Goal: Use online tool/utility: Utilize a website feature to perform a specific function

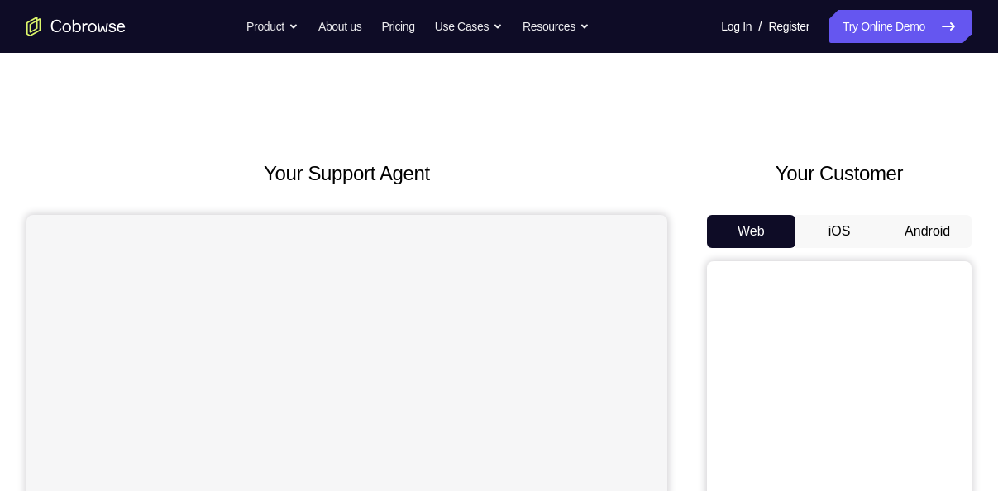
click at [926, 223] on button "Android" at bounding box center [927, 231] width 88 height 33
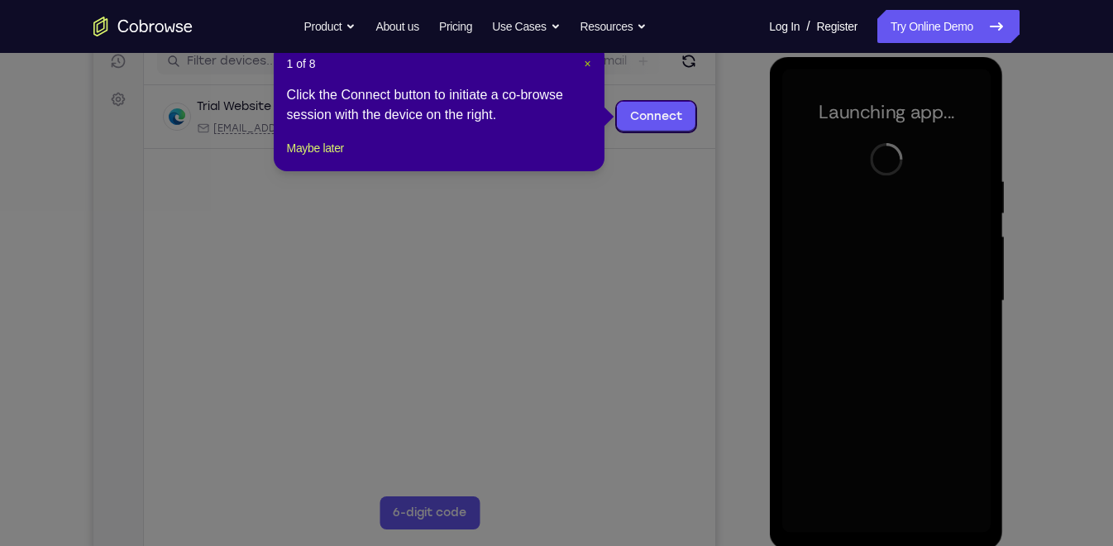
click at [585, 61] on span "×" at bounding box center [587, 63] width 7 height 13
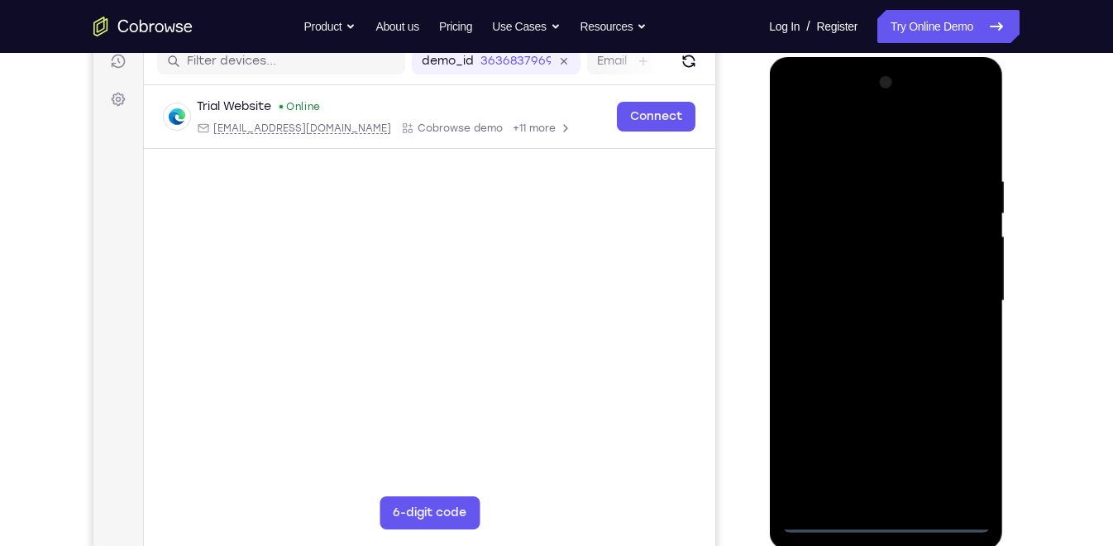
click at [886, 490] on div at bounding box center [885, 300] width 208 height 463
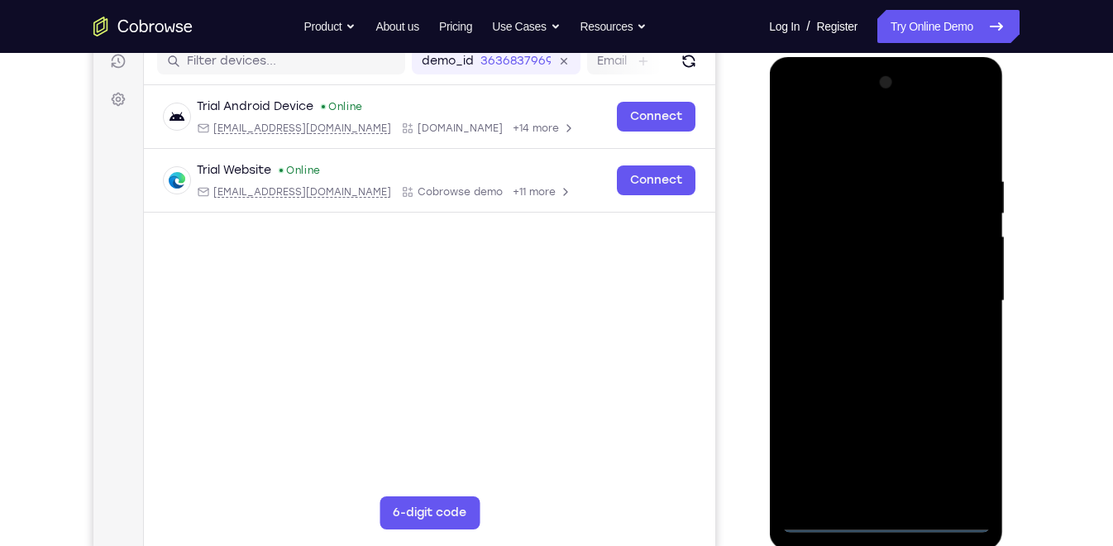
click at [953, 444] on div at bounding box center [885, 300] width 208 height 463
click at [872, 136] on div at bounding box center [885, 300] width 208 height 463
click at [955, 287] on div at bounding box center [885, 300] width 208 height 463
click at [862, 327] on div at bounding box center [885, 300] width 208 height 463
click at [892, 286] on div at bounding box center [885, 300] width 208 height 463
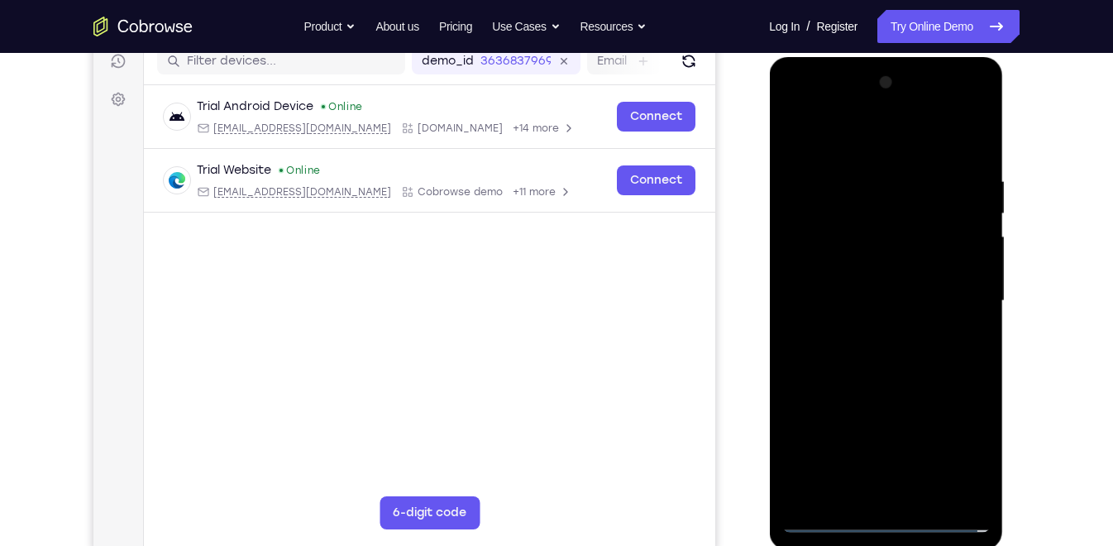
click at [886, 327] on div at bounding box center [885, 300] width 208 height 463
click at [852, 224] on div at bounding box center [885, 300] width 208 height 463
click at [883, 241] on div at bounding box center [885, 300] width 208 height 463
click at [925, 373] on div at bounding box center [885, 300] width 208 height 463
drag, startPoint x: 920, startPoint y: 433, endPoint x: 928, endPoint y: 359, distance: 74.8
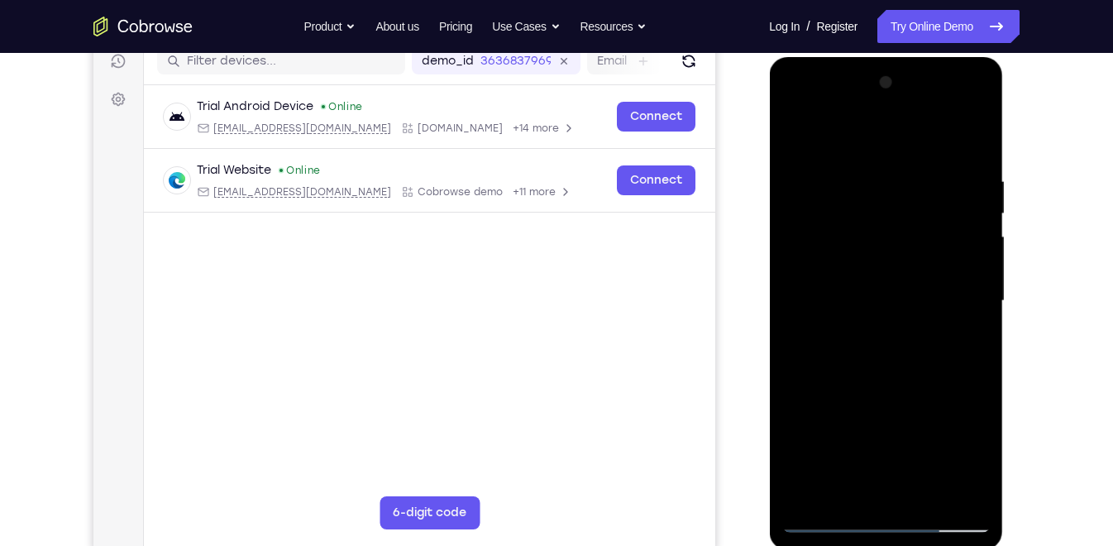
click at [928, 359] on div at bounding box center [885, 300] width 208 height 463
drag, startPoint x: 933, startPoint y: 405, endPoint x: 900, endPoint y: 210, distance: 197.9
click at [900, 210] on div at bounding box center [885, 300] width 208 height 463
drag, startPoint x: 930, startPoint y: 410, endPoint x: 903, endPoint y: 183, distance: 229.0
click at [903, 183] on div at bounding box center [885, 300] width 208 height 463
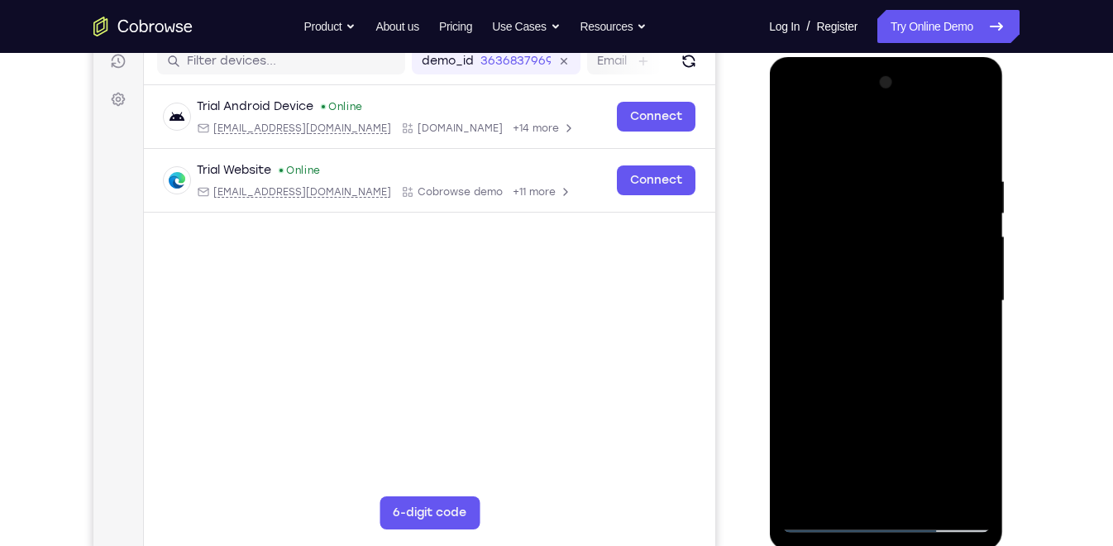
drag, startPoint x: 929, startPoint y: 379, endPoint x: 923, endPoint y: 191, distance: 187.8
click at [923, 191] on div at bounding box center [885, 300] width 208 height 463
click at [984, 475] on div at bounding box center [885, 300] width 208 height 463
click at [928, 490] on div at bounding box center [885, 300] width 208 height 463
click at [904, 385] on div at bounding box center [885, 300] width 208 height 463
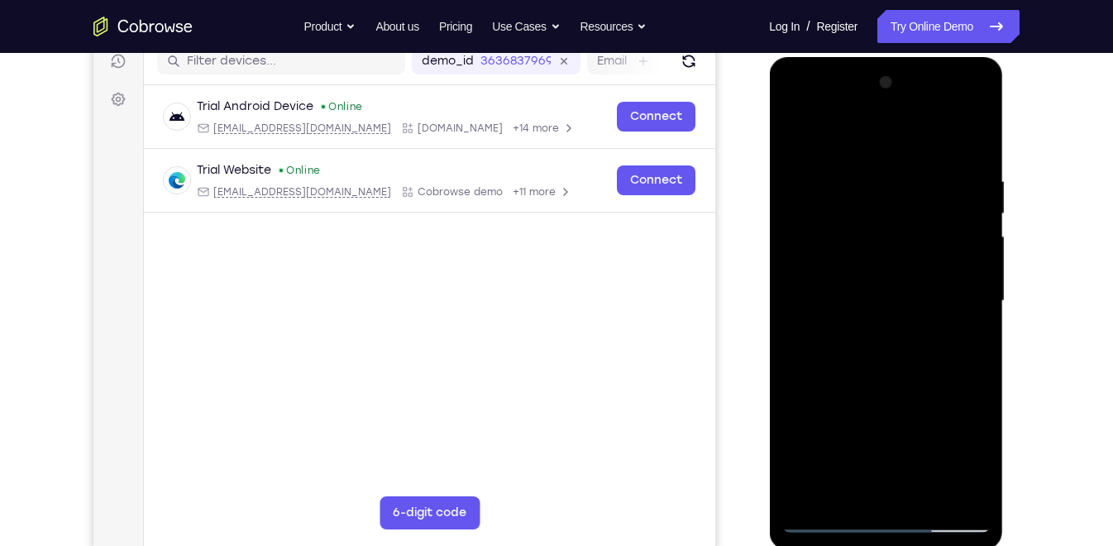
click at [890, 253] on div at bounding box center [885, 300] width 208 height 463
drag, startPoint x: 937, startPoint y: 337, endPoint x: 938, endPoint y: 409, distance: 71.1
click at [938, 409] on div at bounding box center [885, 300] width 208 height 463
drag, startPoint x: 867, startPoint y: 300, endPoint x: 867, endPoint y: 280, distance: 19.8
click at [867, 280] on div at bounding box center [885, 300] width 208 height 463
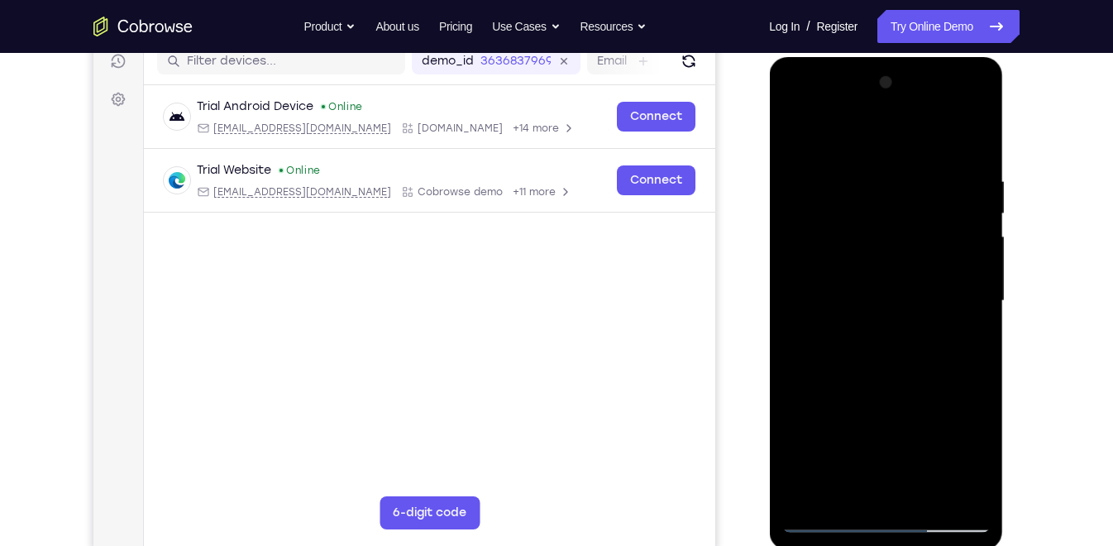
drag, startPoint x: 933, startPoint y: 407, endPoint x: 928, endPoint y: 338, distance: 68.8
click at [928, 338] on div at bounding box center [885, 300] width 208 height 463
drag, startPoint x: 935, startPoint y: 409, endPoint x: 904, endPoint y: 239, distance: 173.2
click at [904, 239] on div at bounding box center [885, 300] width 208 height 463
click at [880, 332] on div at bounding box center [885, 300] width 208 height 463
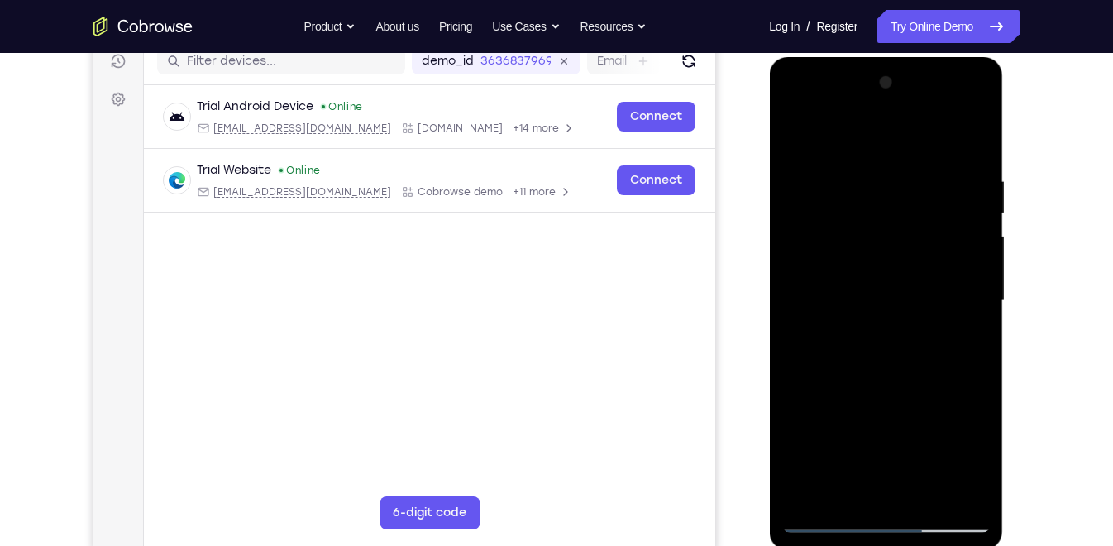
click at [909, 332] on div at bounding box center [885, 300] width 208 height 463
click at [843, 489] on div at bounding box center [885, 300] width 208 height 463
click at [933, 393] on div at bounding box center [885, 300] width 208 height 463
click at [937, 208] on div at bounding box center [885, 300] width 208 height 463
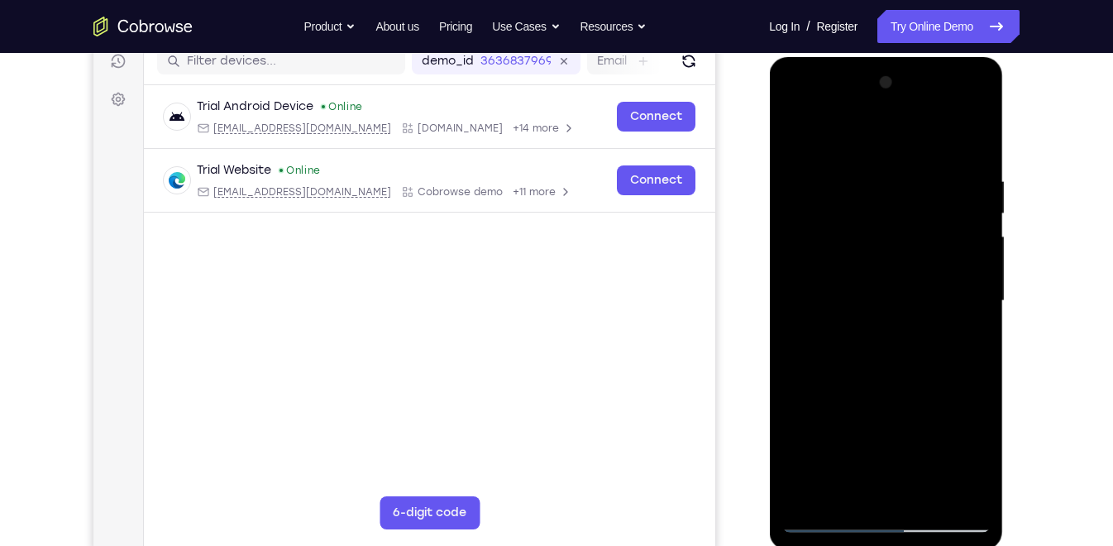
click at [867, 300] on div at bounding box center [885, 300] width 208 height 463
click at [901, 299] on div at bounding box center [885, 300] width 208 height 463
click at [829, 220] on div at bounding box center [885, 300] width 208 height 463
drag, startPoint x: 909, startPoint y: 289, endPoint x: 915, endPoint y: 432, distance: 144.0
click at [915, 432] on div at bounding box center [885, 300] width 208 height 463
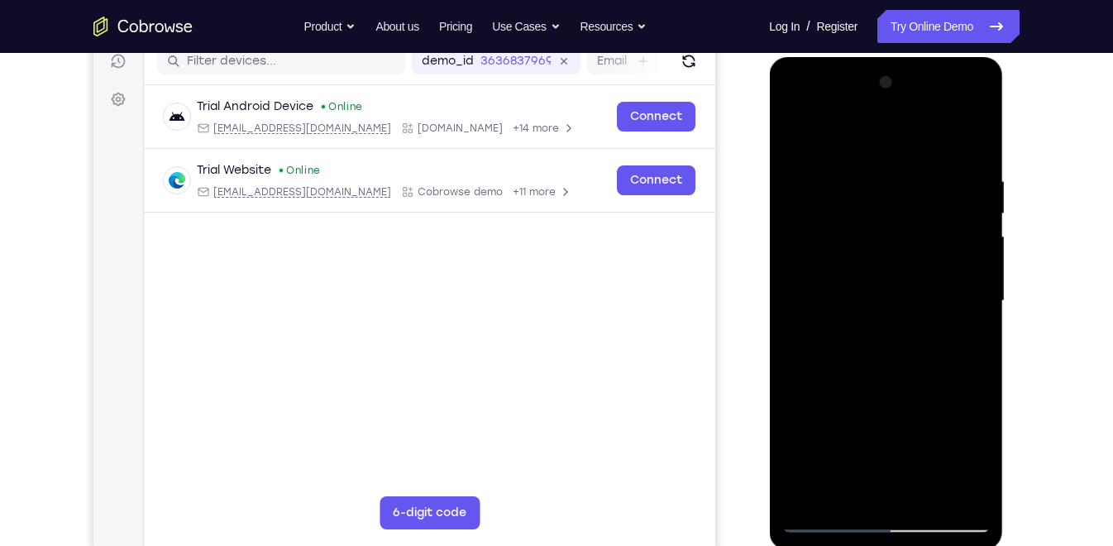
drag, startPoint x: 922, startPoint y: 381, endPoint x: 903, endPoint y: 499, distance: 119.8
click at [903, 490] on div at bounding box center [885, 300] width 208 height 463
drag, startPoint x: 896, startPoint y: 388, endPoint x: 871, endPoint y: 109, distance: 279.8
click at [871, 109] on div at bounding box center [885, 300] width 208 height 463
click at [847, 310] on div at bounding box center [885, 300] width 208 height 463
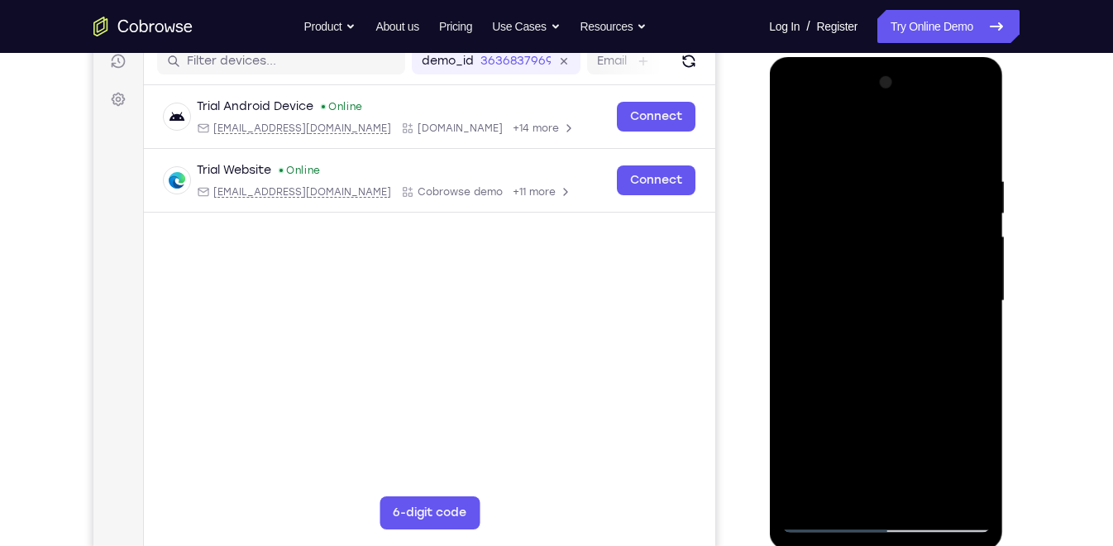
click at [883, 309] on div at bounding box center [885, 300] width 208 height 463
click at [848, 286] on div at bounding box center [885, 300] width 208 height 463
drag, startPoint x: 929, startPoint y: 222, endPoint x: 930, endPoint y: 158, distance: 64.5
click at [930, 158] on div at bounding box center [885, 300] width 208 height 463
drag, startPoint x: 927, startPoint y: 211, endPoint x: 924, endPoint y: 399, distance: 188.6
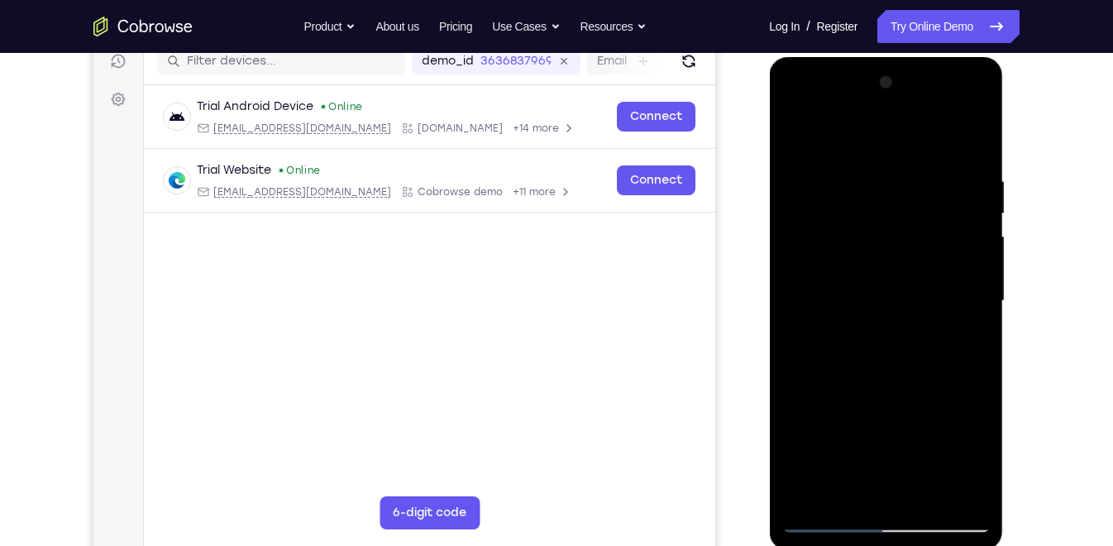
click at [924, 399] on div at bounding box center [885, 300] width 208 height 463
drag, startPoint x: 926, startPoint y: 315, endPoint x: 924, endPoint y: 456, distance: 141.4
click at [924, 456] on div at bounding box center [885, 300] width 208 height 463
drag, startPoint x: 882, startPoint y: 296, endPoint x: 877, endPoint y: 60, distance: 235.7
click at [877, 60] on div at bounding box center [886, 303] width 234 height 493
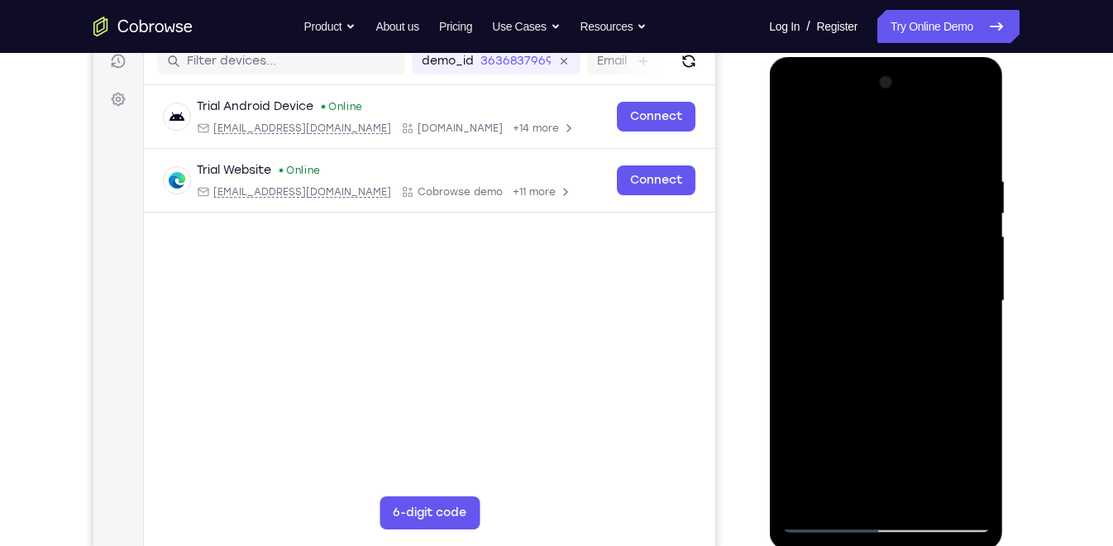
drag, startPoint x: 900, startPoint y: 323, endPoint x: 893, endPoint y: 87, distance: 236.6
click at [893, 87] on div at bounding box center [885, 300] width 208 height 463
click at [798, 131] on div at bounding box center [885, 300] width 208 height 463
click at [824, 256] on div at bounding box center [885, 300] width 208 height 463
click at [817, 133] on div at bounding box center [885, 300] width 208 height 463
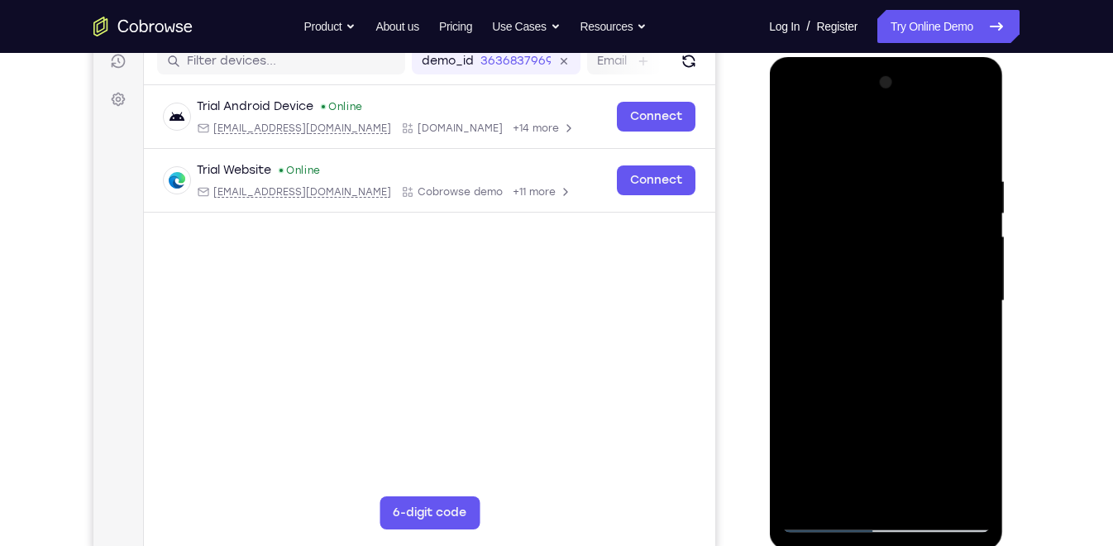
click at [810, 241] on div at bounding box center [885, 300] width 208 height 463
click at [974, 363] on div at bounding box center [885, 300] width 208 height 463
click at [960, 333] on div at bounding box center [885, 300] width 208 height 463
click at [962, 346] on div at bounding box center [885, 300] width 208 height 463
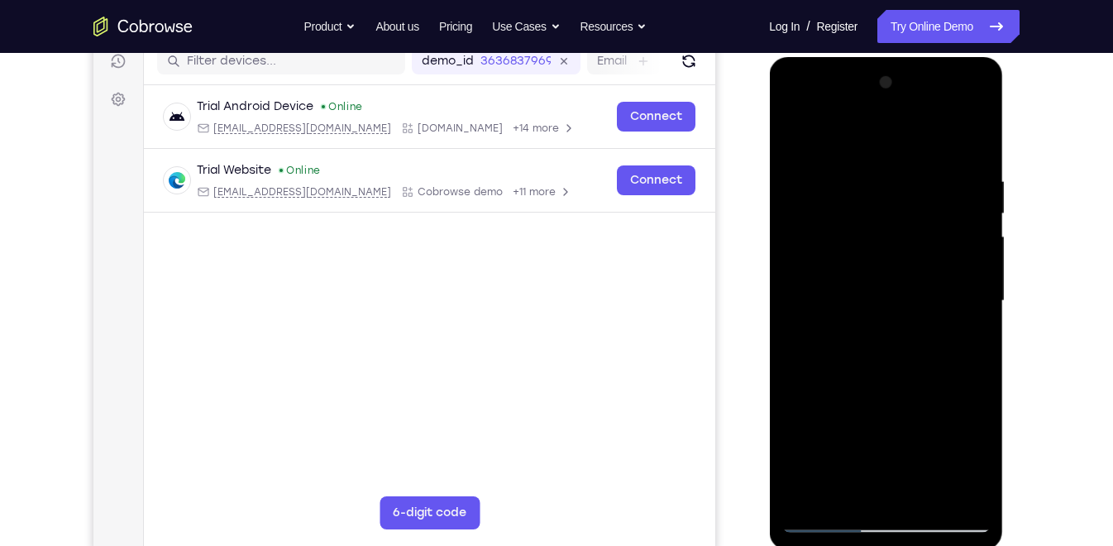
click at [962, 346] on div at bounding box center [885, 300] width 208 height 463
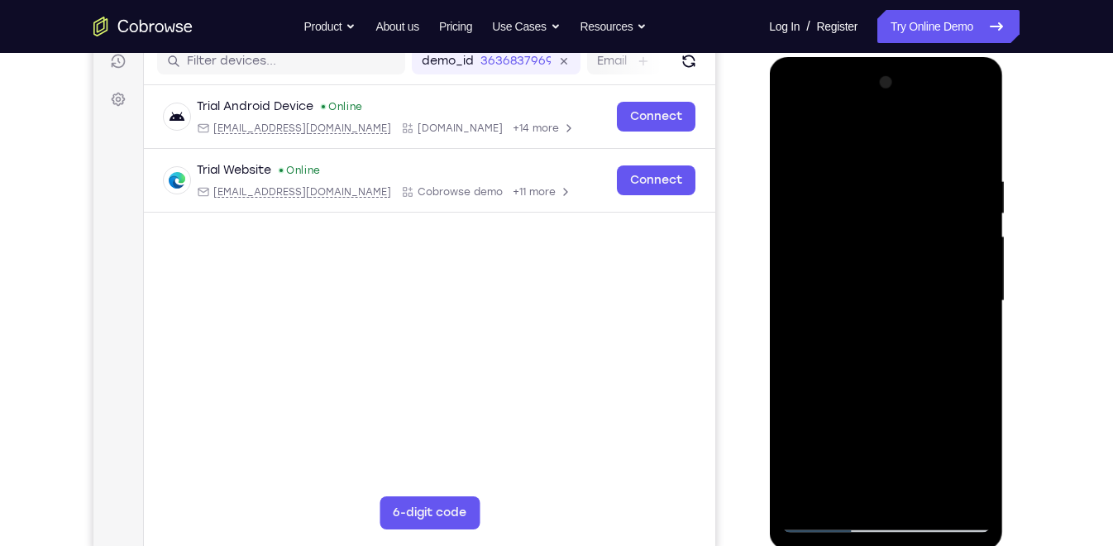
click at [962, 346] on div at bounding box center [885, 300] width 208 height 463
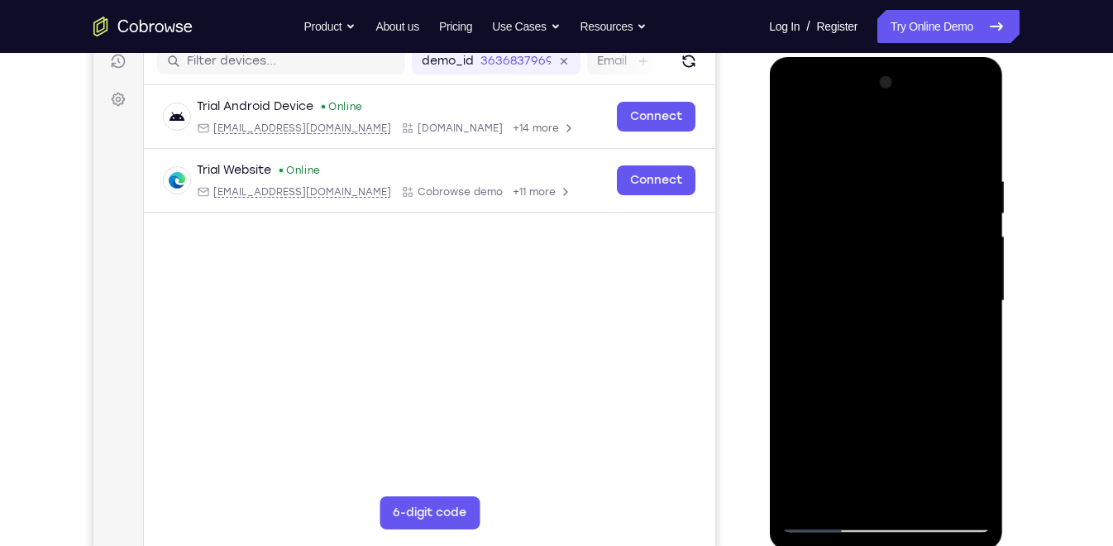
click at [962, 346] on div at bounding box center [885, 300] width 208 height 463
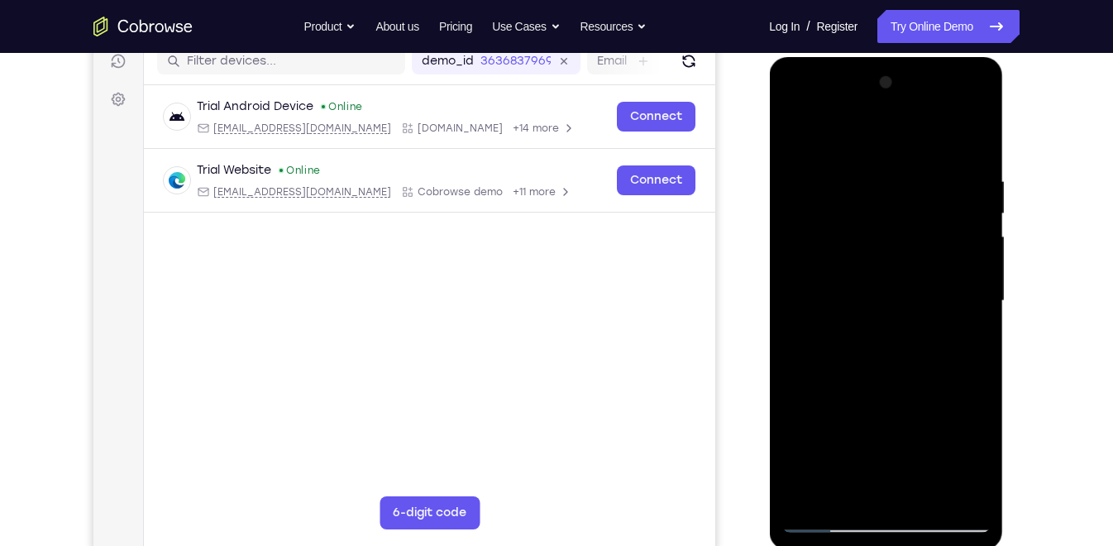
click at [962, 346] on div at bounding box center [885, 300] width 208 height 463
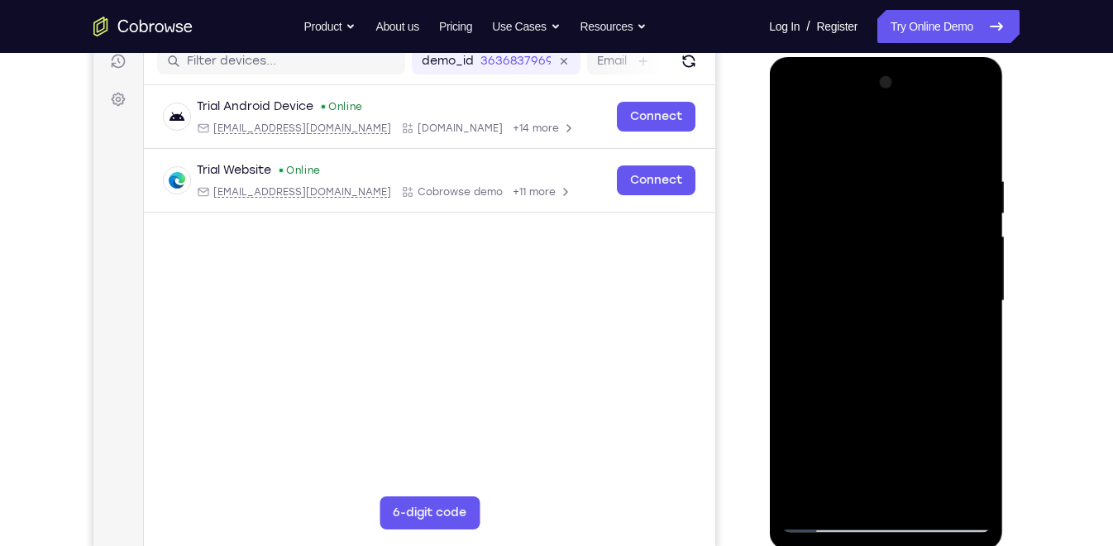
click at [962, 346] on div at bounding box center [885, 300] width 208 height 463
click at [975, 84] on div at bounding box center [885, 300] width 208 height 463
click at [921, 490] on div at bounding box center [885, 300] width 208 height 463
click at [864, 251] on div at bounding box center [885, 300] width 208 height 463
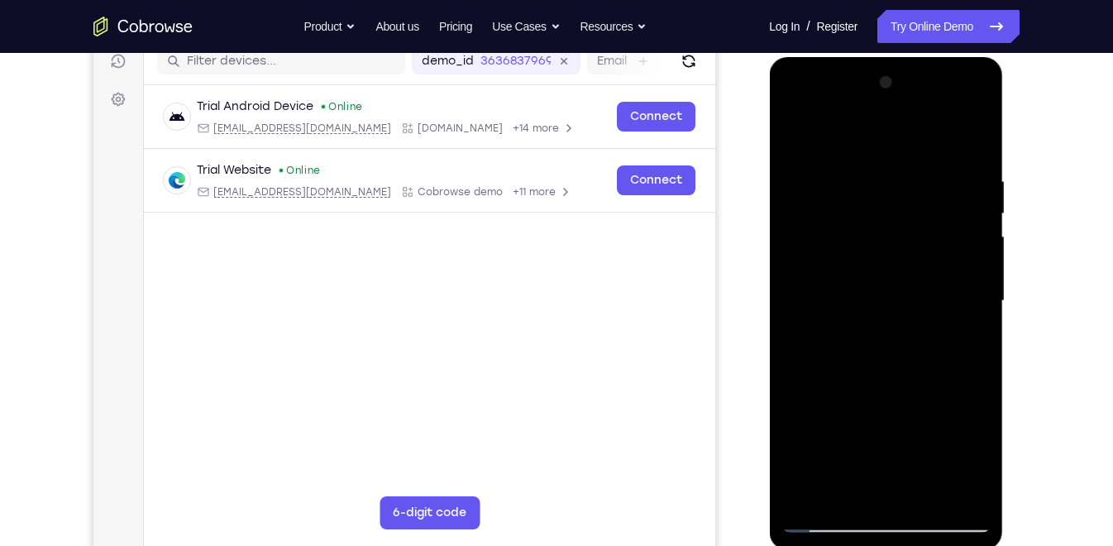
click at [795, 131] on div at bounding box center [885, 300] width 208 height 463
drag, startPoint x: 910, startPoint y: 432, endPoint x: 920, endPoint y: 154, distance: 278.9
click at [920, 154] on div at bounding box center [885, 300] width 208 height 463
drag, startPoint x: 906, startPoint y: 361, endPoint x: 916, endPoint y: 188, distance: 173.1
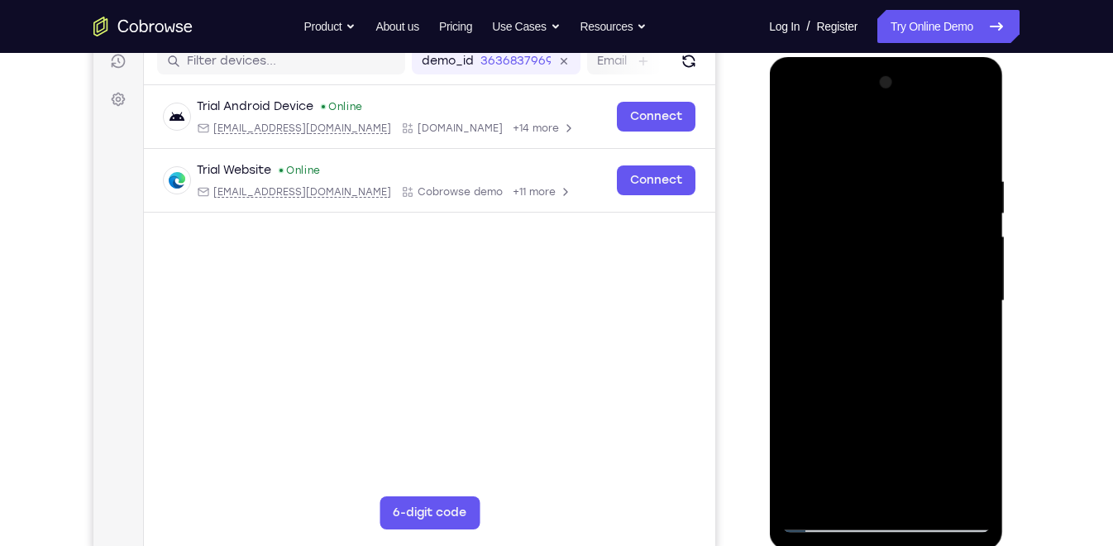
click at [916, 188] on div at bounding box center [885, 300] width 208 height 463
drag, startPoint x: 928, startPoint y: 411, endPoint x: 934, endPoint y: 177, distance: 234.1
click at [934, 177] on div at bounding box center [885, 300] width 208 height 463
click at [919, 490] on div at bounding box center [885, 300] width 208 height 463
click at [874, 320] on div at bounding box center [885, 300] width 208 height 463
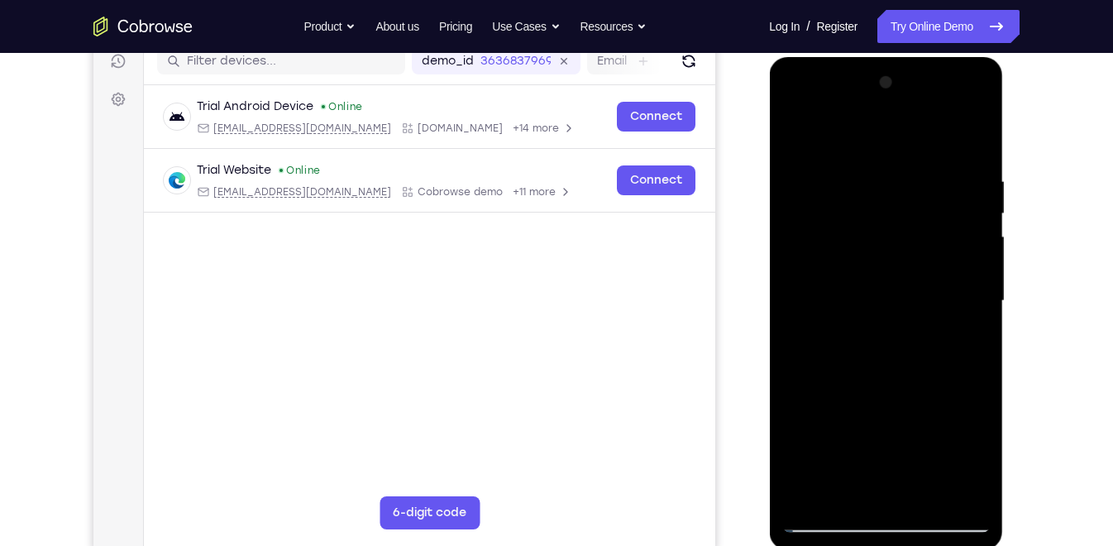
click at [977, 458] on div at bounding box center [885, 300] width 208 height 463
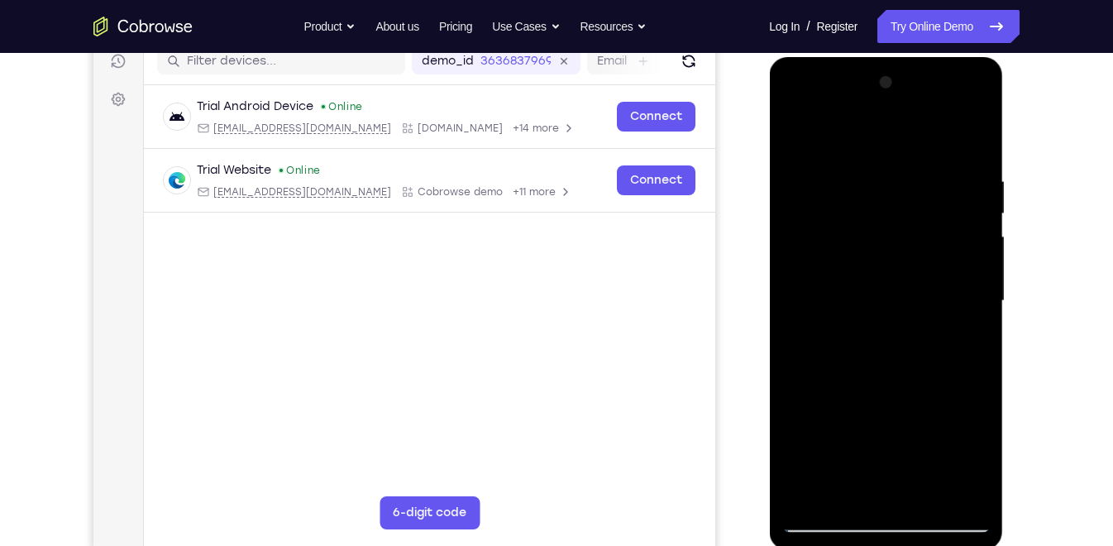
click at [977, 458] on div at bounding box center [885, 300] width 208 height 463
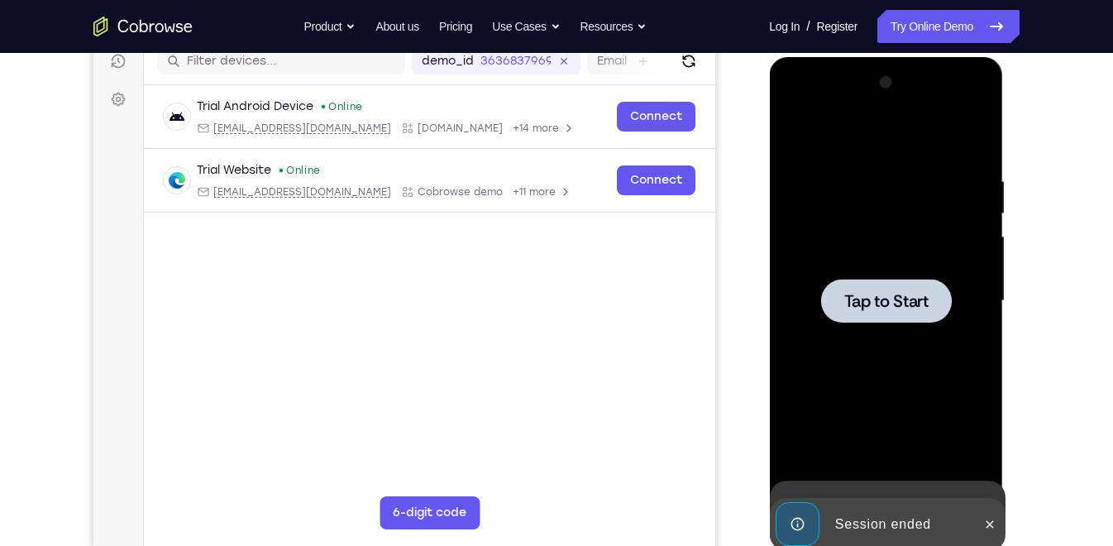
click at [847, 57] on div "Tap to Start" at bounding box center [886, 57] width 234 height 0
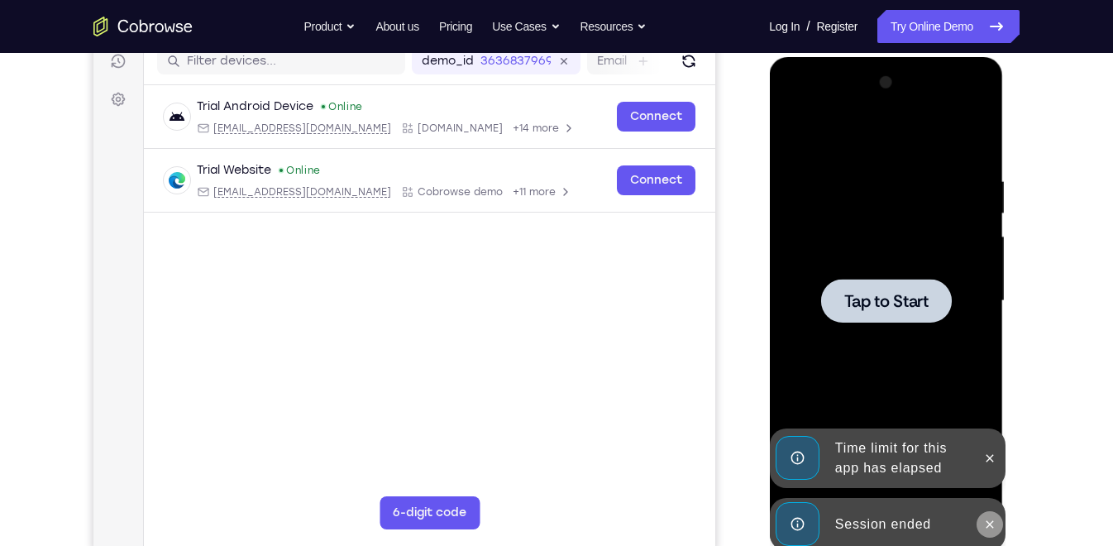
click at [987, 490] on button at bounding box center [989, 524] width 26 height 26
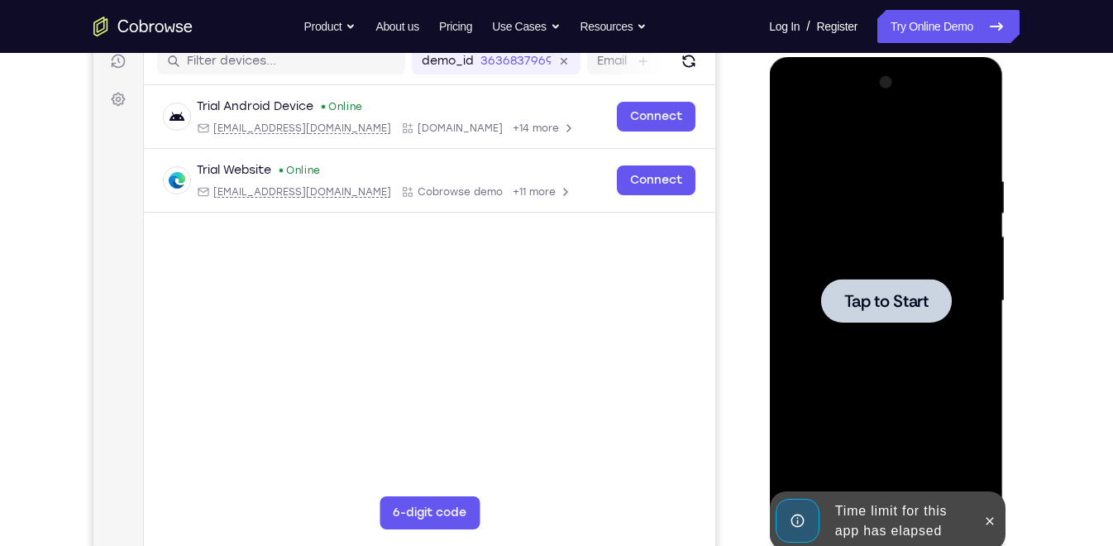
click at [987, 490] on div at bounding box center [989, 521] width 26 height 60
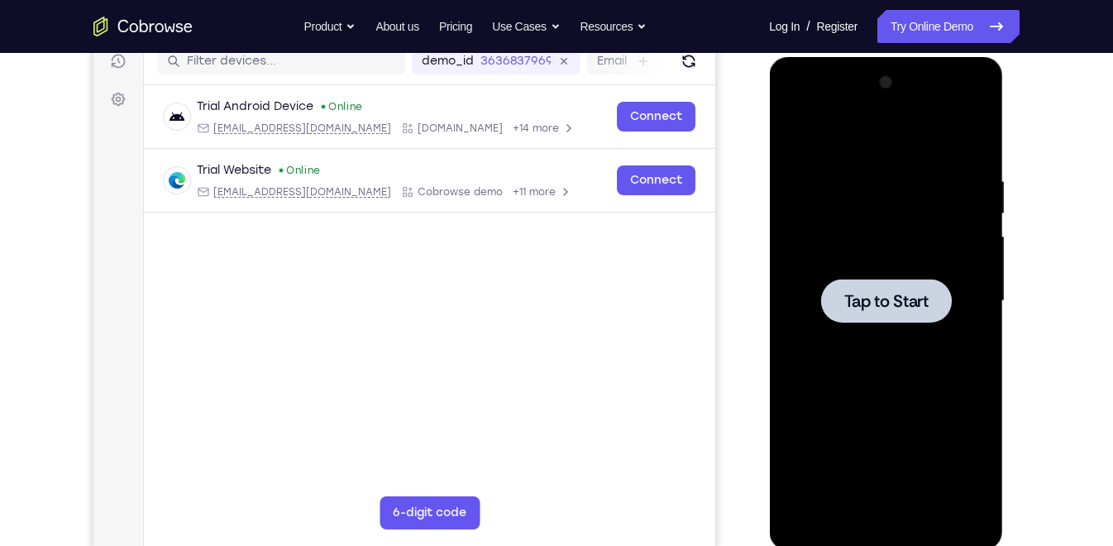
click at [906, 333] on div at bounding box center [885, 300] width 208 height 463
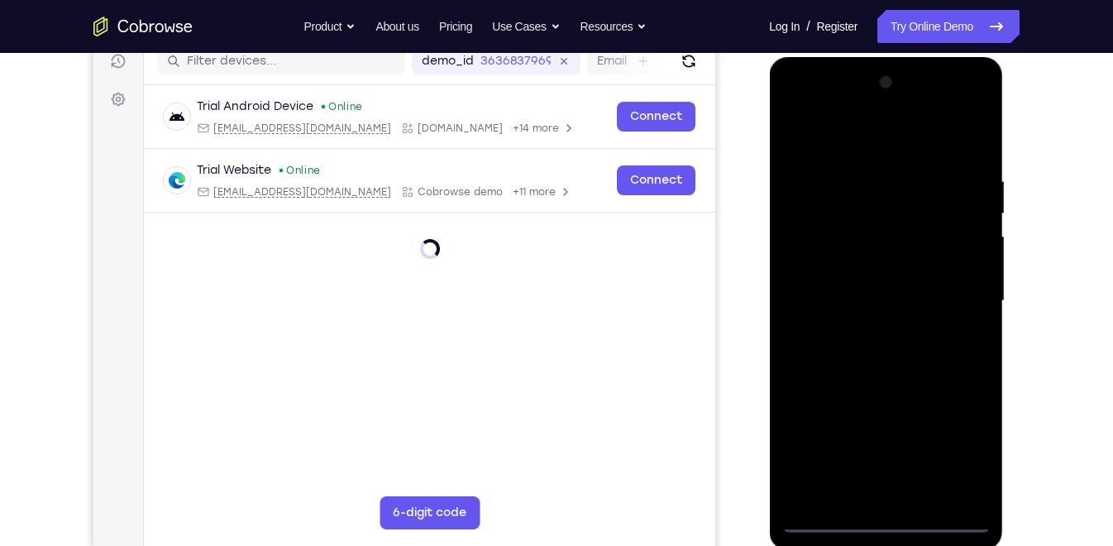
click at [885, 490] on div at bounding box center [885, 300] width 208 height 463
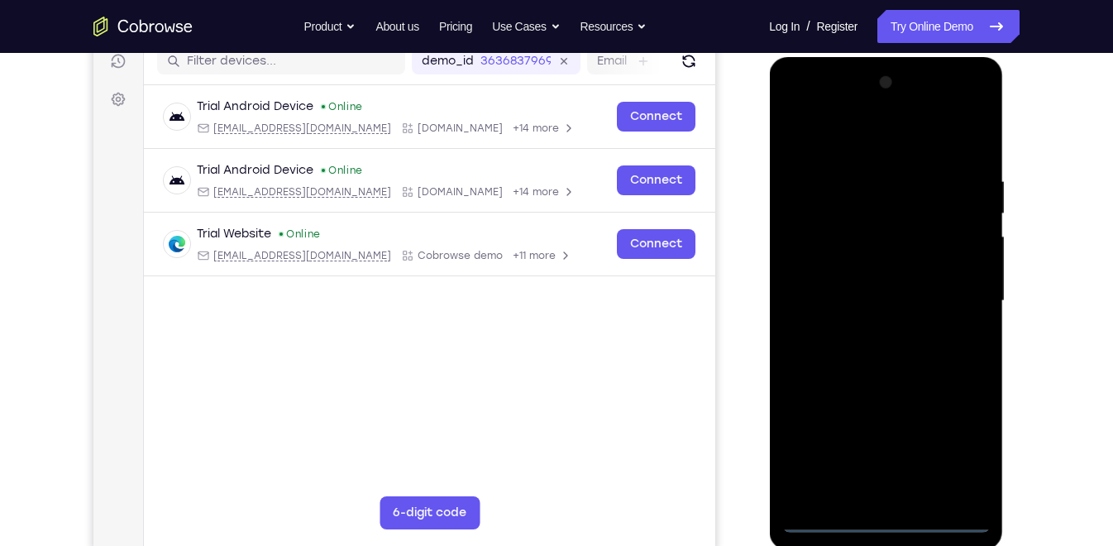
click at [950, 452] on div at bounding box center [885, 300] width 208 height 463
click at [858, 137] on div at bounding box center [885, 300] width 208 height 463
click at [950, 295] on div at bounding box center [885, 300] width 208 height 463
click at [871, 328] on div at bounding box center [885, 300] width 208 height 463
click at [891, 277] on div at bounding box center [885, 300] width 208 height 463
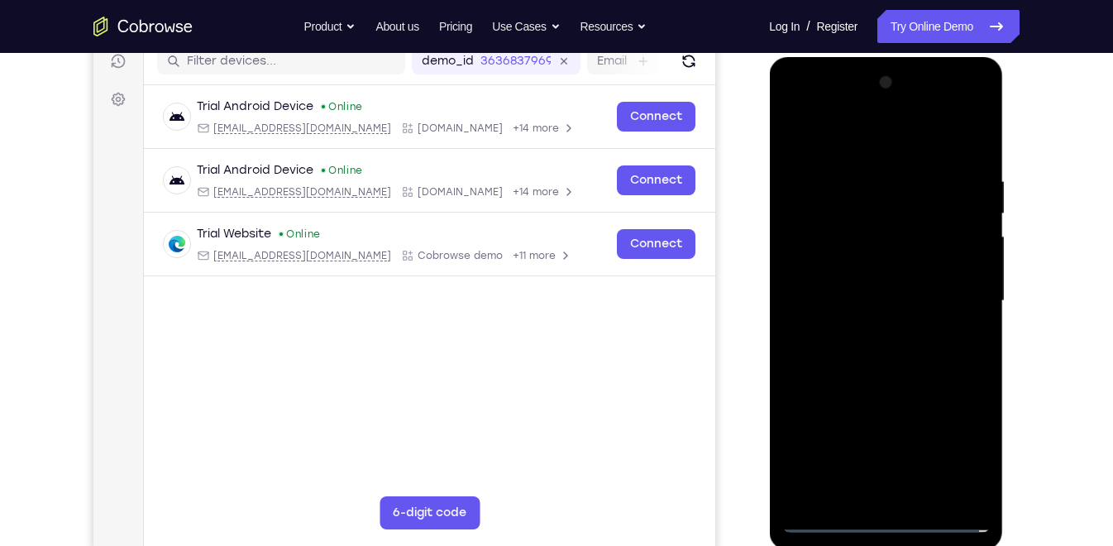
click at [884, 324] on div at bounding box center [885, 300] width 208 height 463
click at [866, 217] on div at bounding box center [885, 300] width 208 height 463
click at [856, 228] on div at bounding box center [885, 300] width 208 height 463
click at [877, 384] on div at bounding box center [885, 300] width 208 height 463
click at [981, 471] on div at bounding box center [885, 300] width 208 height 463
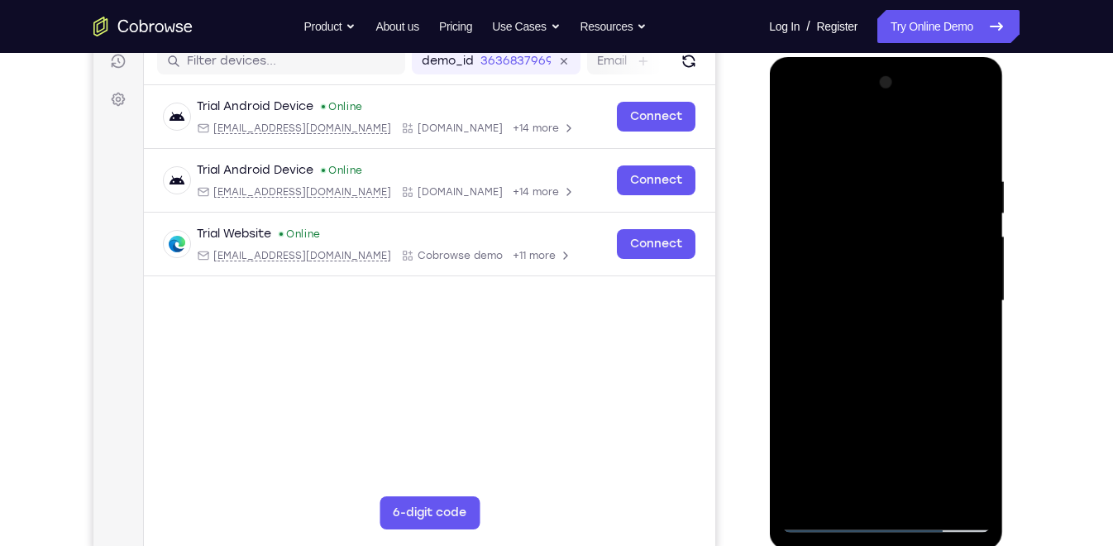
drag, startPoint x: 931, startPoint y: 425, endPoint x: 904, endPoint y: 315, distance: 113.3
click at [904, 315] on div at bounding box center [885, 300] width 208 height 463
drag, startPoint x: 897, startPoint y: 360, endPoint x: 900, endPoint y: 468, distance: 108.4
click at [900, 468] on div at bounding box center [885, 300] width 208 height 463
drag, startPoint x: 896, startPoint y: 387, endPoint x: 867, endPoint y: 121, distance: 267.8
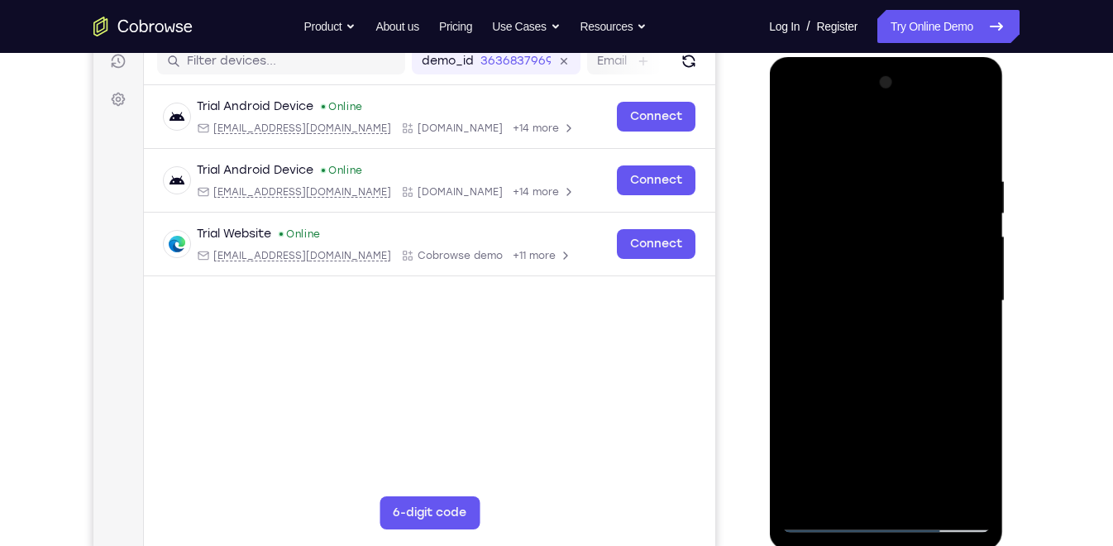
click at [867, 121] on div at bounding box center [885, 300] width 208 height 463
drag, startPoint x: 901, startPoint y: 222, endPoint x: 911, endPoint y: 452, distance: 229.3
click at [911, 452] on div at bounding box center [885, 300] width 208 height 463
click at [863, 168] on div at bounding box center [885, 300] width 208 height 463
click at [970, 273] on div at bounding box center [885, 300] width 208 height 463
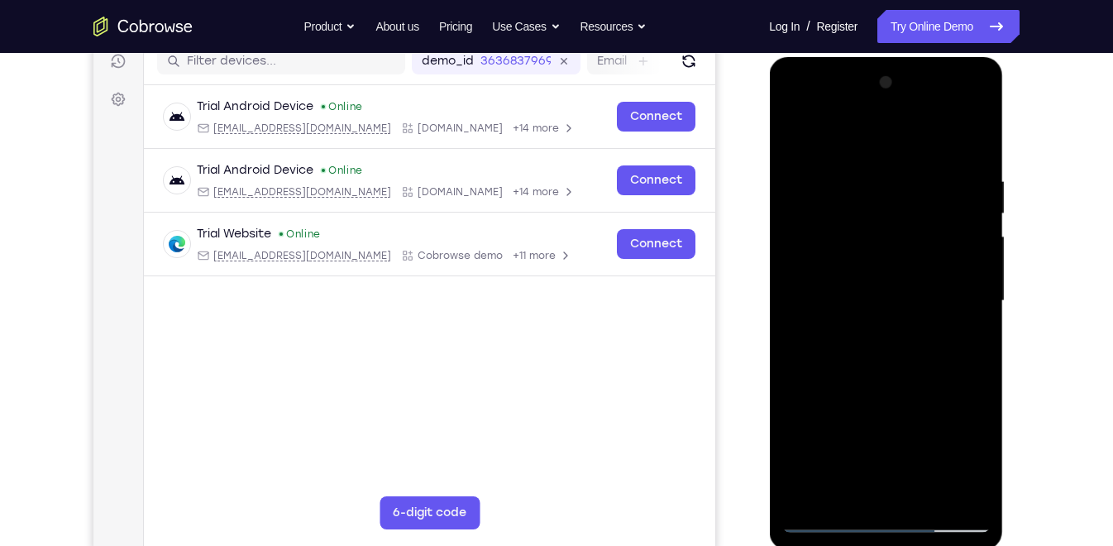
click at [958, 281] on div at bounding box center [885, 300] width 208 height 463
click at [949, 487] on div at bounding box center [885, 300] width 208 height 463
click at [964, 348] on div at bounding box center [885, 300] width 208 height 463
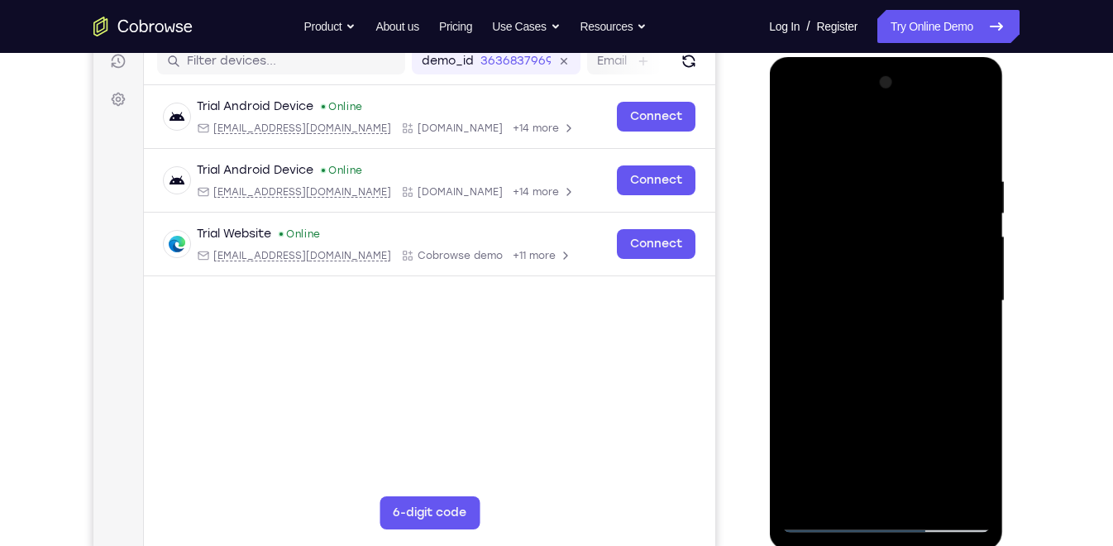
click at [976, 345] on div at bounding box center [885, 300] width 208 height 463
click at [972, 343] on div at bounding box center [885, 300] width 208 height 463
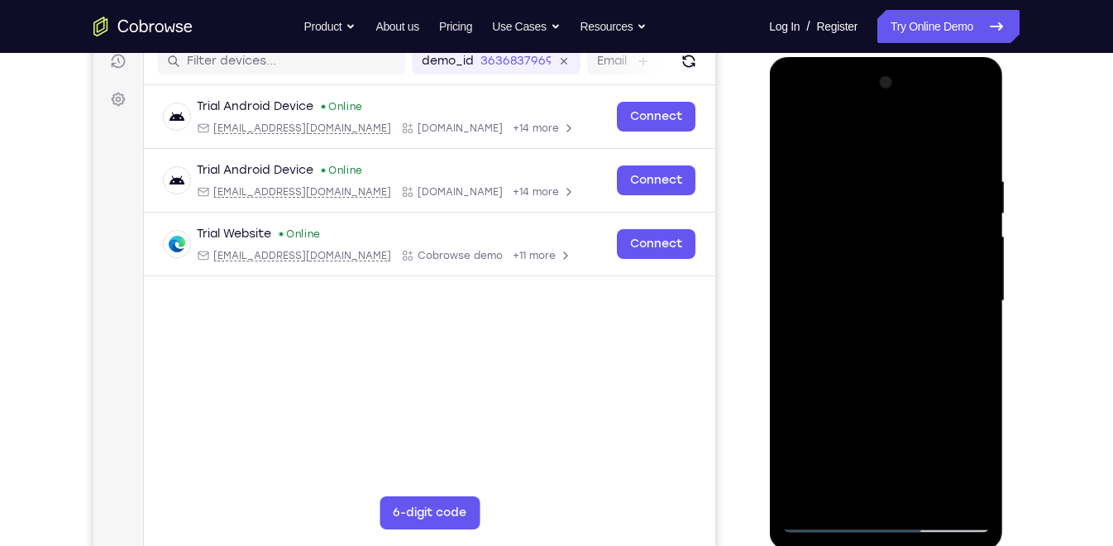
click at [972, 343] on div at bounding box center [885, 300] width 208 height 463
click at [969, 141] on div at bounding box center [885, 300] width 208 height 463
drag, startPoint x: 939, startPoint y: 350, endPoint x: 928, endPoint y: 112, distance: 238.4
click at [928, 112] on div at bounding box center [885, 300] width 208 height 463
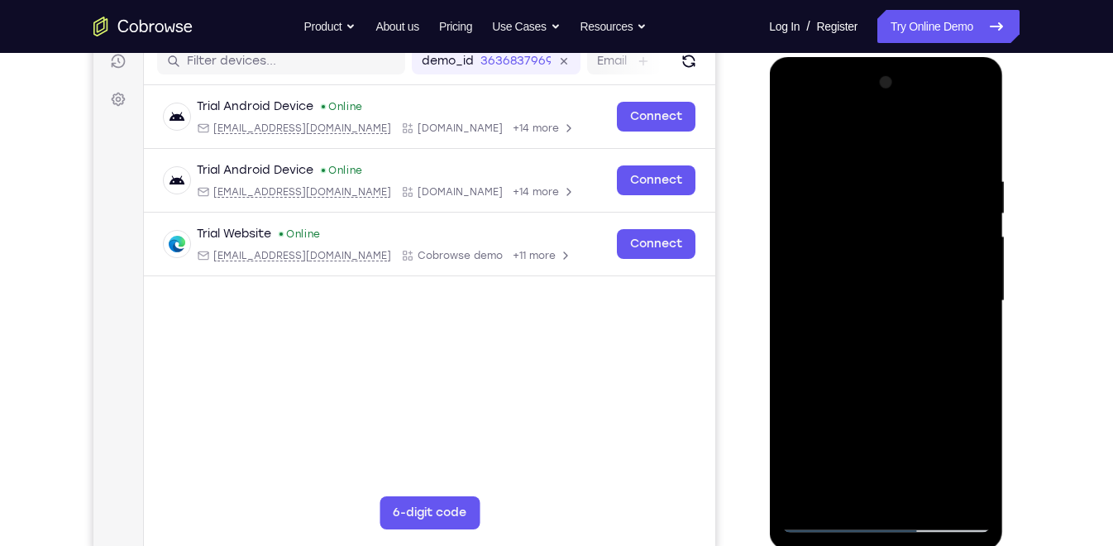
drag, startPoint x: 949, startPoint y: 394, endPoint x: 926, endPoint y: 131, distance: 263.9
click at [926, 131] on div at bounding box center [885, 300] width 208 height 463
drag, startPoint x: 925, startPoint y: 365, endPoint x: 910, endPoint y: 179, distance: 185.8
click at [910, 179] on div at bounding box center [885, 300] width 208 height 463
drag, startPoint x: 934, startPoint y: 369, endPoint x: 912, endPoint y: 131, distance: 238.3
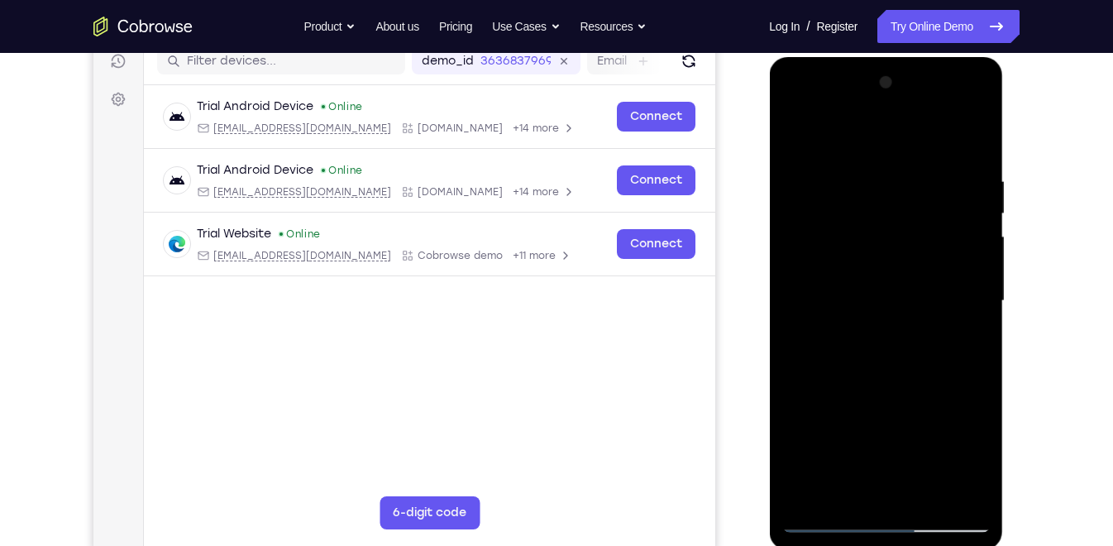
click at [912, 131] on div at bounding box center [885, 300] width 208 height 463
drag, startPoint x: 953, startPoint y: 372, endPoint x: 942, endPoint y: 203, distance: 169.1
click at [942, 203] on div at bounding box center [885, 300] width 208 height 463
drag, startPoint x: 932, startPoint y: 379, endPoint x: 925, endPoint y: 280, distance: 98.7
click at [925, 280] on div at bounding box center [885, 300] width 208 height 463
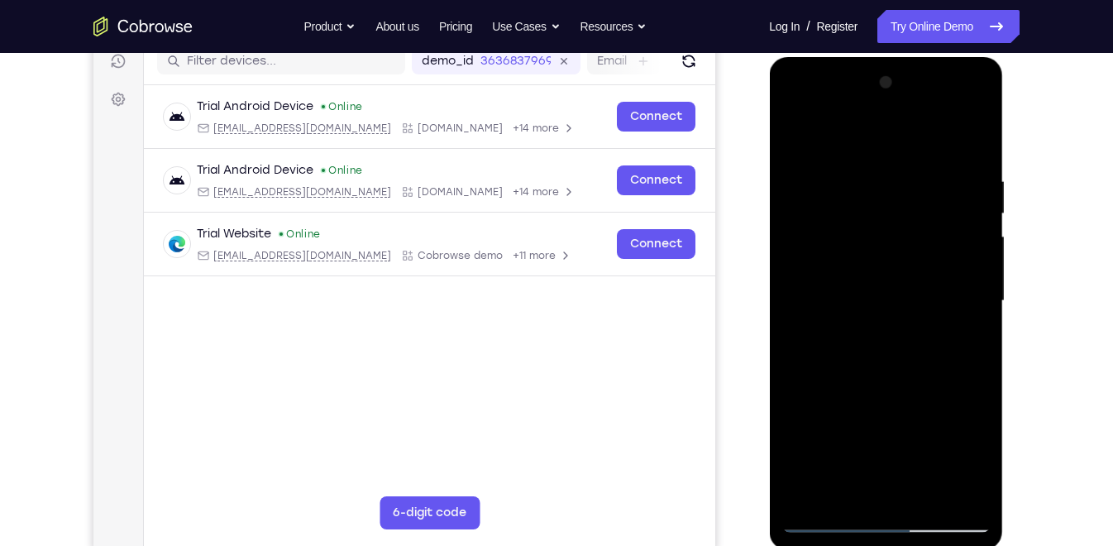
drag, startPoint x: 920, startPoint y: 360, endPoint x: 912, endPoint y: 184, distance: 175.5
click at [912, 184] on div at bounding box center [885, 300] width 208 height 463
drag, startPoint x: 915, startPoint y: 397, endPoint x: 914, endPoint y: 256, distance: 141.4
click at [914, 256] on div at bounding box center [885, 300] width 208 height 463
drag, startPoint x: 930, startPoint y: 380, endPoint x: 930, endPoint y: 208, distance: 172.8
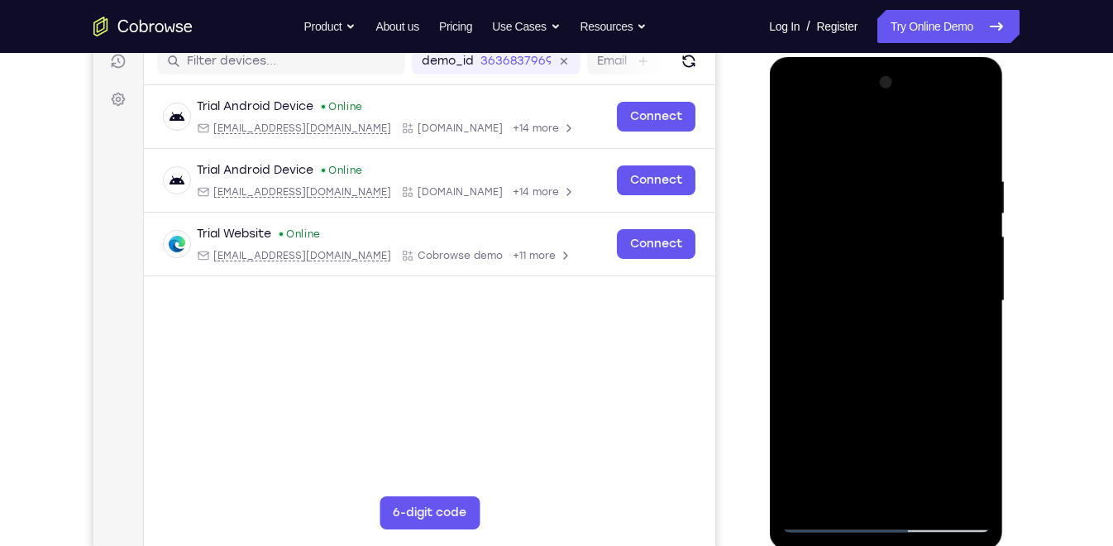
click at [930, 208] on div at bounding box center [885, 300] width 208 height 463
drag, startPoint x: 924, startPoint y: 379, endPoint x: 939, endPoint y: 189, distance: 190.8
click at [939, 189] on div at bounding box center [885, 300] width 208 height 463
drag, startPoint x: 944, startPoint y: 356, endPoint x: 944, endPoint y: 203, distance: 152.2
click at [944, 203] on div at bounding box center [885, 300] width 208 height 463
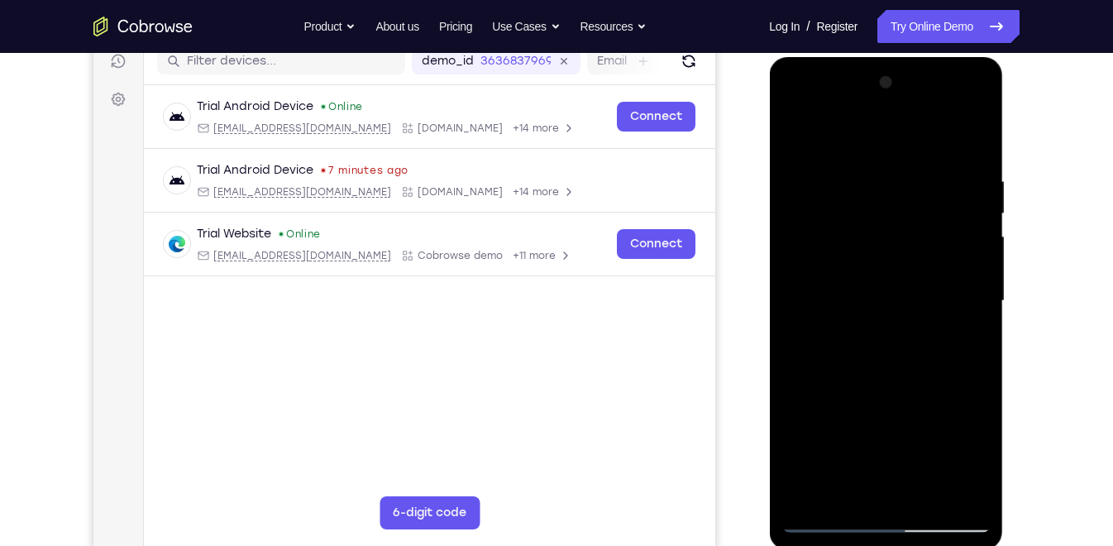
drag, startPoint x: 939, startPoint y: 318, endPoint x: 942, endPoint y: 176, distance: 141.4
click at [942, 176] on div at bounding box center [885, 300] width 208 height 463
drag, startPoint x: 930, startPoint y: 346, endPoint x: 933, endPoint y: 277, distance: 68.7
click at [933, 277] on div at bounding box center [885, 300] width 208 height 463
click at [809, 398] on div at bounding box center [885, 300] width 208 height 463
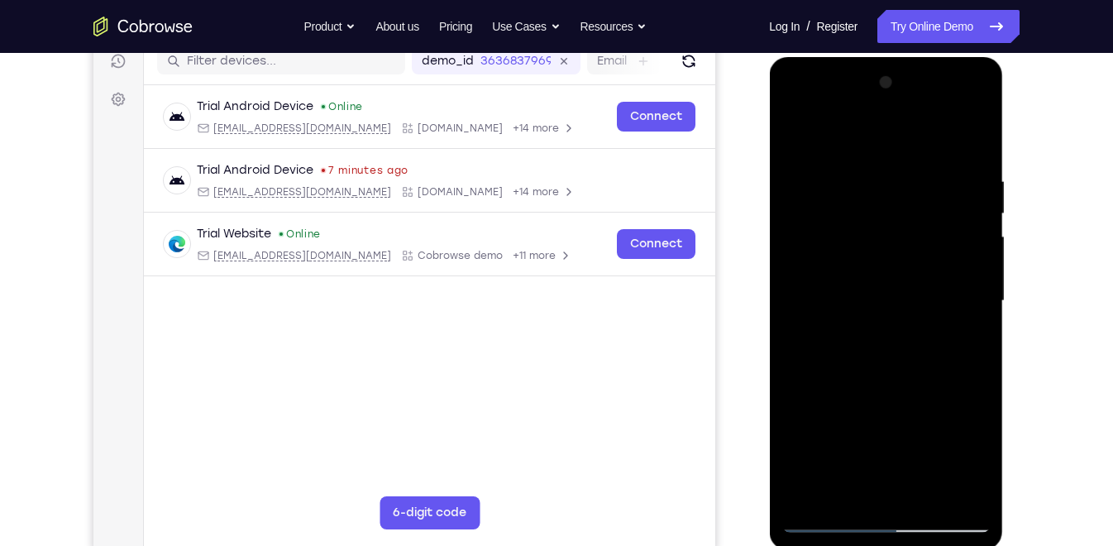
drag, startPoint x: 897, startPoint y: 393, endPoint x: 904, endPoint y: 111, distance: 282.1
click at [904, 111] on div at bounding box center [885, 300] width 208 height 463
drag, startPoint x: 917, startPoint y: 336, endPoint x: 918, endPoint y: 185, distance: 150.5
click at [918, 185] on div at bounding box center [885, 300] width 208 height 463
drag, startPoint x: 931, startPoint y: 325, endPoint x: 921, endPoint y: 180, distance: 145.1
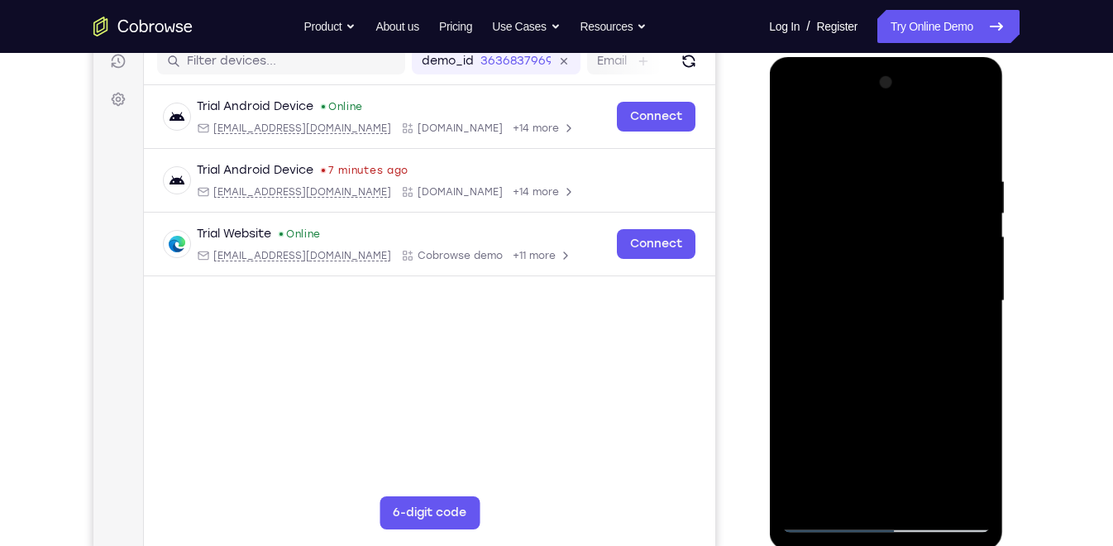
click at [921, 180] on div at bounding box center [885, 300] width 208 height 463
drag, startPoint x: 926, startPoint y: 328, endPoint x: 944, endPoint y: 193, distance: 136.8
click at [944, 193] on div at bounding box center [885, 300] width 208 height 463
drag, startPoint x: 925, startPoint y: 356, endPoint x: 932, endPoint y: 136, distance: 219.3
click at [932, 136] on div at bounding box center [885, 300] width 208 height 463
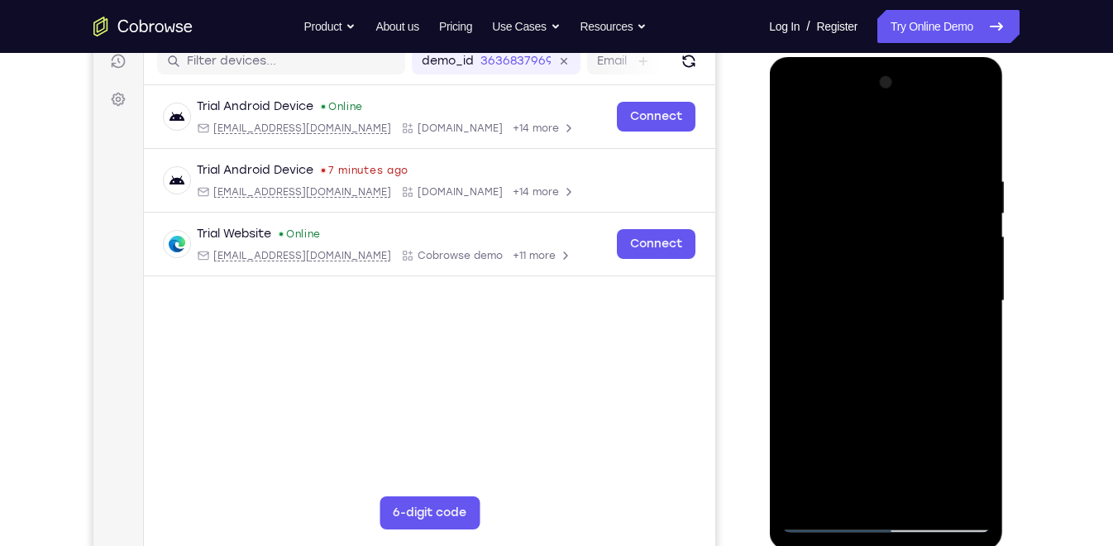
drag, startPoint x: 927, startPoint y: 350, endPoint x: 934, endPoint y: 231, distance: 119.3
click at [934, 231] on div at bounding box center [885, 300] width 208 height 463
drag, startPoint x: 911, startPoint y: 425, endPoint x: 902, endPoint y: 216, distance: 209.4
click at [902, 216] on div at bounding box center [885, 300] width 208 height 463
drag, startPoint x: 900, startPoint y: 335, endPoint x: 905, endPoint y: 95, distance: 239.9
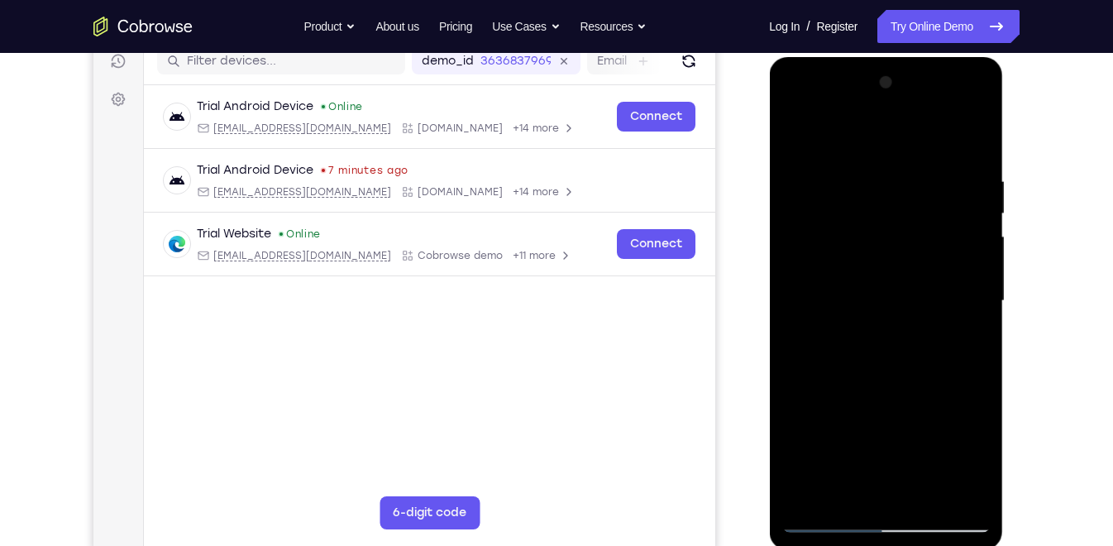
click at [905, 95] on div at bounding box center [885, 300] width 208 height 463
drag, startPoint x: 906, startPoint y: 340, endPoint x: 916, endPoint y: 140, distance: 200.4
click at [916, 140] on div at bounding box center [885, 300] width 208 height 463
drag, startPoint x: 928, startPoint y: 366, endPoint x: 939, endPoint y: 116, distance: 250.8
click at [939, 116] on div at bounding box center [885, 300] width 208 height 463
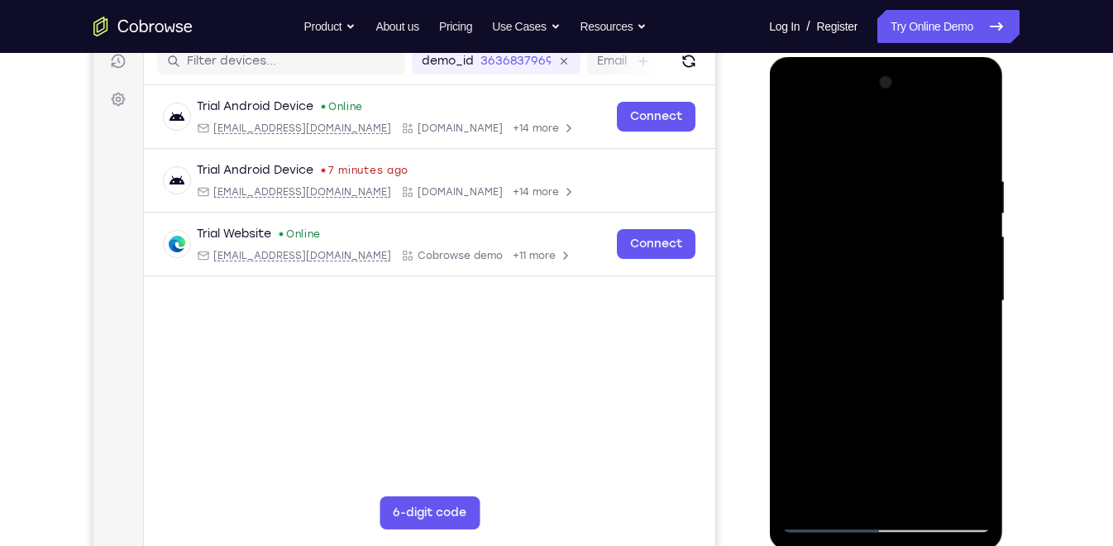
drag, startPoint x: 949, startPoint y: 409, endPoint x: 954, endPoint y: 160, distance: 248.2
click at [954, 160] on div at bounding box center [885, 300] width 208 height 463
click at [958, 368] on div at bounding box center [885, 300] width 208 height 463
drag, startPoint x: 912, startPoint y: 370, endPoint x: 923, endPoint y: 129, distance: 240.9
click at [923, 129] on div at bounding box center [885, 300] width 208 height 463
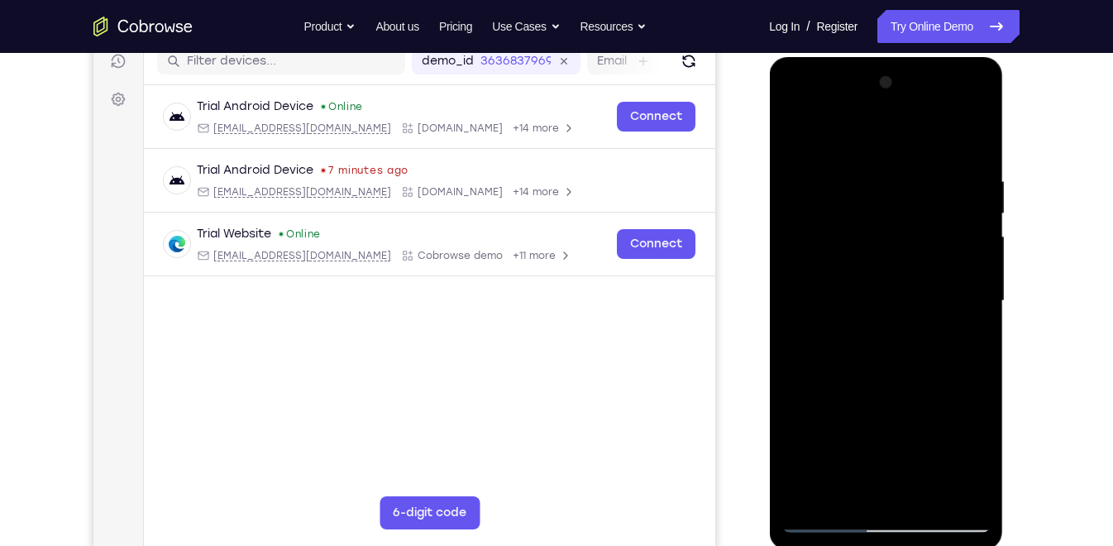
drag, startPoint x: 906, startPoint y: 395, endPoint x: 910, endPoint y: 187, distance: 208.4
click at [910, 187] on div at bounding box center [885, 300] width 208 height 463
click at [841, 342] on div at bounding box center [885, 300] width 208 height 463
drag, startPoint x: 882, startPoint y: 380, endPoint x: 870, endPoint y: 165, distance: 215.3
click at [870, 165] on div at bounding box center [885, 300] width 208 height 463
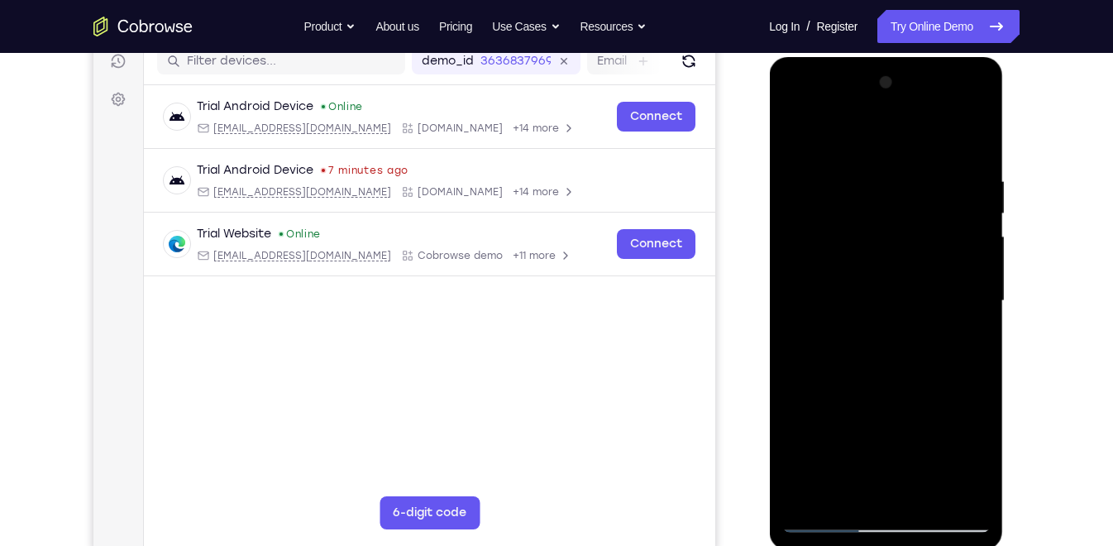
drag, startPoint x: 881, startPoint y: 360, endPoint x: 876, endPoint y: 179, distance: 181.2
click at [876, 179] on div at bounding box center [885, 300] width 208 height 463
drag, startPoint x: 892, startPoint y: 395, endPoint x: 904, endPoint y: 241, distance: 155.1
click at [904, 241] on div at bounding box center [885, 300] width 208 height 463
click at [919, 490] on div at bounding box center [885, 300] width 208 height 463
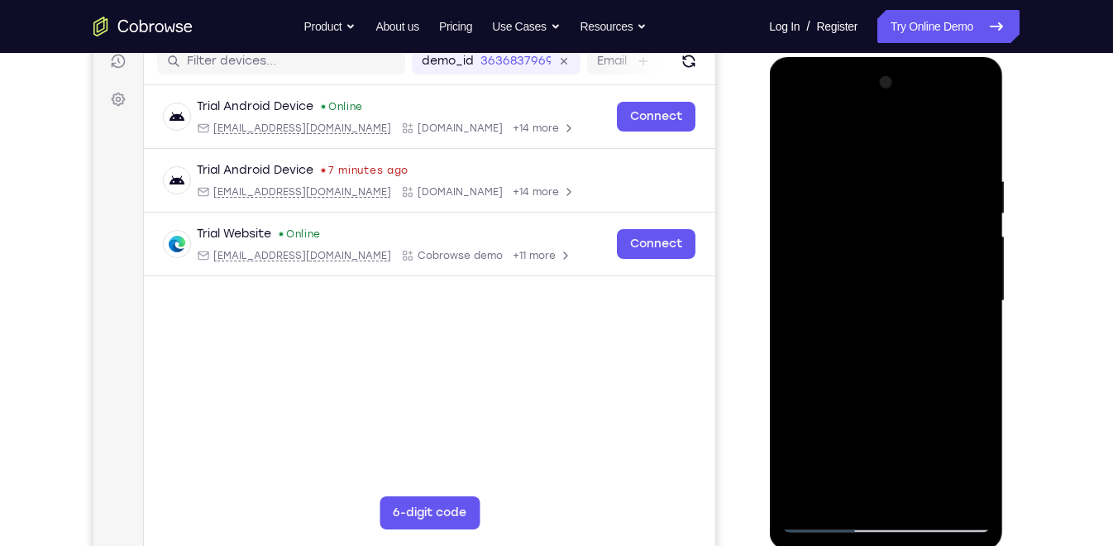
click at [887, 383] on div at bounding box center [885, 300] width 208 height 463
click at [849, 146] on div at bounding box center [885, 300] width 208 height 463
drag, startPoint x: 903, startPoint y: 270, endPoint x: 904, endPoint y: 178, distance: 91.8
click at [904, 178] on div at bounding box center [885, 300] width 208 height 463
click at [872, 321] on div at bounding box center [885, 300] width 208 height 463
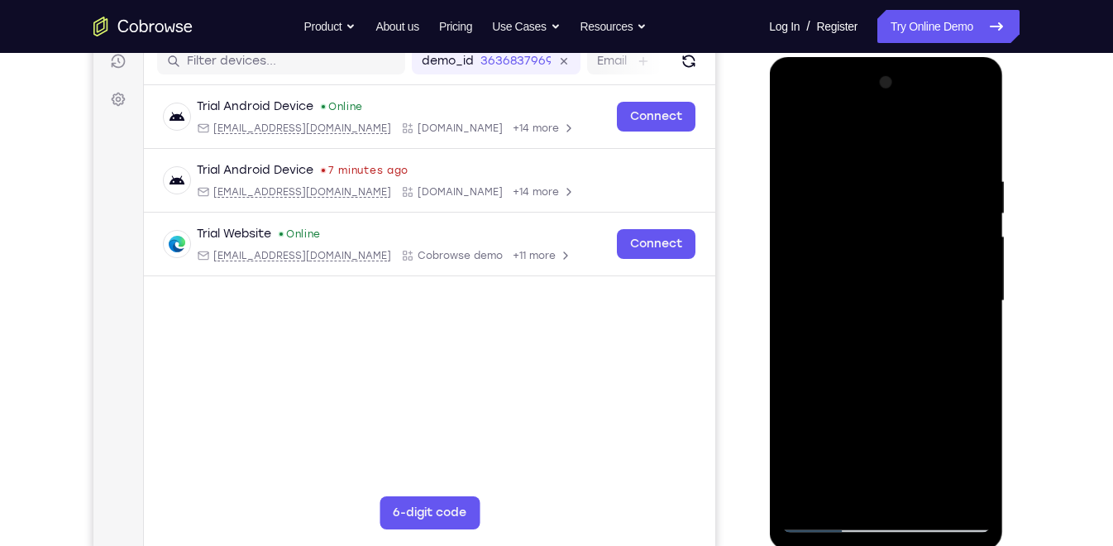
click at [852, 484] on div at bounding box center [885, 300] width 208 height 463
click at [873, 343] on div at bounding box center [885, 300] width 208 height 463
drag, startPoint x: 901, startPoint y: 199, endPoint x: 920, endPoint y: 155, distance: 48.9
click at [920, 155] on div at bounding box center [885, 300] width 208 height 463
click at [799, 136] on div at bounding box center [885, 300] width 208 height 463
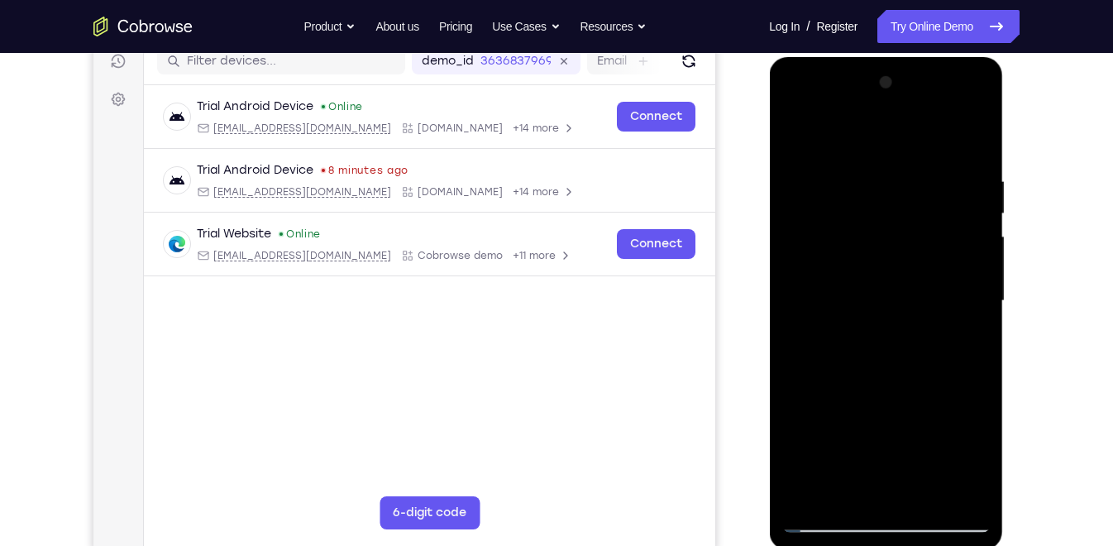
click at [798, 132] on div at bounding box center [885, 300] width 208 height 463
drag, startPoint x: 910, startPoint y: 316, endPoint x: 901, endPoint y: 498, distance: 182.2
click at [901, 490] on div at bounding box center [885, 300] width 208 height 463
drag, startPoint x: 895, startPoint y: 461, endPoint x: 916, endPoint y: 161, distance: 300.9
click at [916, 161] on div at bounding box center [885, 300] width 208 height 463
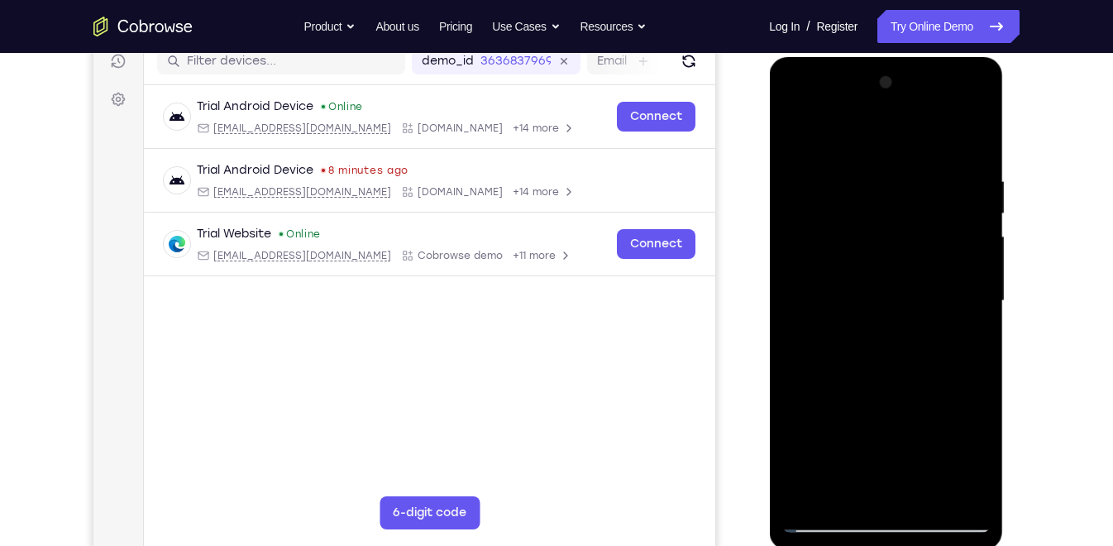
drag, startPoint x: 925, startPoint y: 400, endPoint x: 925, endPoint y: 164, distance: 236.5
click at [925, 164] on div at bounding box center [885, 300] width 208 height 463
drag, startPoint x: 944, startPoint y: 370, endPoint x: 941, endPoint y: 230, distance: 139.8
click at [941, 230] on div at bounding box center [885, 300] width 208 height 463
drag, startPoint x: 934, startPoint y: 418, endPoint x: 911, endPoint y: 175, distance: 244.2
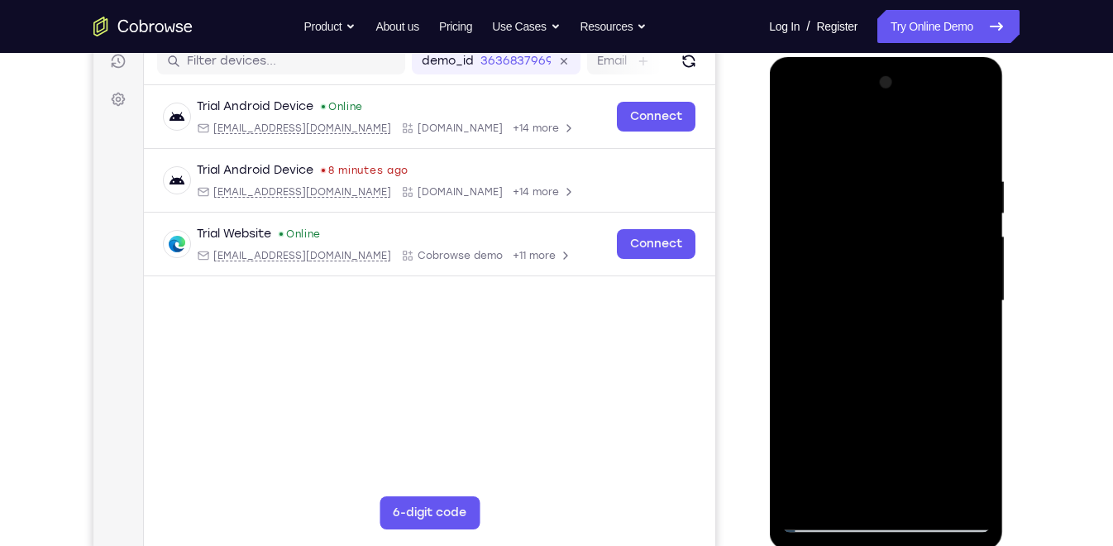
click at [911, 175] on div at bounding box center [885, 300] width 208 height 463
drag, startPoint x: 936, startPoint y: 408, endPoint x: 925, endPoint y: 137, distance: 270.6
click at [925, 137] on div at bounding box center [885, 300] width 208 height 463
click at [810, 490] on div at bounding box center [885, 300] width 208 height 463
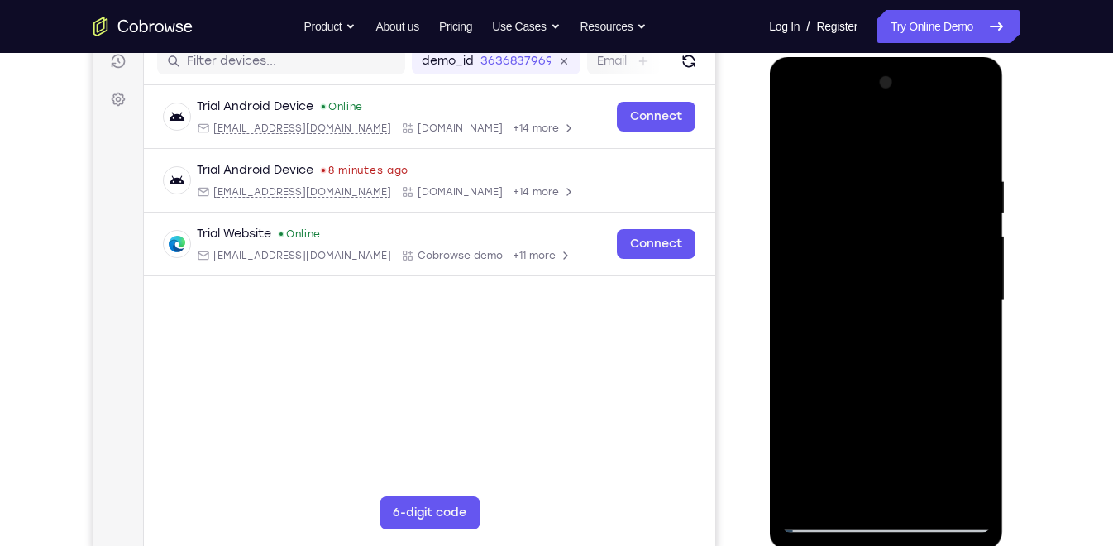
click at [810, 490] on div at bounding box center [885, 300] width 208 height 463
click at [923, 488] on div at bounding box center [885, 300] width 208 height 463
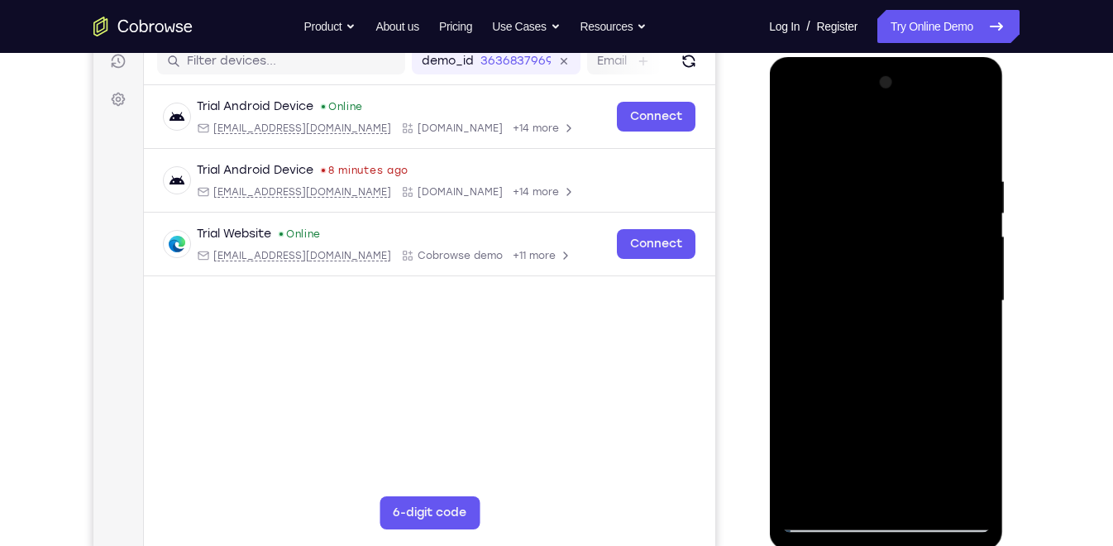
click at [865, 250] on div at bounding box center [885, 300] width 208 height 463
click at [843, 482] on div at bounding box center [885, 300] width 208 height 463
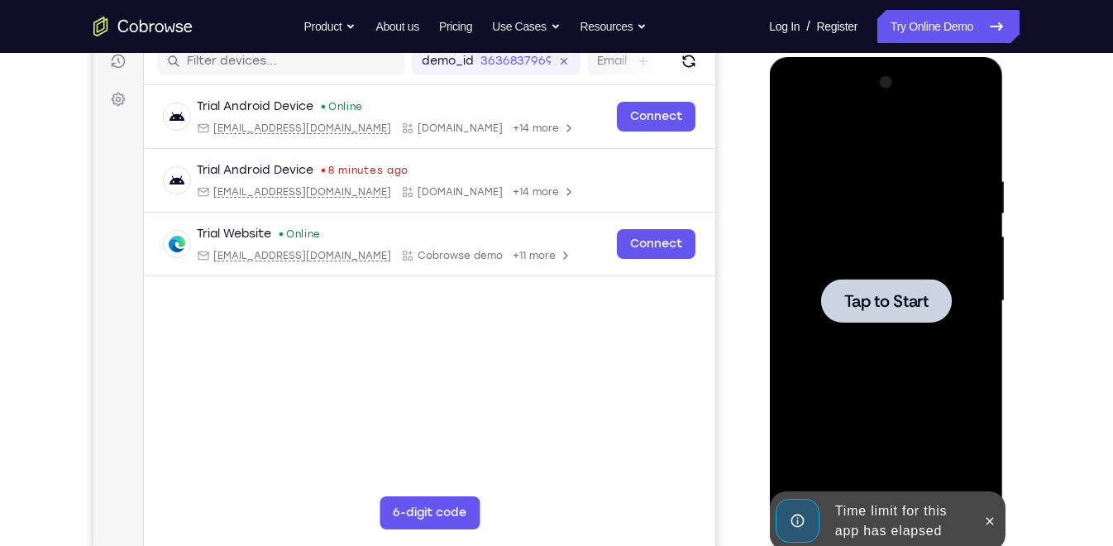
click at [903, 323] on div at bounding box center [885, 300] width 208 height 463
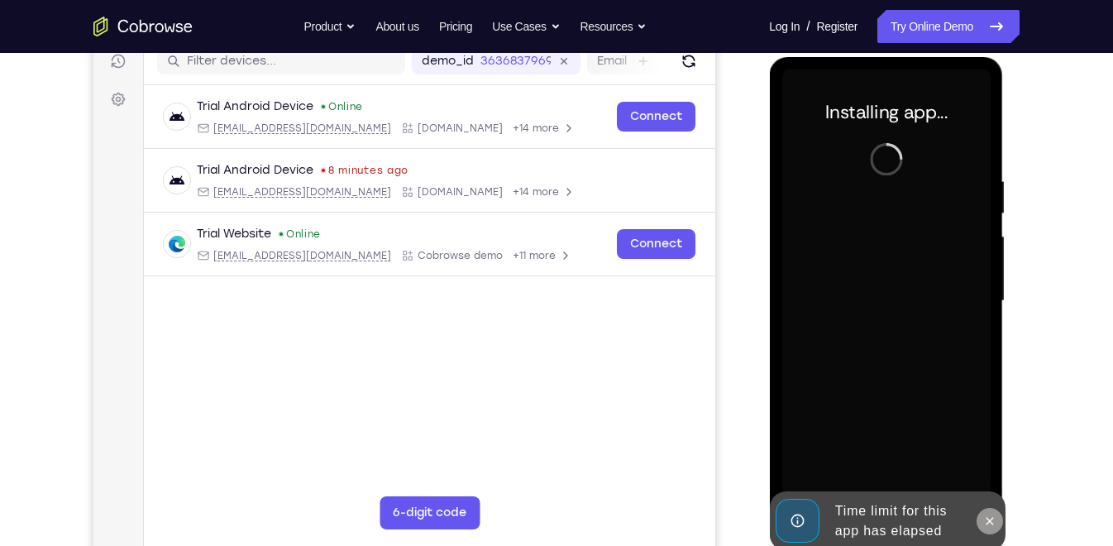
click at [992, 490] on icon at bounding box center [988, 520] width 13 height 13
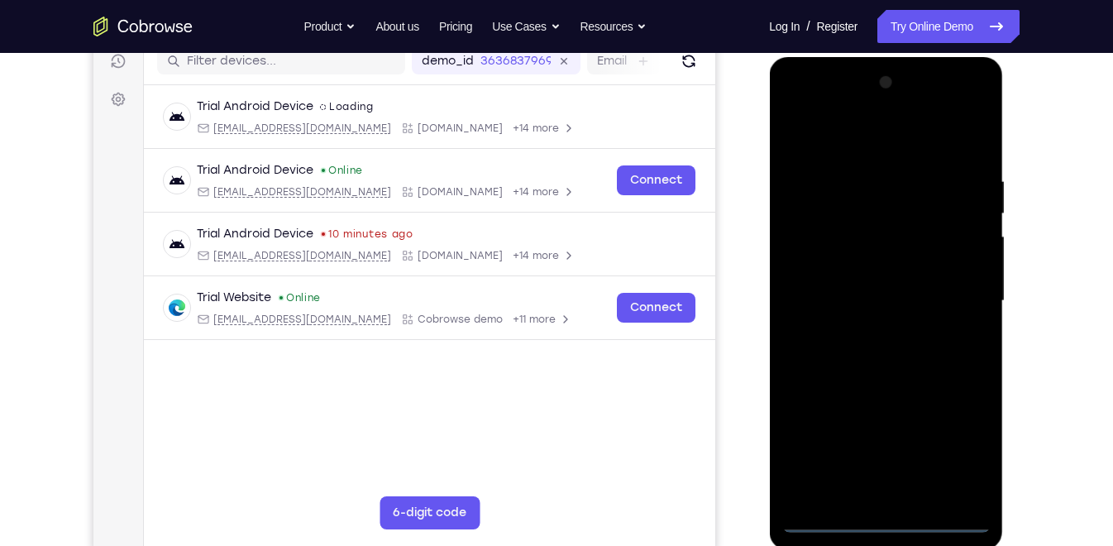
click at [887, 490] on div at bounding box center [885, 300] width 208 height 463
click at [968, 448] on div at bounding box center [885, 300] width 208 height 463
click at [847, 145] on div at bounding box center [885, 300] width 208 height 463
click at [961, 295] on div at bounding box center [885, 300] width 208 height 463
click at [867, 328] on div at bounding box center [885, 300] width 208 height 463
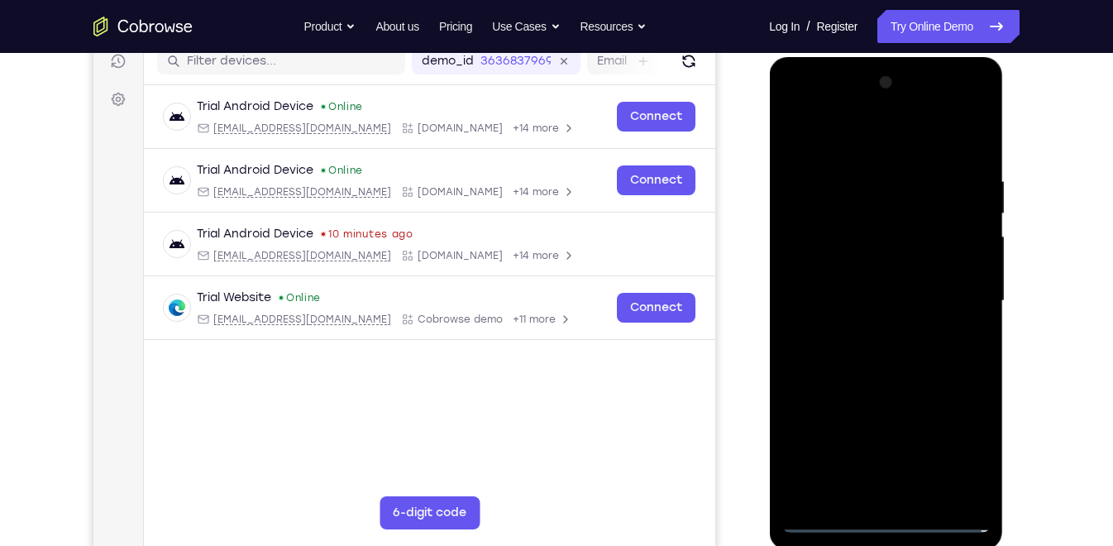
click at [857, 272] on div at bounding box center [885, 300] width 208 height 463
click at [879, 323] on div at bounding box center [885, 300] width 208 height 463
click at [821, 216] on div at bounding box center [885, 300] width 208 height 463
click at [873, 234] on div at bounding box center [885, 300] width 208 height 463
click at [942, 375] on div at bounding box center [885, 300] width 208 height 463
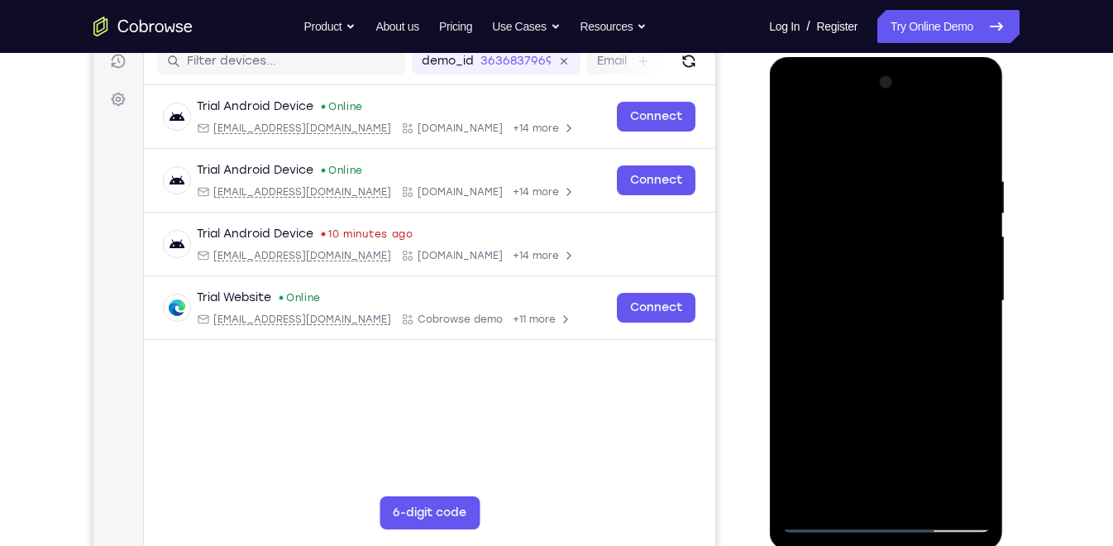
click at [978, 490] on div at bounding box center [885, 300] width 208 height 463
click at [933, 490] on div at bounding box center [885, 300] width 208 height 463
click at [892, 388] on div at bounding box center [885, 300] width 208 height 463
click at [881, 289] on div at bounding box center [885, 300] width 208 height 463
click at [862, 485] on div at bounding box center [885, 300] width 208 height 463
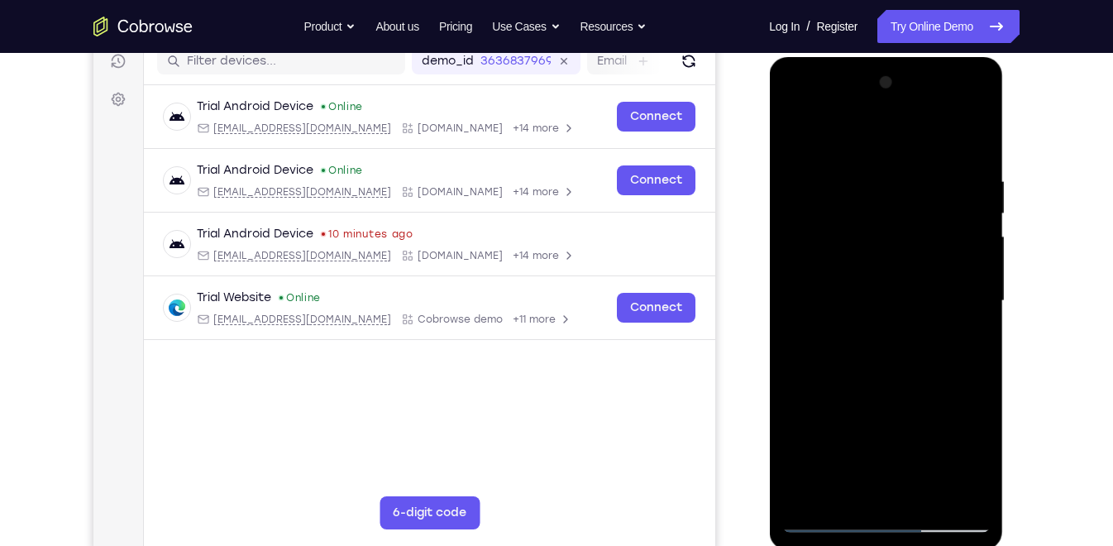
click at [867, 337] on div at bounding box center [885, 300] width 208 height 463
click at [794, 135] on div at bounding box center [885, 300] width 208 height 463
click at [898, 276] on div at bounding box center [885, 300] width 208 height 463
click at [843, 485] on div at bounding box center [885, 300] width 208 height 463
click at [845, 490] on div at bounding box center [885, 300] width 208 height 463
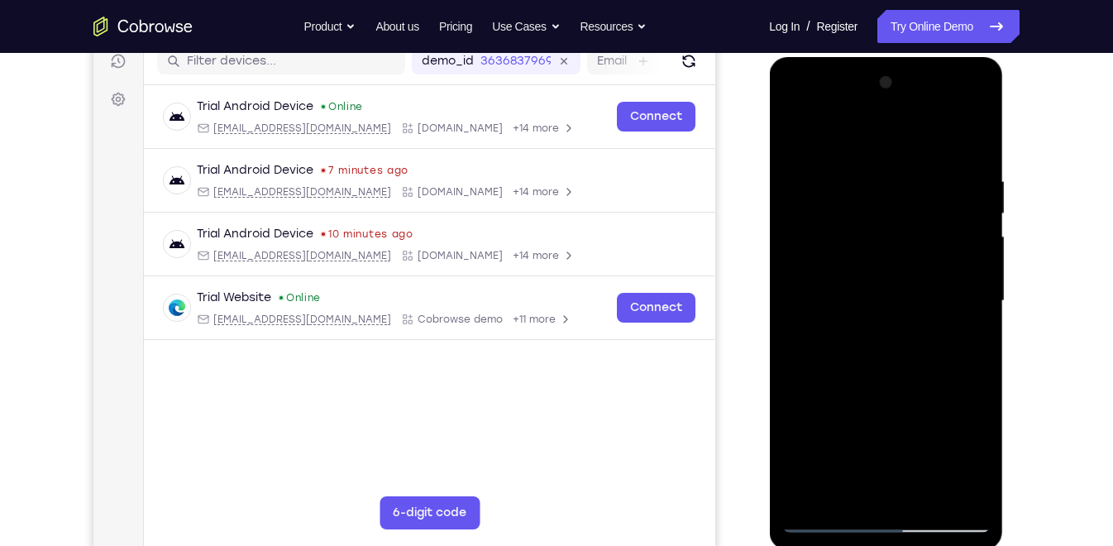
click at [929, 390] on div at bounding box center [885, 300] width 208 height 463
click at [798, 138] on div at bounding box center [885, 300] width 208 height 463
click at [866, 289] on div at bounding box center [885, 300] width 208 height 463
click at [793, 138] on div at bounding box center [885, 300] width 208 height 463
click at [858, 256] on div at bounding box center [885, 300] width 208 height 463
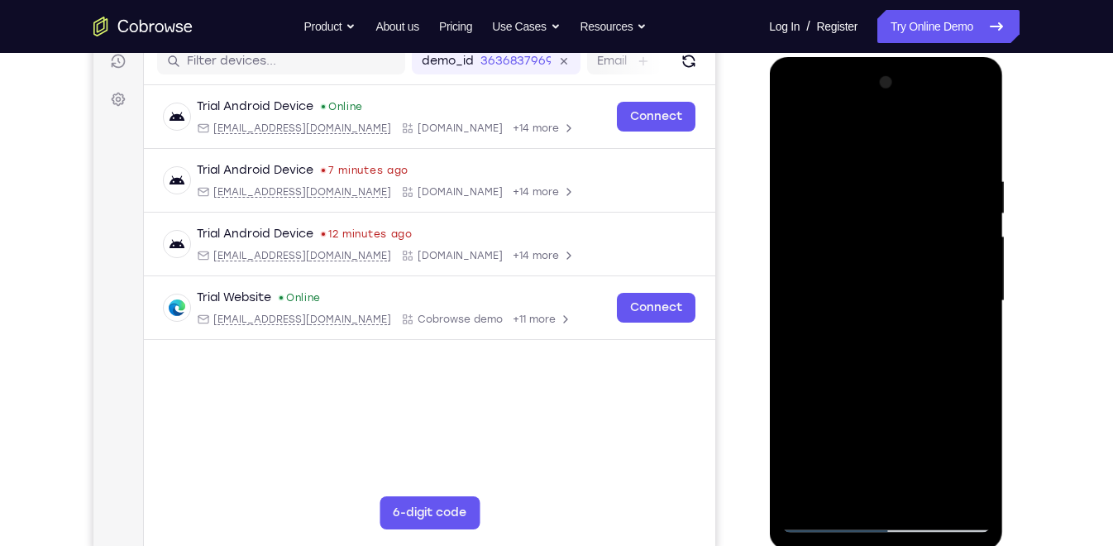
drag, startPoint x: 851, startPoint y: 357, endPoint x: 872, endPoint y: 277, distance: 82.8
click at [872, 277] on div at bounding box center [885, 300] width 208 height 463
click at [870, 431] on div at bounding box center [885, 300] width 208 height 463
click at [852, 485] on div at bounding box center [885, 300] width 208 height 463
drag, startPoint x: 866, startPoint y: 235, endPoint x: 826, endPoint y: 484, distance: 252.1
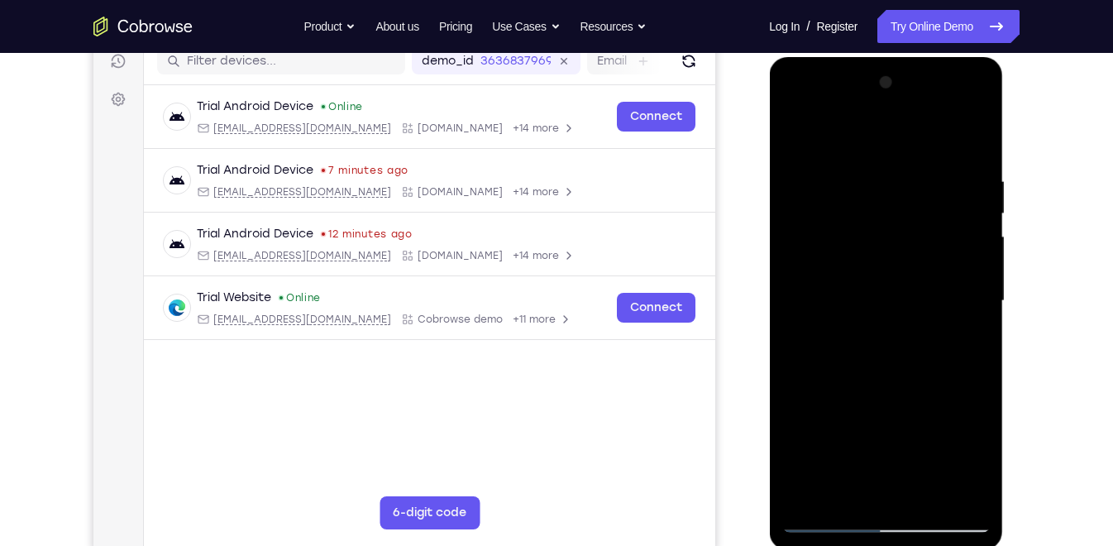
click at [826, 484] on div at bounding box center [885, 300] width 208 height 463
click at [953, 257] on div at bounding box center [885, 300] width 208 height 463
drag, startPoint x: 871, startPoint y: 207, endPoint x: 845, endPoint y: 588, distance: 382.1
click at [845, 490] on html "Online web based iOS Simulators and Android Emulators. Run iPhone, iPad, Mobile…" at bounding box center [887, 305] width 236 height 496
drag, startPoint x: 918, startPoint y: 271, endPoint x: 873, endPoint y: 565, distance: 296.9
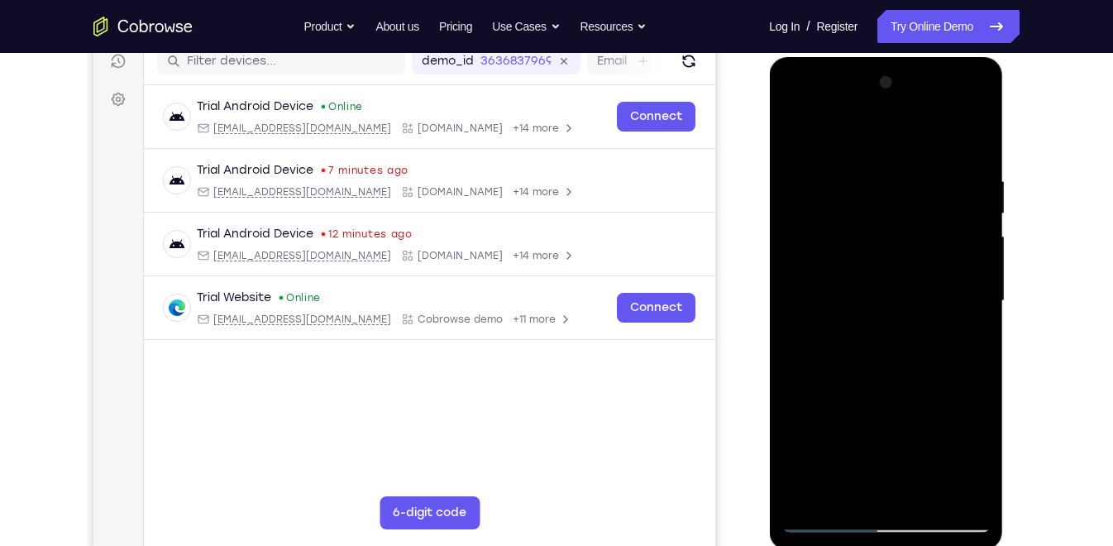
click at [873, 490] on html "Online web based iOS Simulators and Android Emulators. Run iPhone, iPad, Mobile…" at bounding box center [887, 305] width 236 height 496
drag, startPoint x: 891, startPoint y: 296, endPoint x: 848, endPoint y: 575, distance: 282.0
click at [848, 490] on html "Online web based iOS Simulators and Android Emulators. Run iPhone, iPad, Mobile…" at bounding box center [887, 305] width 236 height 496
drag, startPoint x: 890, startPoint y: 257, endPoint x: 835, endPoint y: 544, distance: 292.1
click at [835, 490] on div at bounding box center [886, 303] width 234 height 493
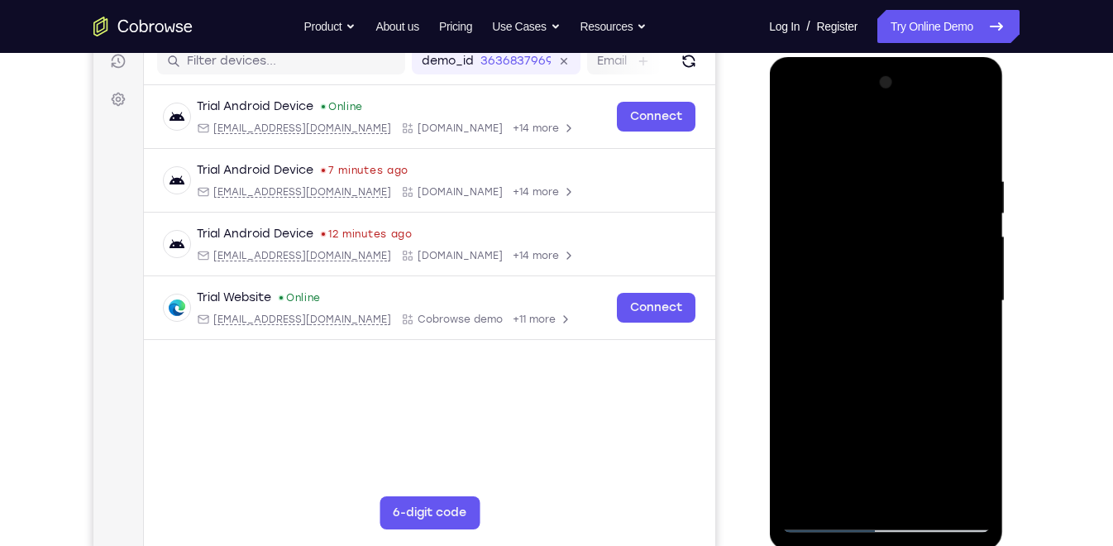
drag, startPoint x: 870, startPoint y: 277, endPoint x: 811, endPoint y: 594, distance: 322.1
click at [811, 490] on html "Online web based iOS Simulators and Android Emulators. Run iPhone, iPad, Mobile…" at bounding box center [887, 305] width 236 height 496
drag, startPoint x: 878, startPoint y: 250, endPoint x: 820, endPoint y: 594, distance: 348.8
click at [820, 490] on html "Online web based iOS Simulators and Android Emulators. Run iPhone, iPad, Mobile…" at bounding box center [887, 305] width 236 height 496
drag, startPoint x: 859, startPoint y: 220, endPoint x: 826, endPoint y: 594, distance: 375.2
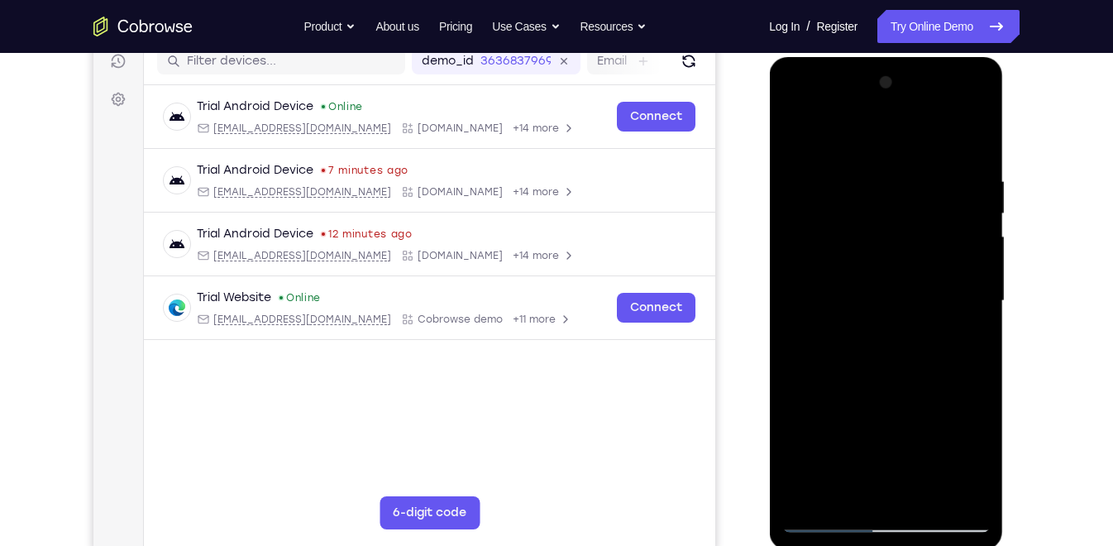
click at [826, 490] on html "Online web based iOS Simulators and Android Emulators. Run iPhone, iPad, Mobile…" at bounding box center [887, 305] width 236 height 496
drag, startPoint x: 914, startPoint y: 264, endPoint x: 851, endPoint y: 594, distance: 335.9
click at [851, 490] on html "Online web based iOS Simulators and Android Emulators. Run iPhone, iPad, Mobile…" at bounding box center [887, 305] width 236 height 496
drag, startPoint x: 878, startPoint y: 208, endPoint x: 831, endPoint y: 503, distance: 298.1
click at [831, 490] on div at bounding box center [885, 300] width 208 height 463
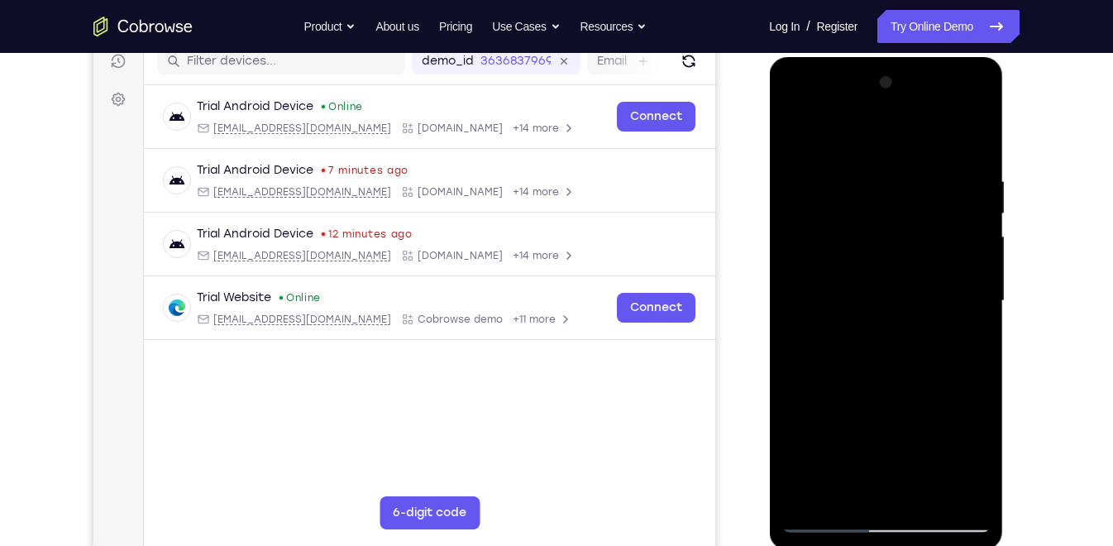
drag, startPoint x: 887, startPoint y: 185, endPoint x: 834, endPoint y: 593, distance: 411.2
click at [834, 490] on html "Online web based iOS Simulators and Android Emulators. Run iPhone, iPad, Mobile…" at bounding box center [887, 305] width 236 height 496
drag, startPoint x: 876, startPoint y: 273, endPoint x: 835, endPoint y: 533, distance: 262.8
click at [835, 490] on div at bounding box center [886, 303] width 234 height 493
drag, startPoint x: 877, startPoint y: 206, endPoint x: 812, endPoint y: 536, distance: 336.4
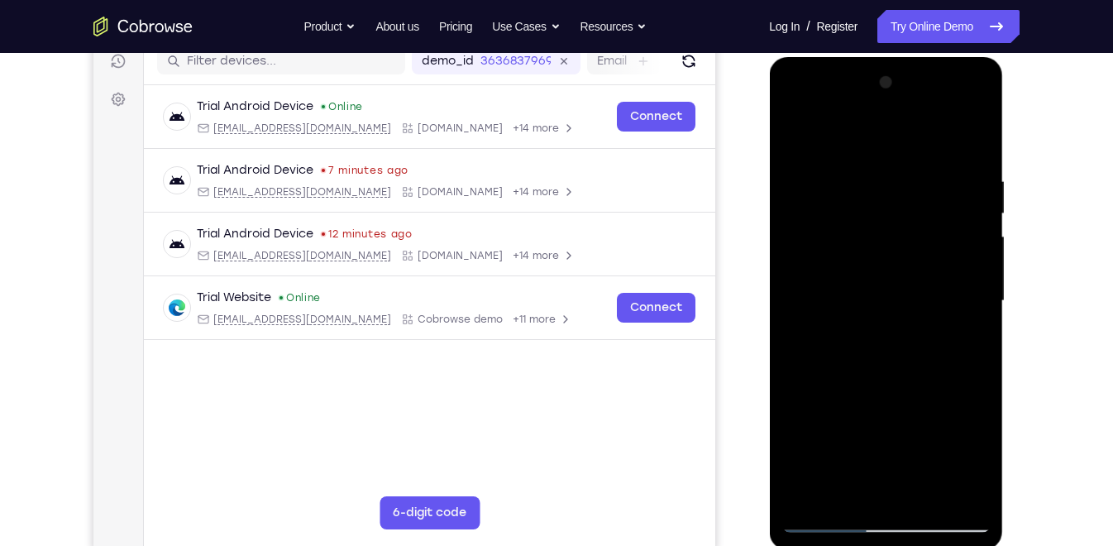
click at [812, 490] on div at bounding box center [886, 303] width 234 height 493
drag, startPoint x: 868, startPoint y: 222, endPoint x: 833, endPoint y: 497, distance: 276.8
click at [833, 490] on div at bounding box center [885, 300] width 208 height 463
drag, startPoint x: 864, startPoint y: 218, endPoint x: 834, endPoint y: 530, distance: 313.3
click at [834, 490] on div at bounding box center [885, 300] width 208 height 463
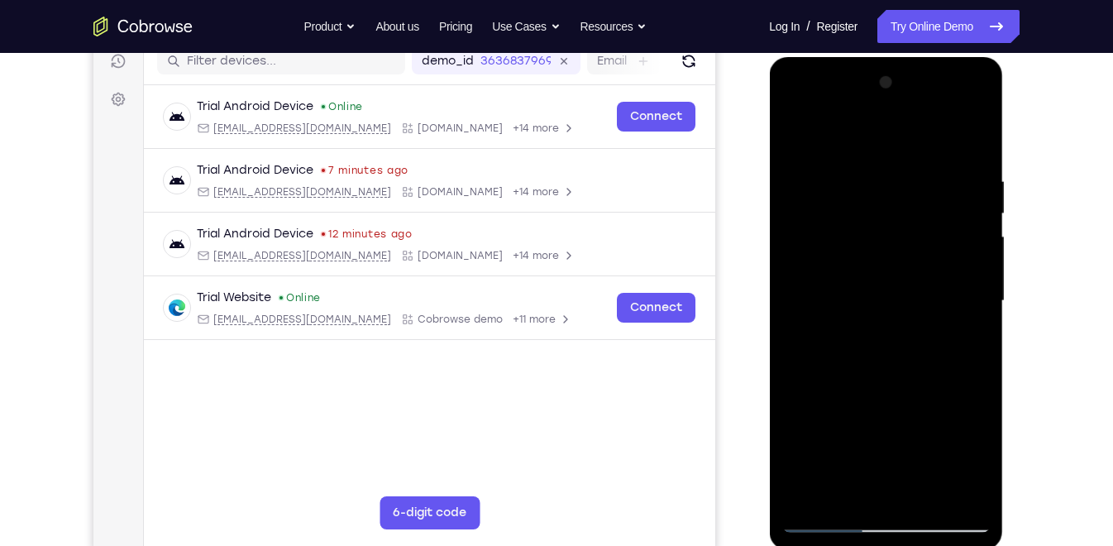
drag, startPoint x: 862, startPoint y: 237, endPoint x: 852, endPoint y: 518, distance: 282.2
click at [852, 490] on div at bounding box center [885, 300] width 208 height 463
drag, startPoint x: 867, startPoint y: 214, endPoint x: 835, endPoint y: 470, distance: 257.5
click at [835, 470] on div at bounding box center [885, 300] width 208 height 463
drag, startPoint x: 858, startPoint y: 225, endPoint x: 845, endPoint y: 458, distance: 233.5
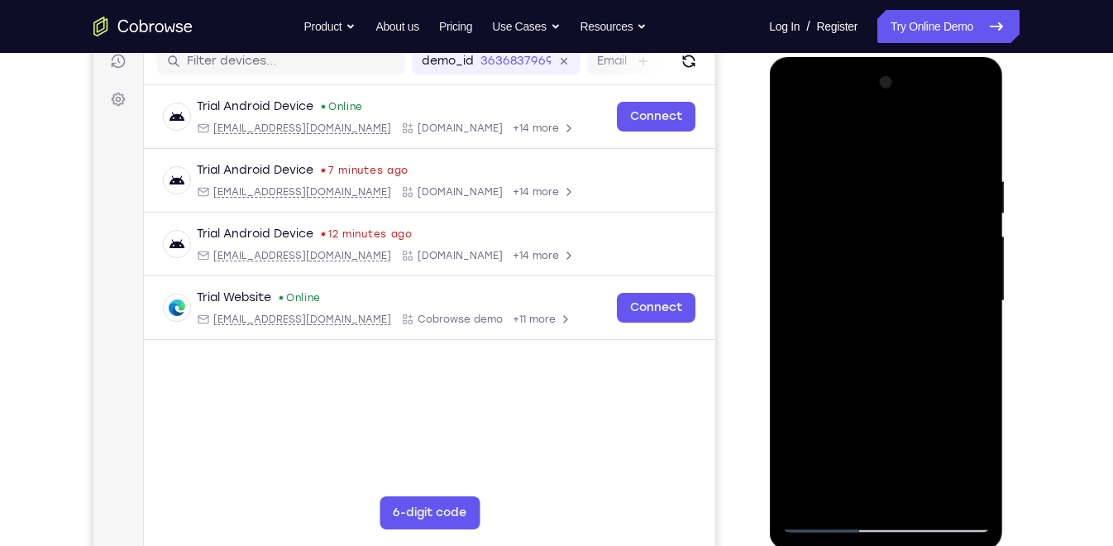
click at [845, 458] on div at bounding box center [885, 300] width 208 height 463
drag, startPoint x: 853, startPoint y: 270, endPoint x: 826, endPoint y: 567, distance: 298.9
click at [826, 490] on html "Online web based iOS Simulators and Android Emulators. Run iPhone, iPad, Mobile…" at bounding box center [887, 305] width 236 height 496
drag, startPoint x: 843, startPoint y: 257, endPoint x: 817, endPoint y: 514, distance: 257.7
click at [817, 490] on div at bounding box center [885, 300] width 208 height 463
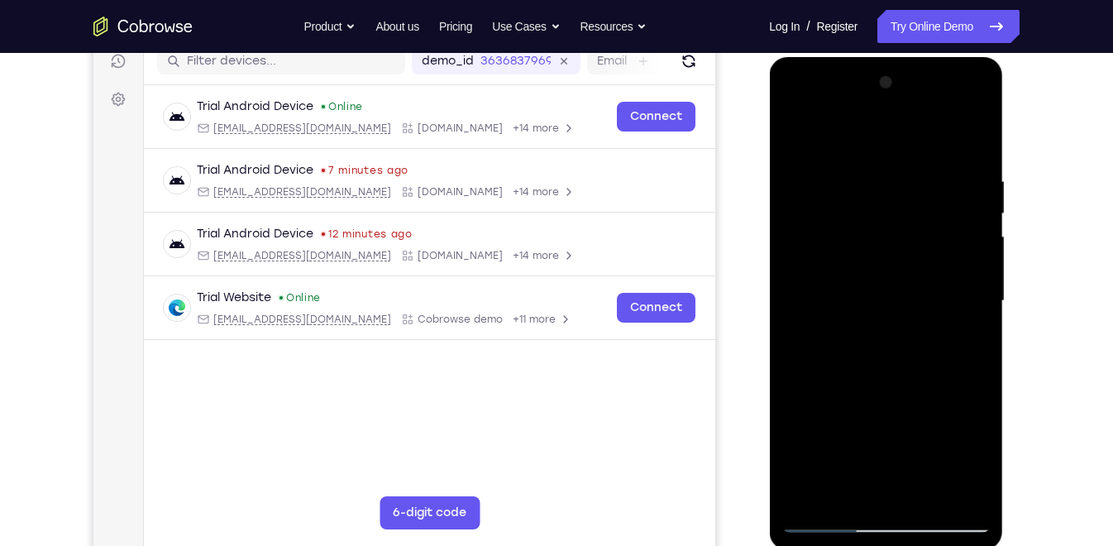
drag, startPoint x: 852, startPoint y: 256, endPoint x: 827, endPoint y: 447, distance: 193.4
click at [827, 447] on div at bounding box center [885, 300] width 208 height 463
drag, startPoint x: 856, startPoint y: 249, endPoint x: 837, endPoint y: 499, distance: 251.3
click at [837, 490] on div at bounding box center [885, 300] width 208 height 463
drag, startPoint x: 873, startPoint y: 260, endPoint x: 838, endPoint y: 516, distance: 258.0
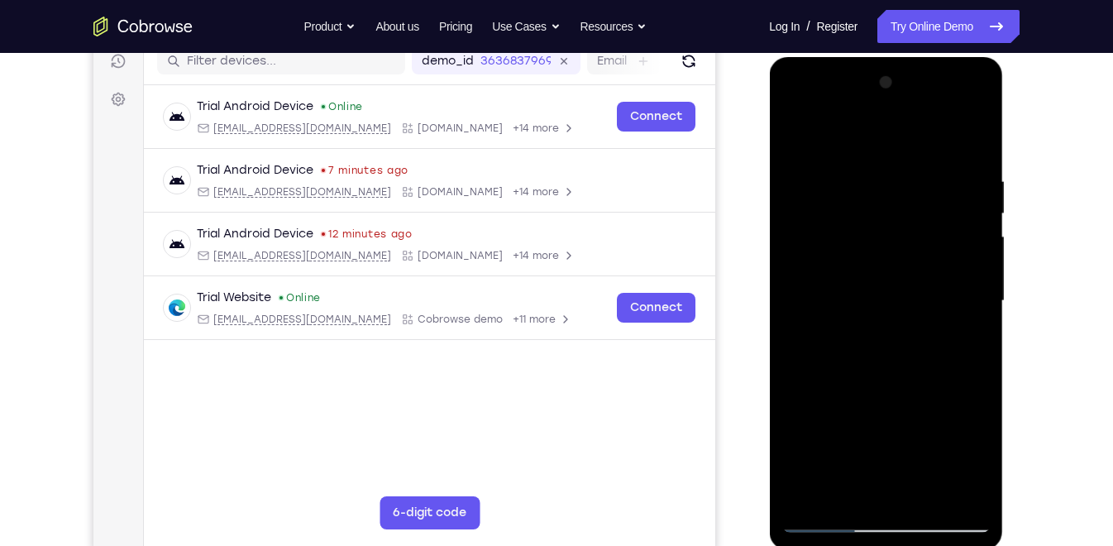
click at [838, 490] on div at bounding box center [885, 300] width 208 height 463
drag, startPoint x: 870, startPoint y: 280, endPoint x: 833, endPoint y: 506, distance: 228.8
click at [833, 490] on div at bounding box center [885, 300] width 208 height 463
drag, startPoint x: 864, startPoint y: 289, endPoint x: 843, endPoint y: 457, distance: 170.0
click at [843, 457] on div at bounding box center [885, 300] width 208 height 463
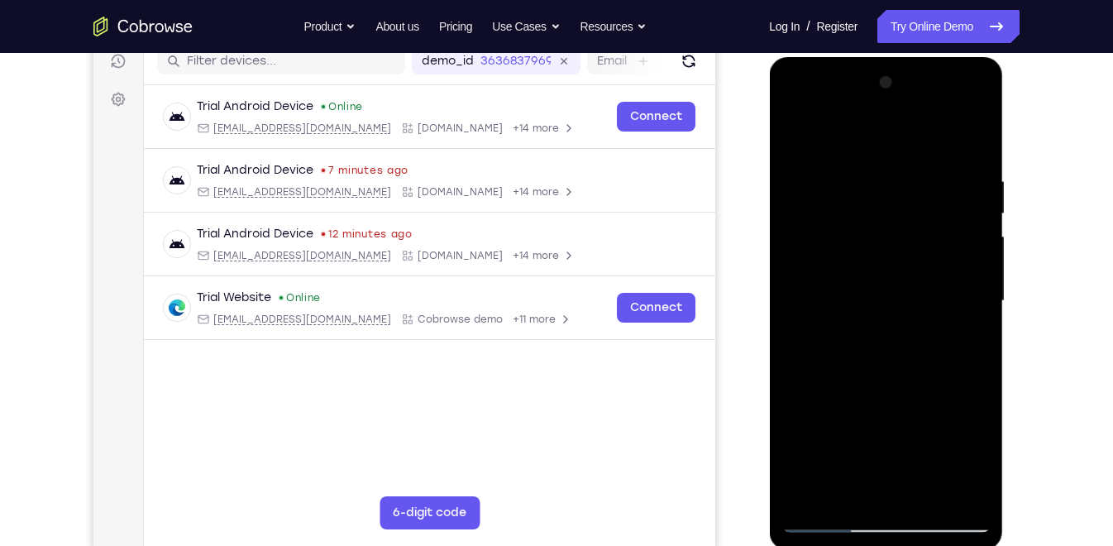
drag, startPoint x: 872, startPoint y: 264, endPoint x: 876, endPoint y: 312, distance: 48.1
click at [876, 312] on div at bounding box center [885, 300] width 208 height 463
drag, startPoint x: 863, startPoint y: 373, endPoint x: 870, endPoint y: 280, distance: 93.7
click at [870, 280] on div at bounding box center [885, 300] width 208 height 463
drag, startPoint x: 869, startPoint y: 324, endPoint x: 815, endPoint y: 594, distance: 274.9
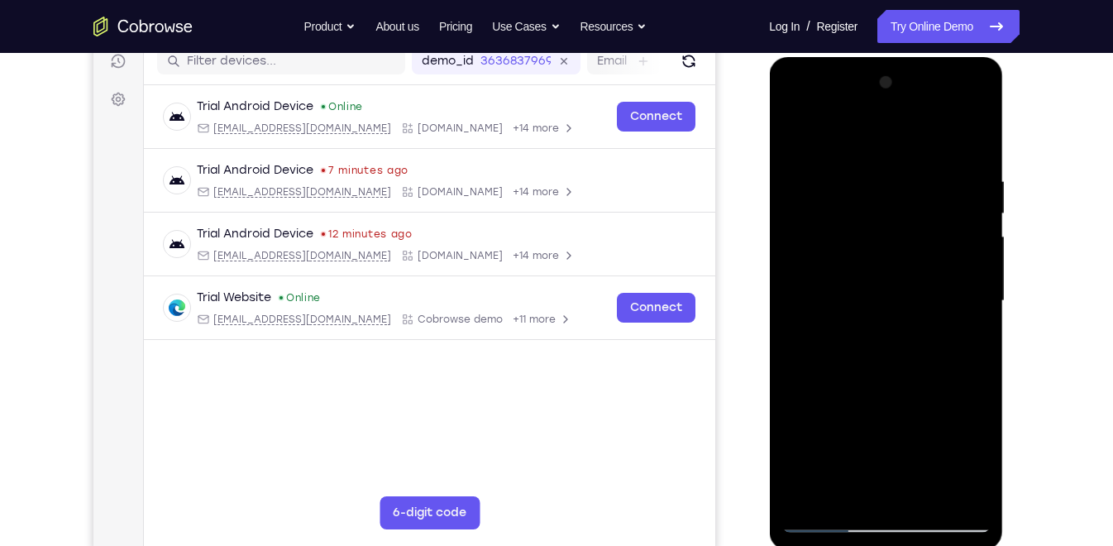
click at [815, 490] on html "Online web based iOS Simulators and Android Emulators. Run iPhone, iPad, Mobile…" at bounding box center [887, 305] width 236 height 496
drag, startPoint x: 890, startPoint y: 213, endPoint x: 850, endPoint y: 478, distance: 267.6
click at [850, 478] on div at bounding box center [885, 300] width 208 height 463
drag, startPoint x: 876, startPoint y: 234, endPoint x: 859, endPoint y: 502, distance: 268.4
click at [859, 490] on div at bounding box center [885, 300] width 208 height 463
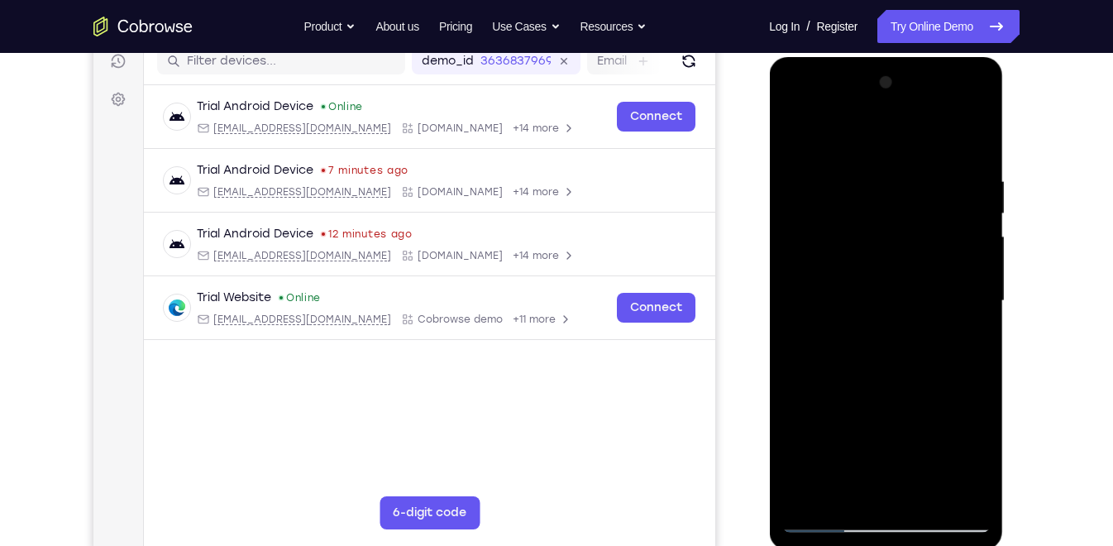
drag
click at [862, 475] on div at bounding box center [885, 300] width 208 height 463
click at [839, 490] on div at bounding box center [885, 300] width 208 height 463
click at [856, 360] on div at bounding box center [885, 300] width 208 height 463
click at [929, 180] on div at bounding box center [885, 300] width 208 height 463
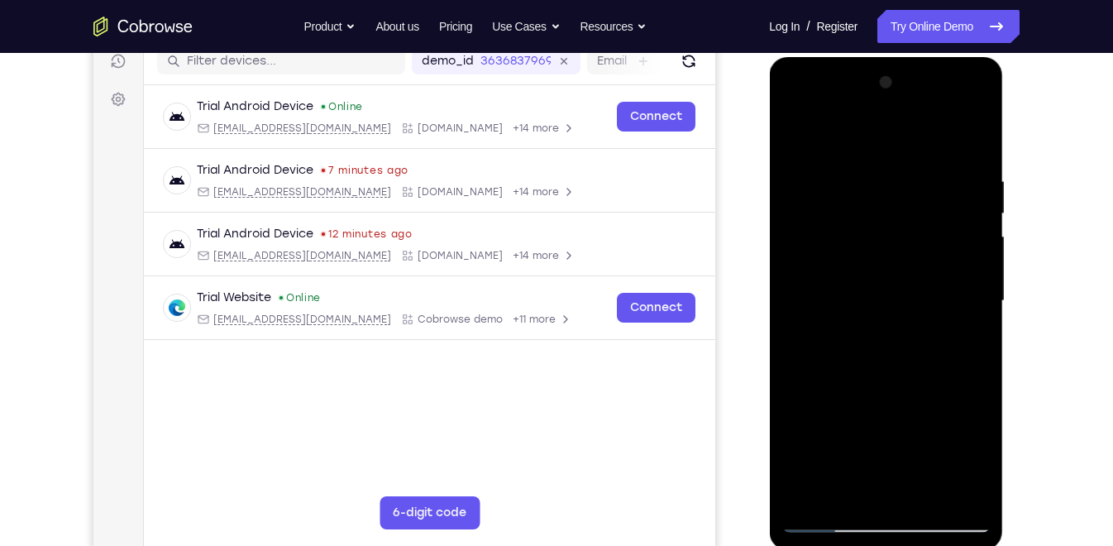
click at [796, 136] on div at bounding box center [885, 300] width 208 height 463
click at [872, 251] on div at bounding box center [885, 300] width 208 height 463
click at [841, 485] on div at bounding box center [885, 300] width 208 height 463
click at [977, 456] on div at bounding box center [885, 300] width 208 height 463
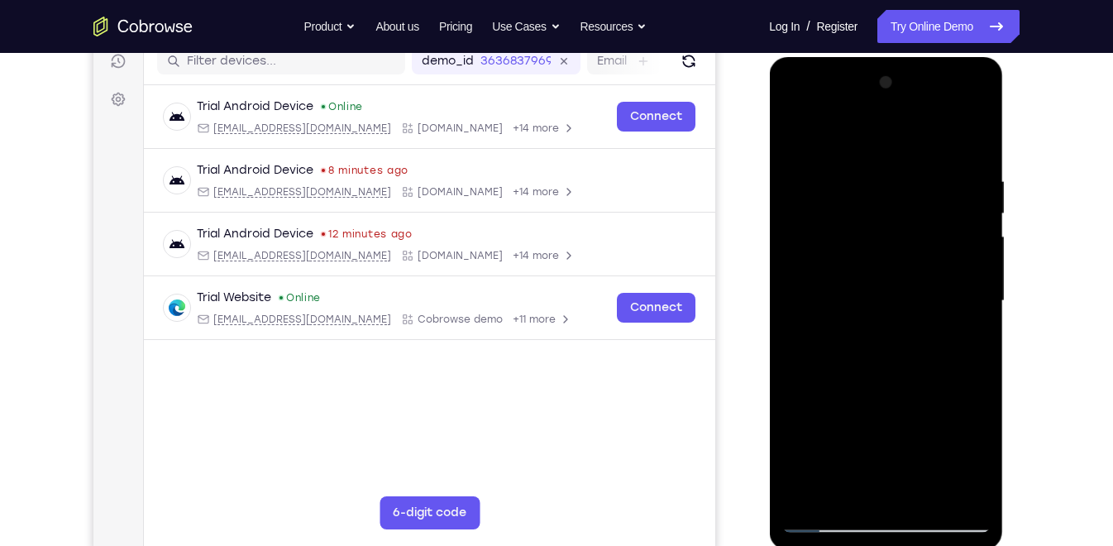
click at [792, 133] on div at bounding box center [885, 300] width 208 height 463
click at [855, 293] on div at bounding box center [885, 300] width 208 height 463
click at [797, 140] on div at bounding box center [885, 300] width 208 height 463
click at [897, 357] on div at bounding box center [885, 300] width 208 height 463
click at [868, 488] on div at bounding box center [885, 300] width 208 height 463
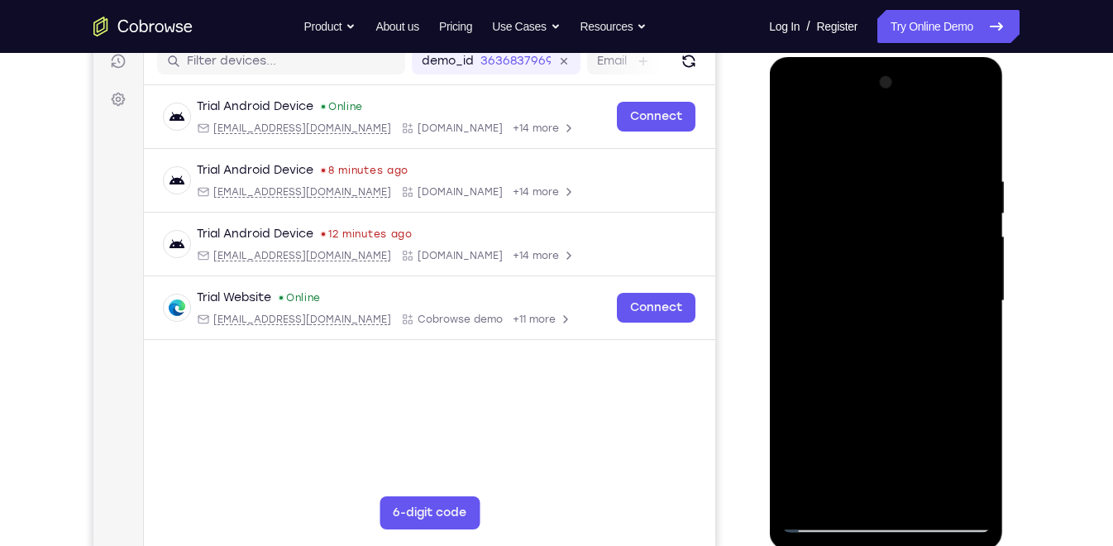
click at [845, 490] on div at bounding box center [885, 300] width 208 height 463
drag, startPoint x: 899, startPoint y: 457, endPoint x: 908, endPoint y: 422, distance: 36.7
click at [908, 422] on div at bounding box center [885, 300] width 208 height 463
click at [819, 443] on div at bounding box center [885, 300] width 208 height 463
click at [793, 131] on div at bounding box center [885, 300] width 208 height 463
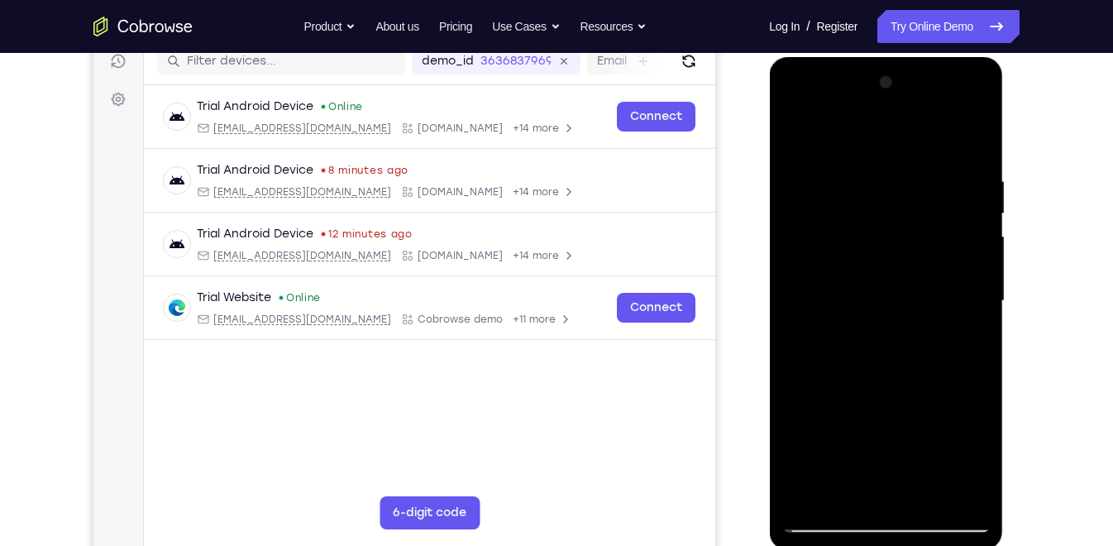
click at [824, 490] on div at bounding box center [885, 300] width 208 height 463
click at [792, 128] on div at bounding box center [885, 300] width 208 height 463
click at [874, 284] on div at bounding box center [885, 300] width 208 height 463
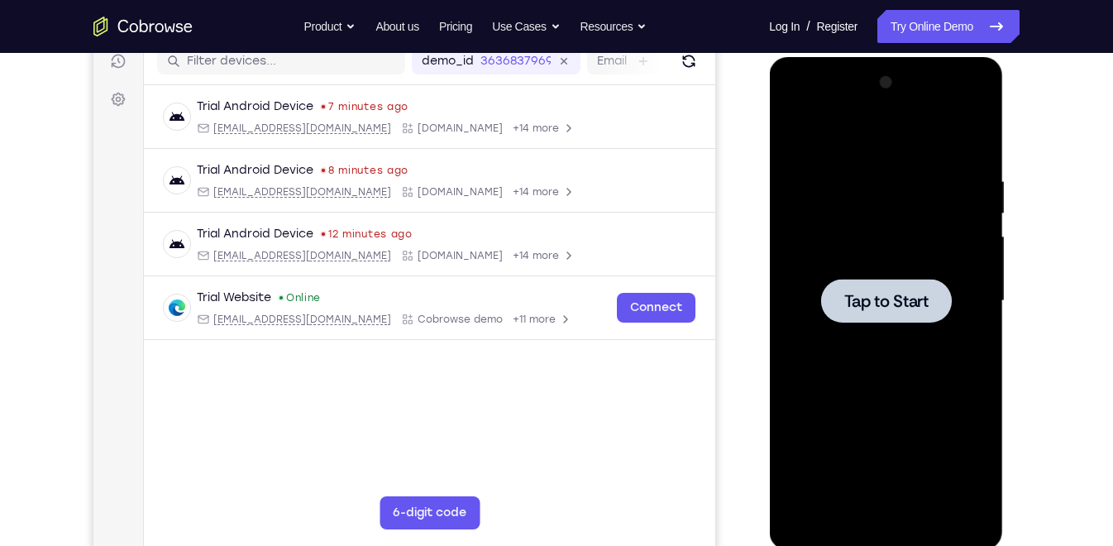
click at [871, 299] on span "Tap to Start" at bounding box center [885, 301] width 84 height 17
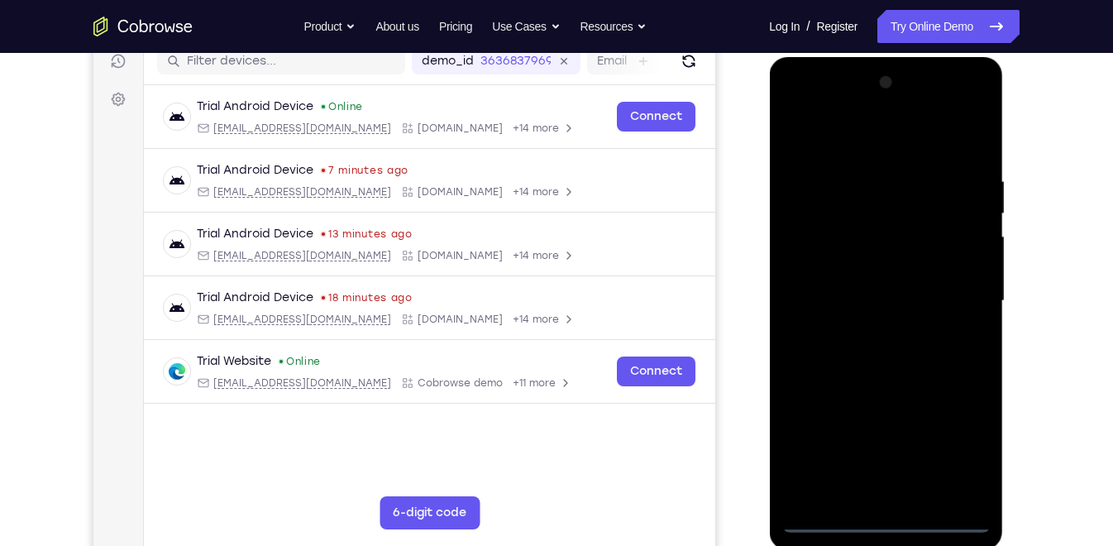
click at [886, 490] on div at bounding box center [885, 300] width 208 height 463
click at [953, 451] on div at bounding box center [885, 300] width 208 height 463
click at [864, 143] on div at bounding box center [885, 300] width 208 height 463
click at [956, 285] on div at bounding box center [885, 300] width 208 height 463
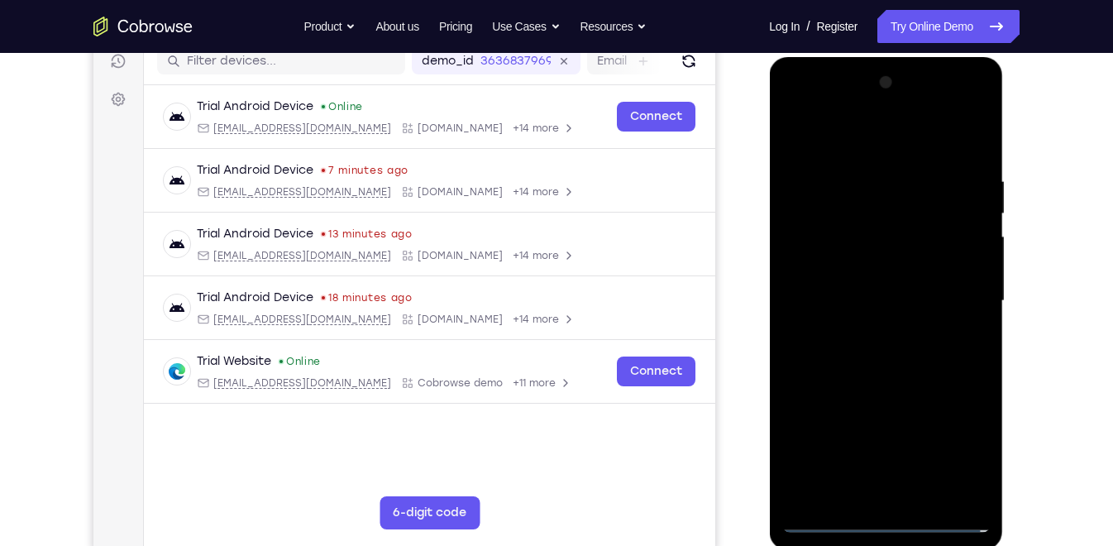
click at [870, 490] on div at bounding box center [885, 300] width 208 height 463
click at [897, 284] on div at bounding box center [885, 300] width 208 height 463
click at [879, 327] on div at bounding box center [885, 300] width 208 height 463
click at [866, 220] on div at bounding box center [885, 300] width 208 height 463
click at [880, 364] on div at bounding box center [885, 300] width 208 height 463
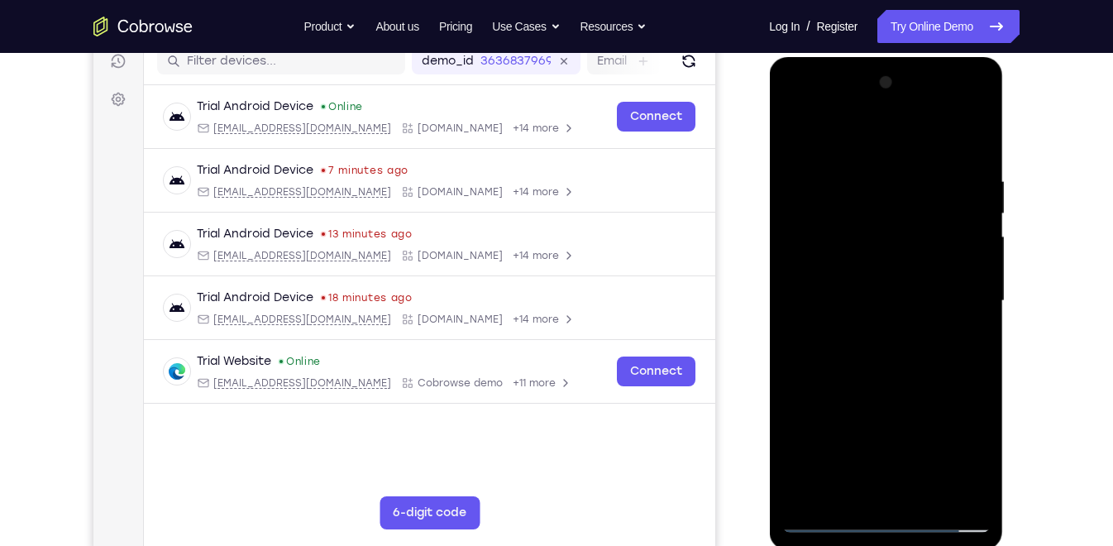
click at [875, 256] on div at bounding box center [885, 300] width 208 height 463
click at [890, 365] on div at bounding box center [885, 300] width 208 height 463
click at [891, 360] on div at bounding box center [885, 300] width 208 height 463
click at [871, 354] on div at bounding box center [885, 300] width 208 height 463
click at [883, 360] on div at bounding box center [885, 300] width 208 height 463
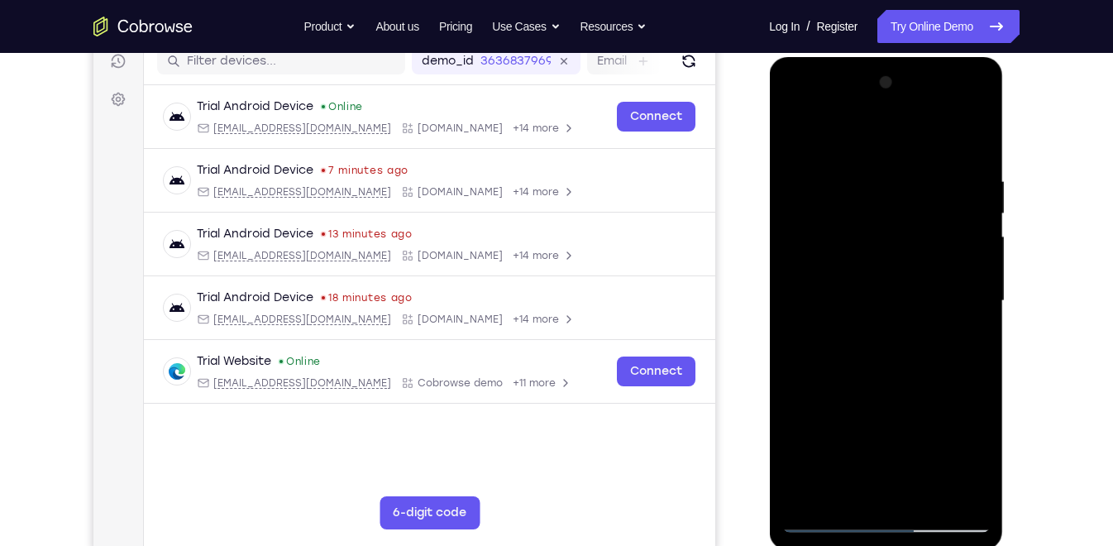
click at [896, 358] on div at bounding box center [885, 300] width 208 height 463
click at [901, 351] on div at bounding box center [885, 300] width 208 height 463
click at [894, 315] on div at bounding box center [885, 300] width 208 height 463
click at [867, 208] on div at bounding box center [885, 300] width 208 height 463
click at [895, 252] on div at bounding box center [885, 300] width 208 height 463
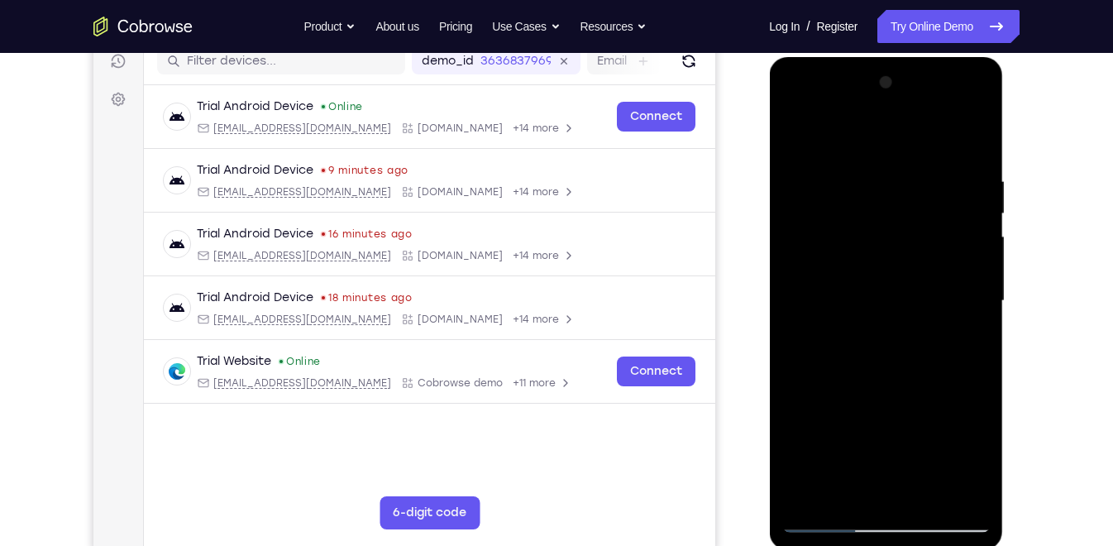
click at [882, 253] on div at bounding box center [885, 300] width 208 height 463
click at [970, 243] on div at bounding box center [885, 300] width 208 height 463
click at [832, 216] on div at bounding box center [885, 300] width 208 height 463
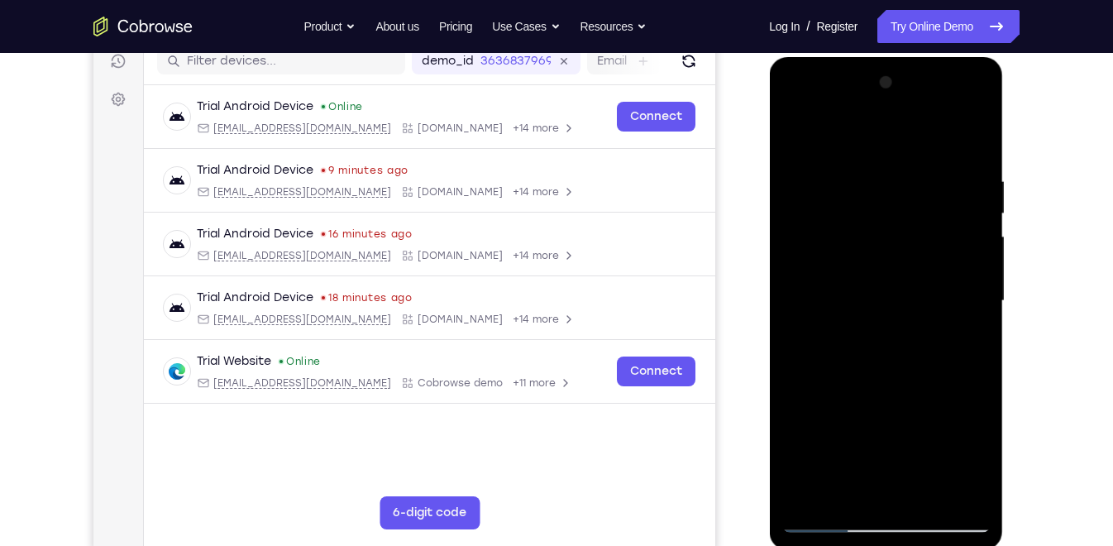
click at [832, 216] on div at bounding box center [885, 300] width 208 height 463
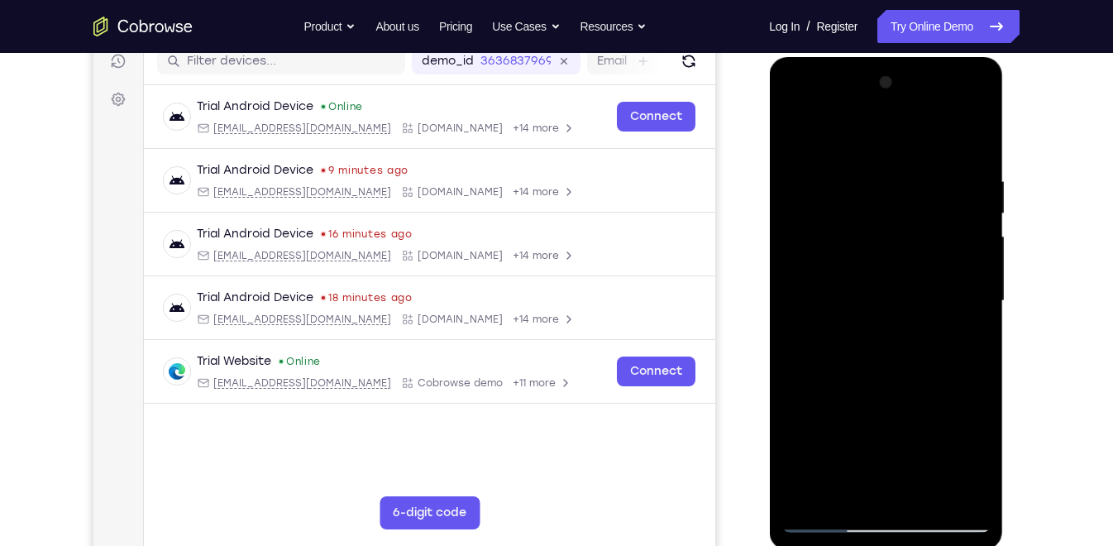
click at [832, 216] on div at bounding box center [885, 300] width 208 height 463
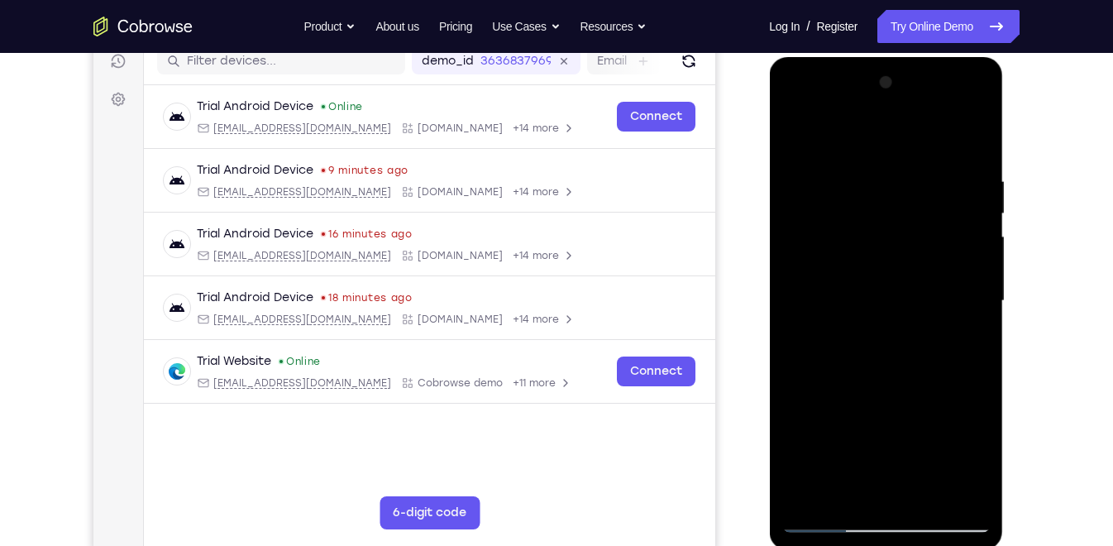
click at [832, 216] on div at bounding box center [885, 300] width 208 height 463
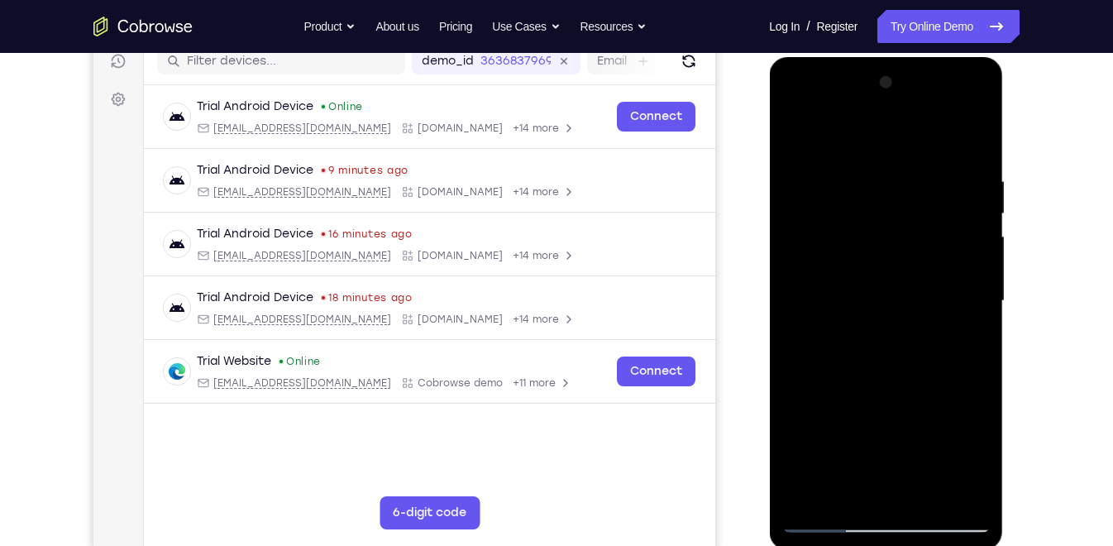
click at [832, 216] on div at bounding box center [885, 300] width 208 height 463
click at [887, 214] on div at bounding box center [885, 300] width 208 height 463
click at [903, 215] on div at bounding box center [885, 300] width 208 height 463
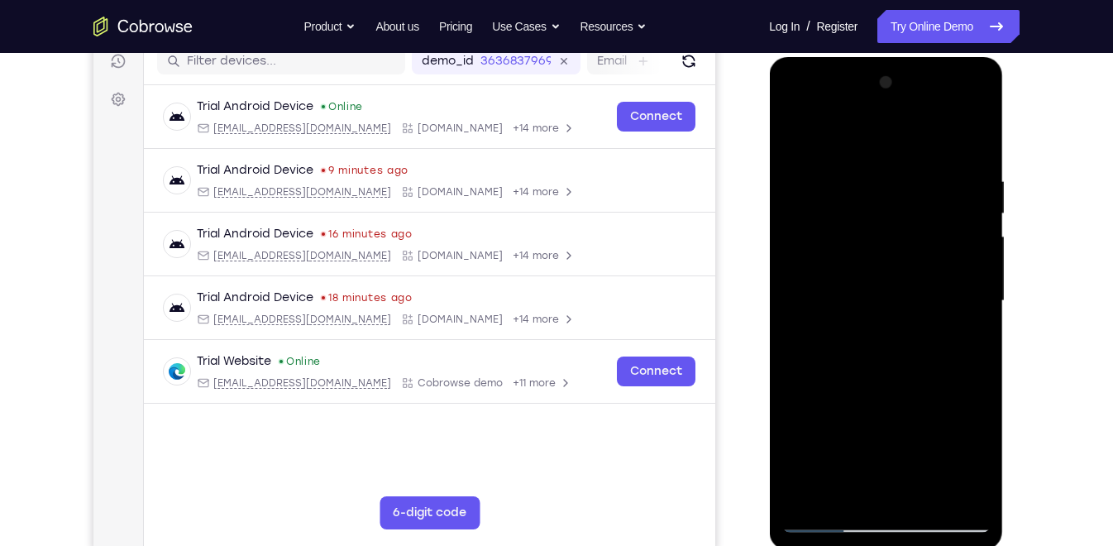
click at [832, 217] on div at bounding box center [885, 300] width 208 height 463
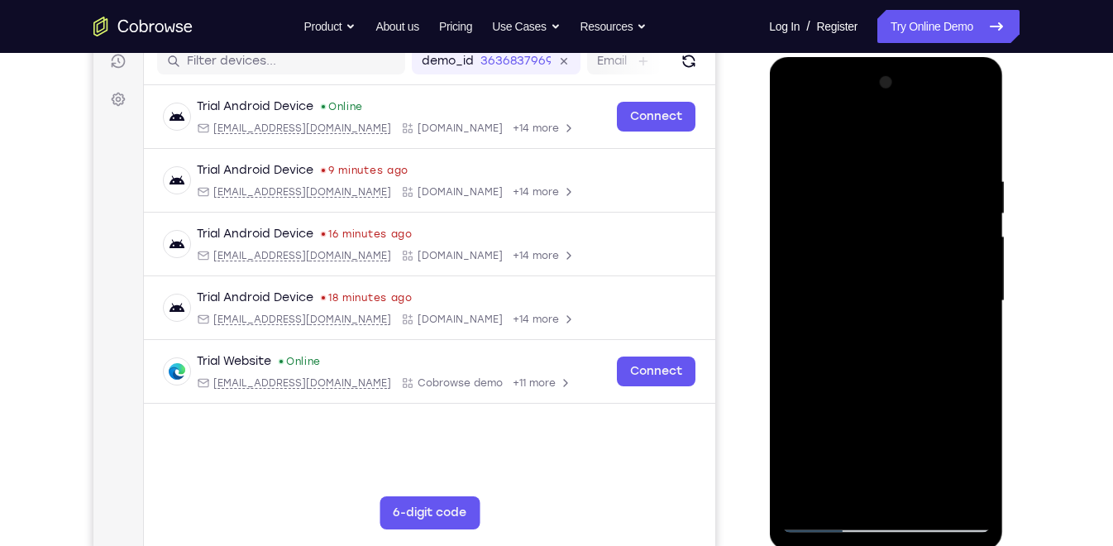
click at [832, 217] on div at bounding box center [885, 300] width 208 height 463
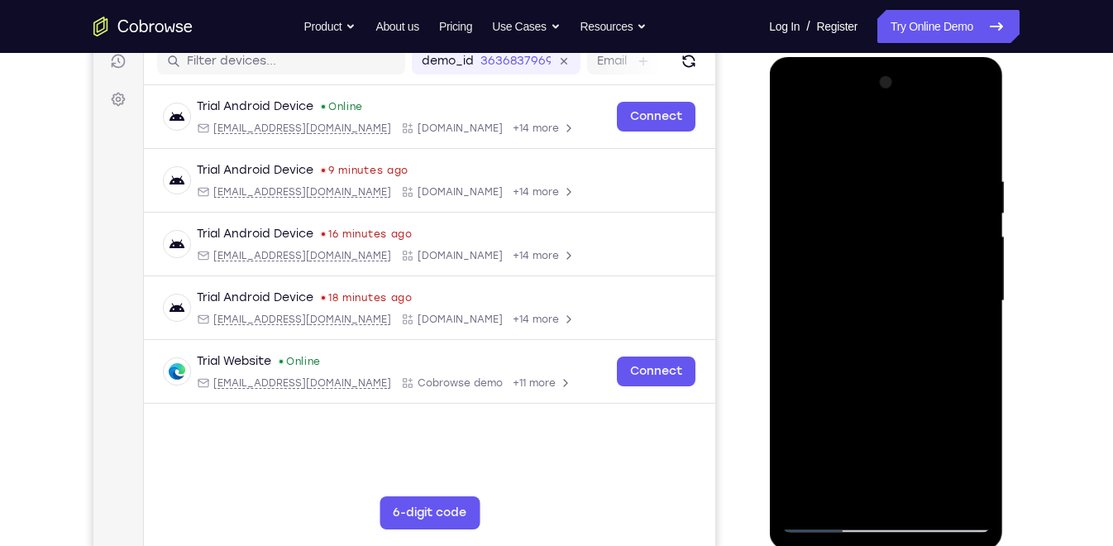
click at [832, 217] on div at bounding box center [885, 300] width 208 height 463
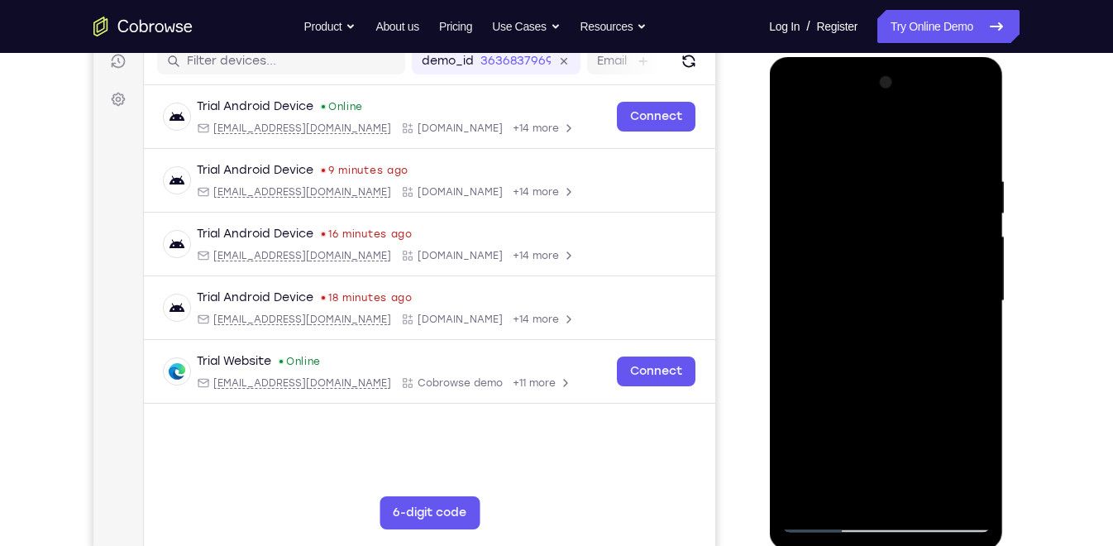
click at [832, 217] on div at bounding box center [885, 300] width 208 height 463
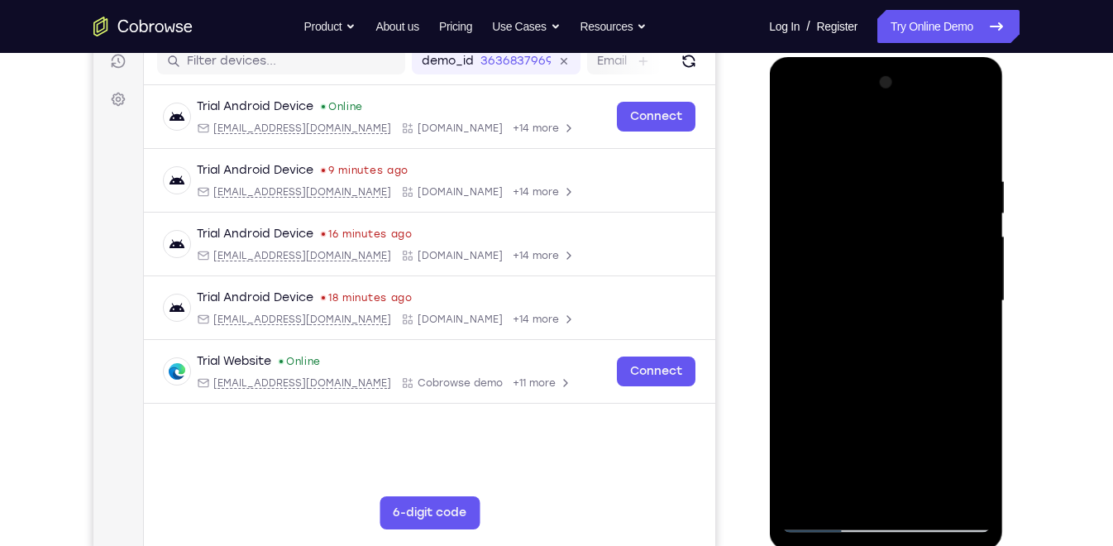
click at [832, 217] on div at bounding box center [885, 300] width 208 height 463
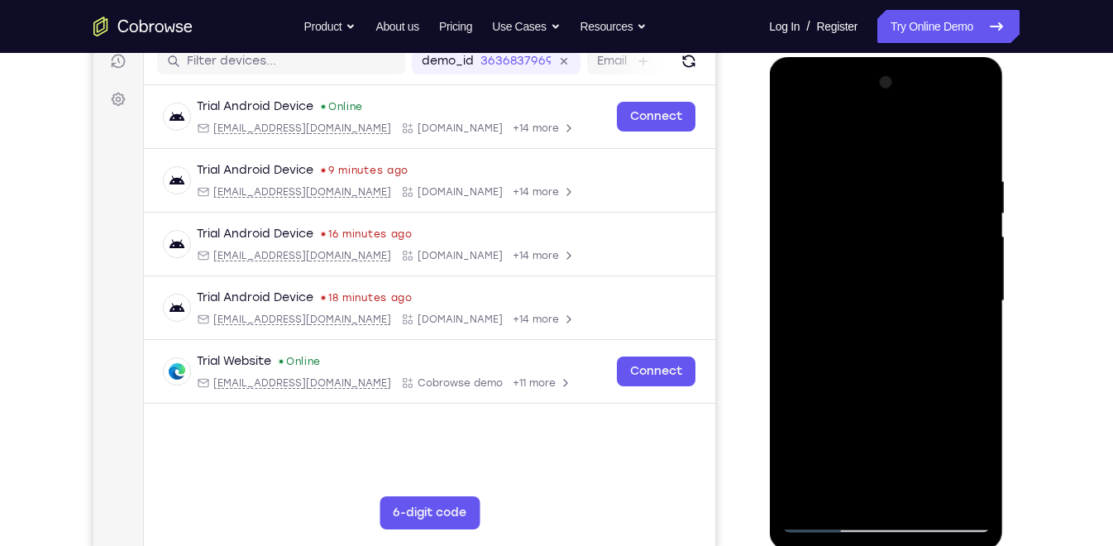
click at [832, 217] on div at bounding box center [885, 300] width 208 height 463
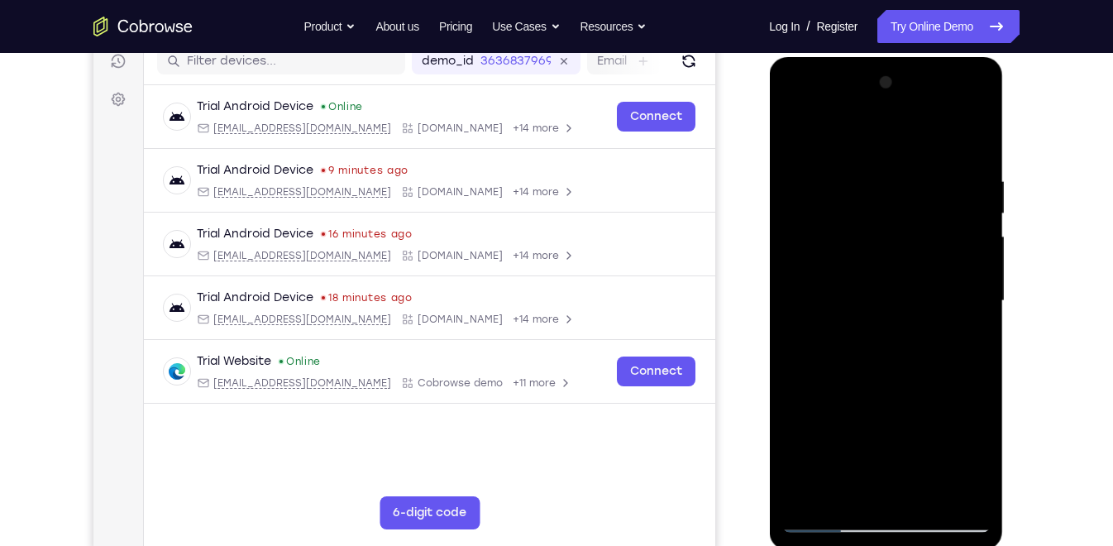
click at [832, 217] on div at bounding box center [885, 300] width 208 height 463
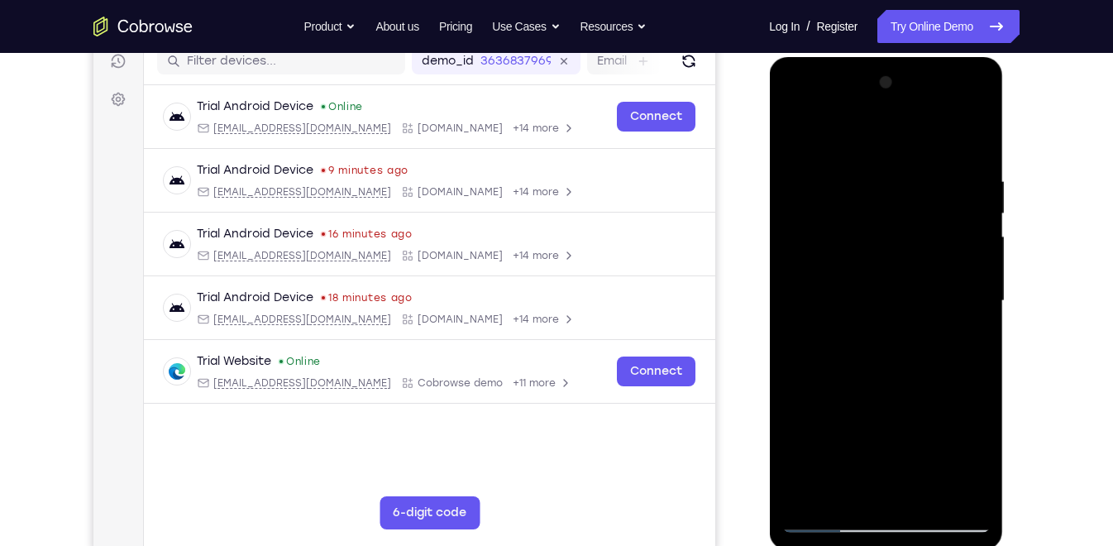
click at [832, 217] on div at bounding box center [885, 300] width 208 height 463
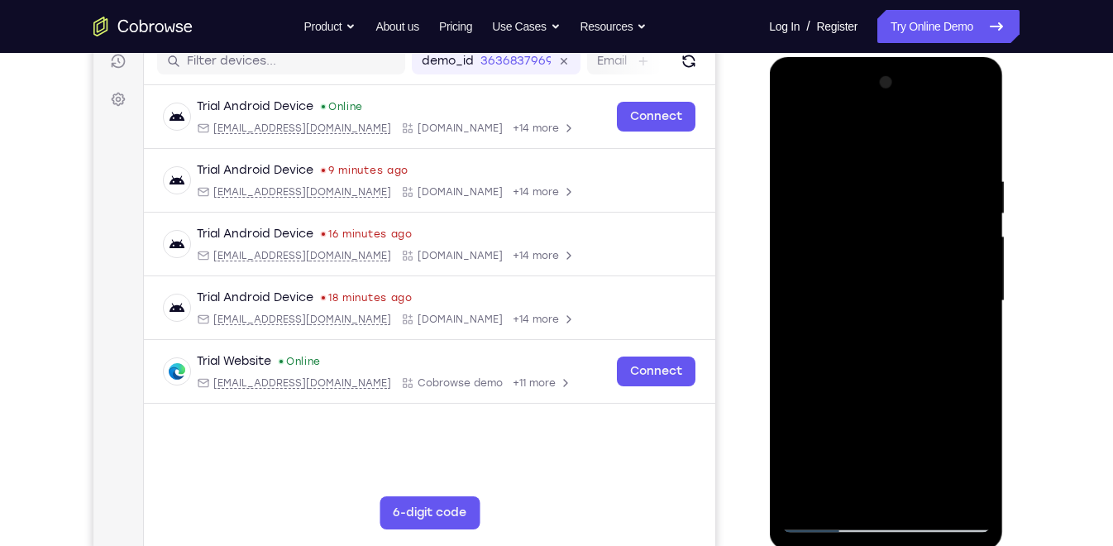
click at [832, 217] on div at bounding box center [885, 300] width 208 height 463
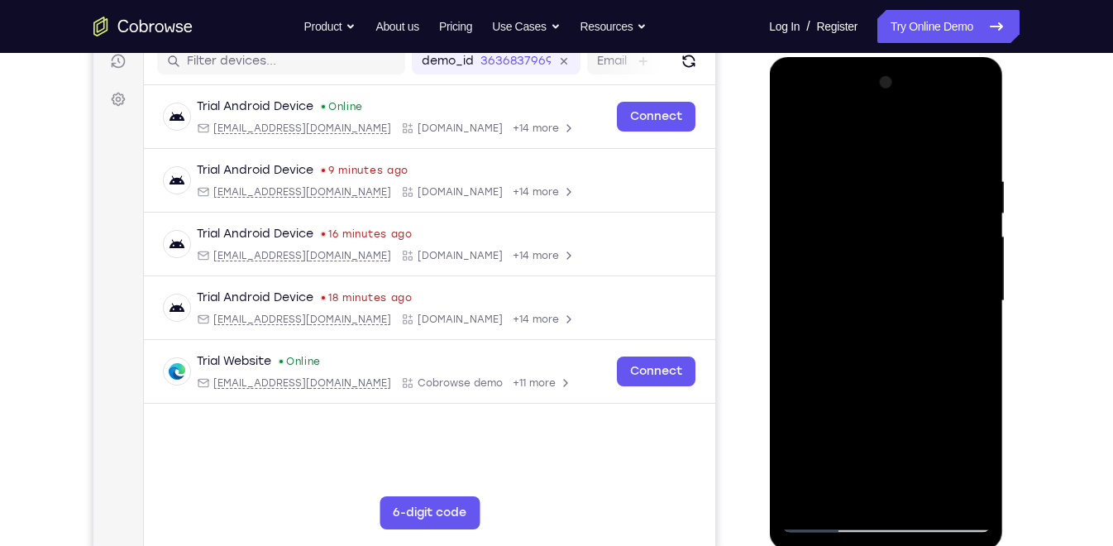
click at [832, 217] on div at bounding box center [885, 300] width 208 height 463
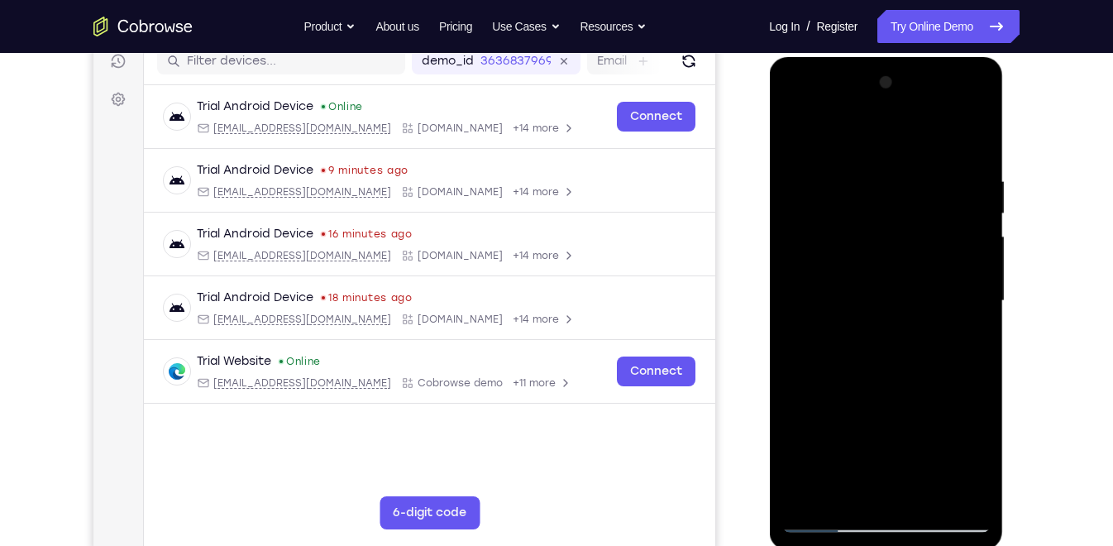
click at [832, 217] on div at bounding box center [885, 300] width 208 height 463
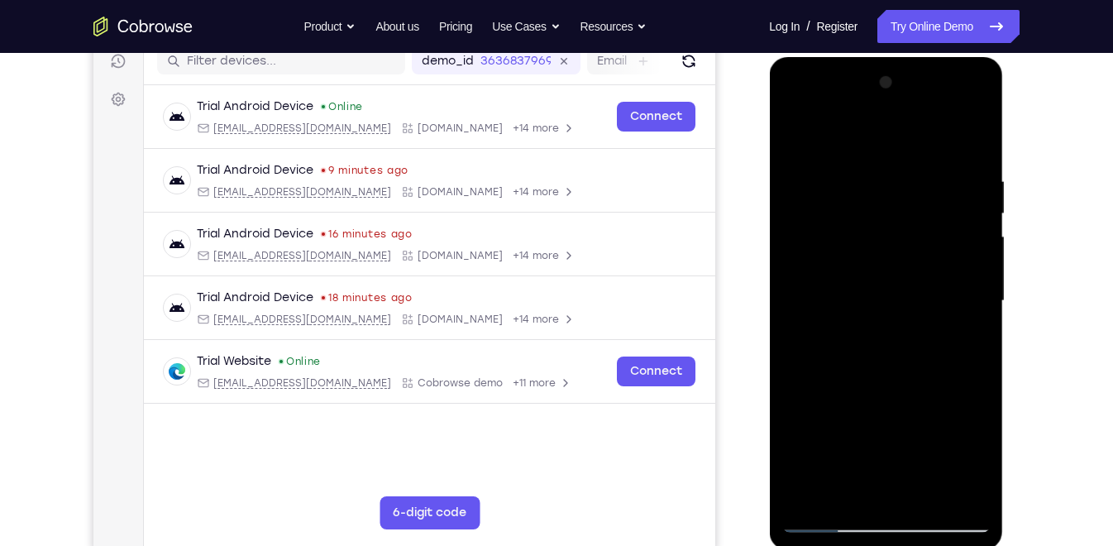
click at [832, 217] on div at bounding box center [885, 300] width 208 height 463
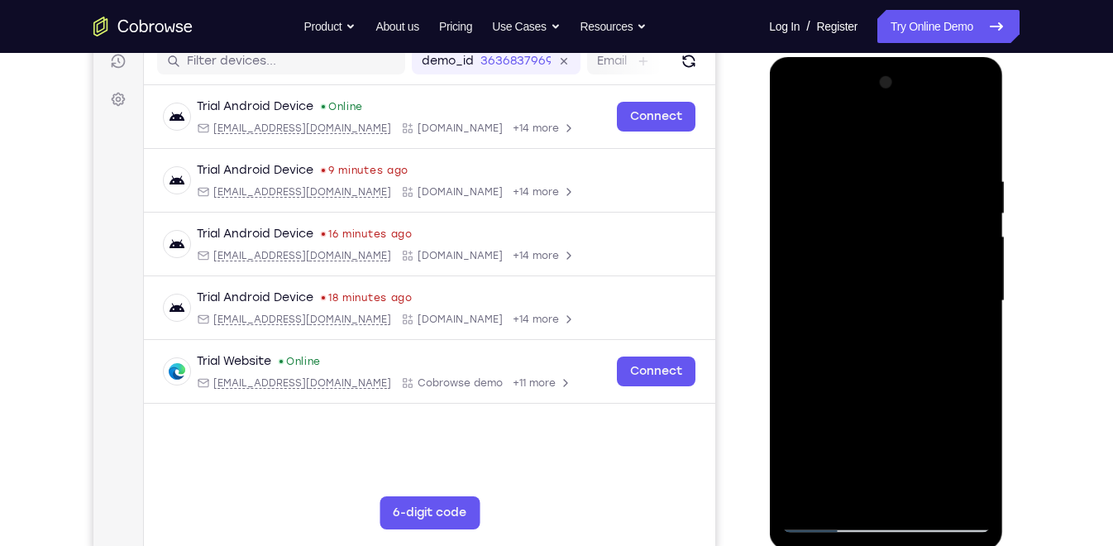
click at [832, 217] on div at bounding box center [885, 300] width 208 height 463
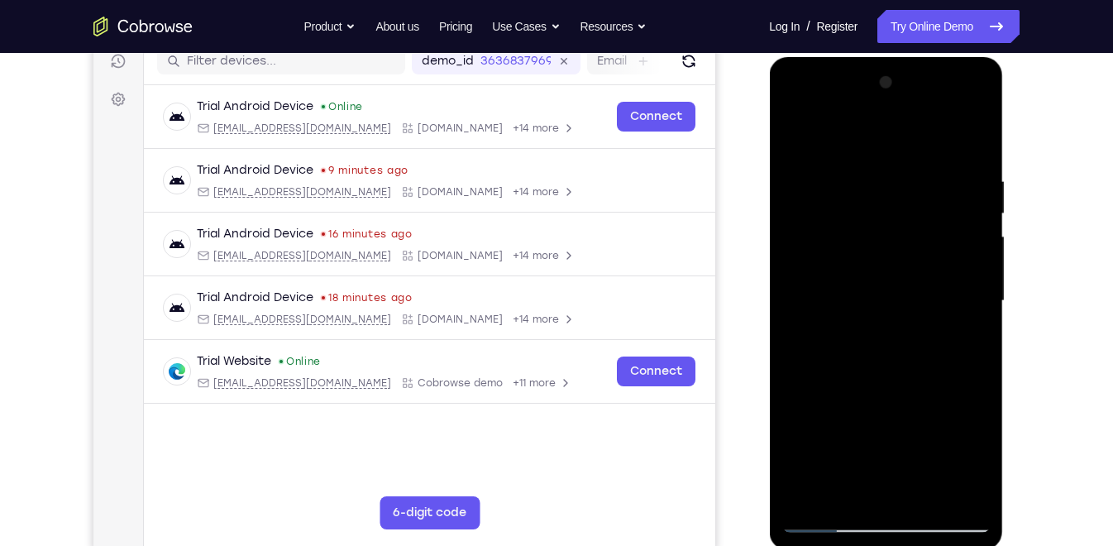
click at [832, 217] on div at bounding box center [885, 300] width 208 height 463
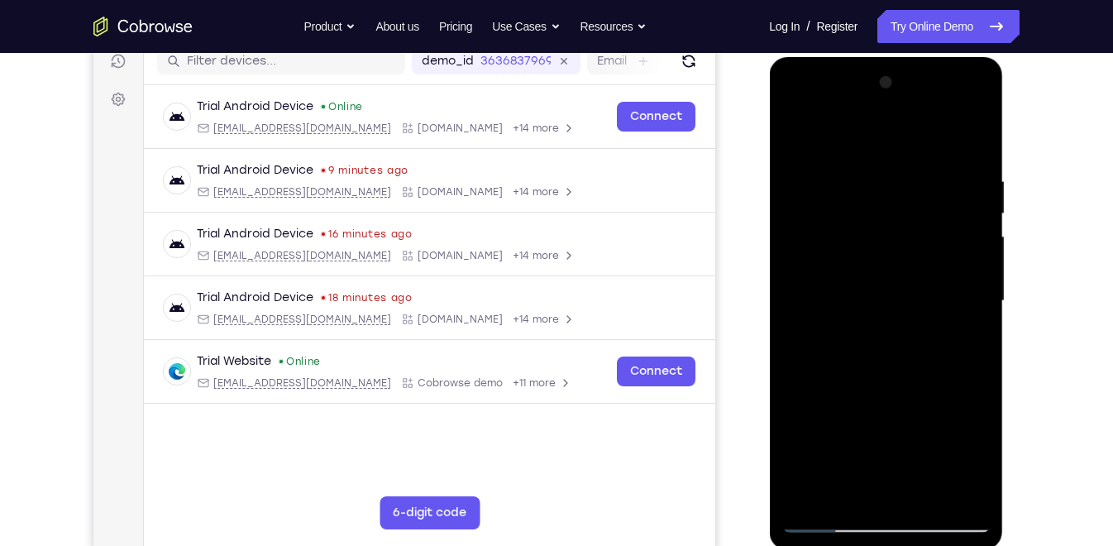
click at [832, 217] on div at bounding box center [885, 300] width 208 height 463
click at [933, 432] on div at bounding box center [885, 300] width 208 height 463
click at [927, 383] on div at bounding box center [885, 300] width 208 height 463
click at [881, 279] on div at bounding box center [885, 300] width 208 height 463
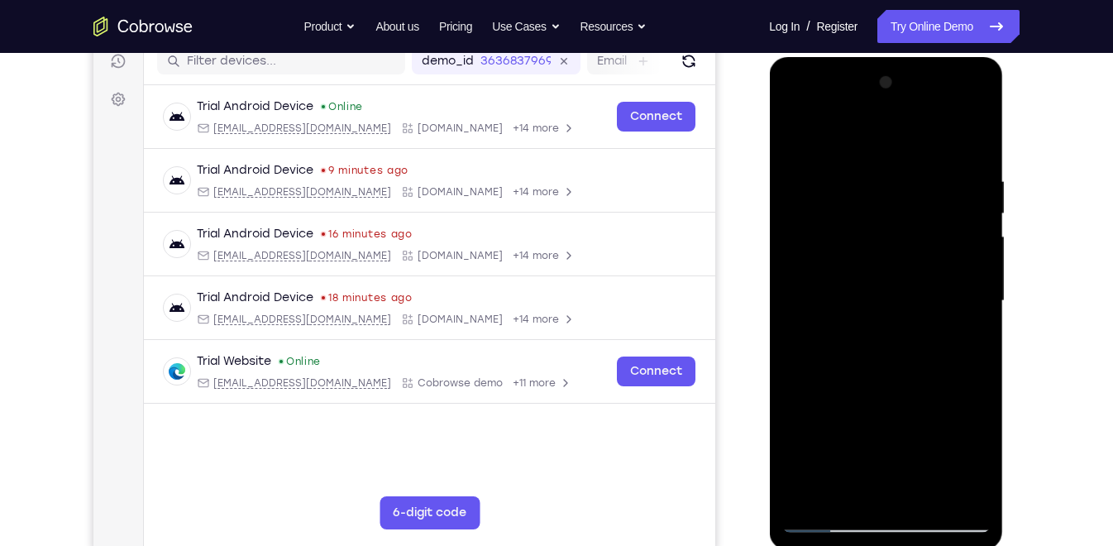
click at [862, 241] on div at bounding box center [885, 300] width 208 height 463
click at [915, 258] on div at bounding box center [885, 300] width 208 height 463
click at [930, 381] on div at bounding box center [885, 300] width 208 height 463
click at [892, 270] on div at bounding box center [885, 300] width 208 height 463
click at [896, 338] on div at bounding box center [885, 300] width 208 height 463
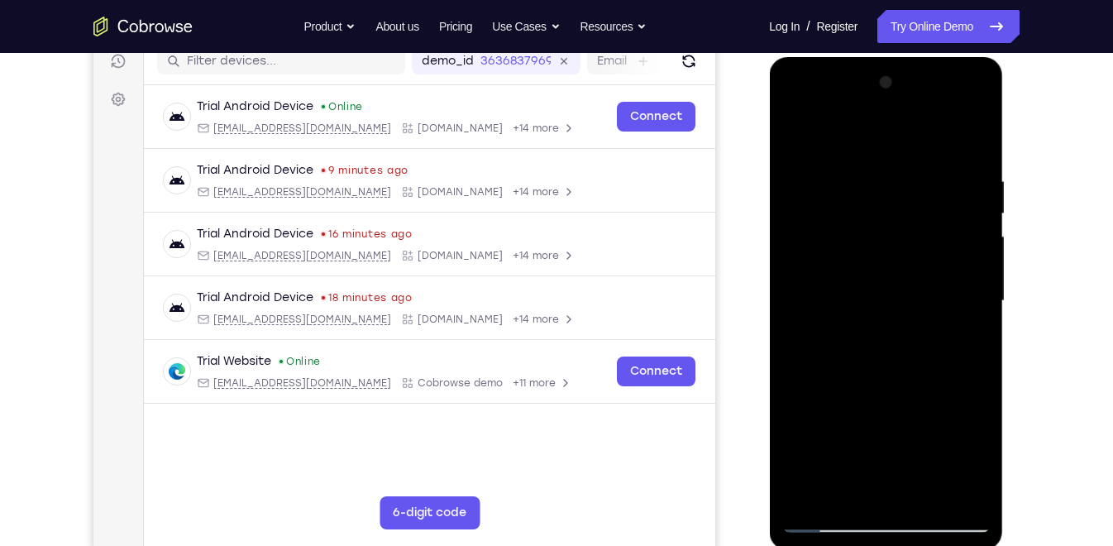
click at [789, 131] on div at bounding box center [885, 300] width 208 height 463
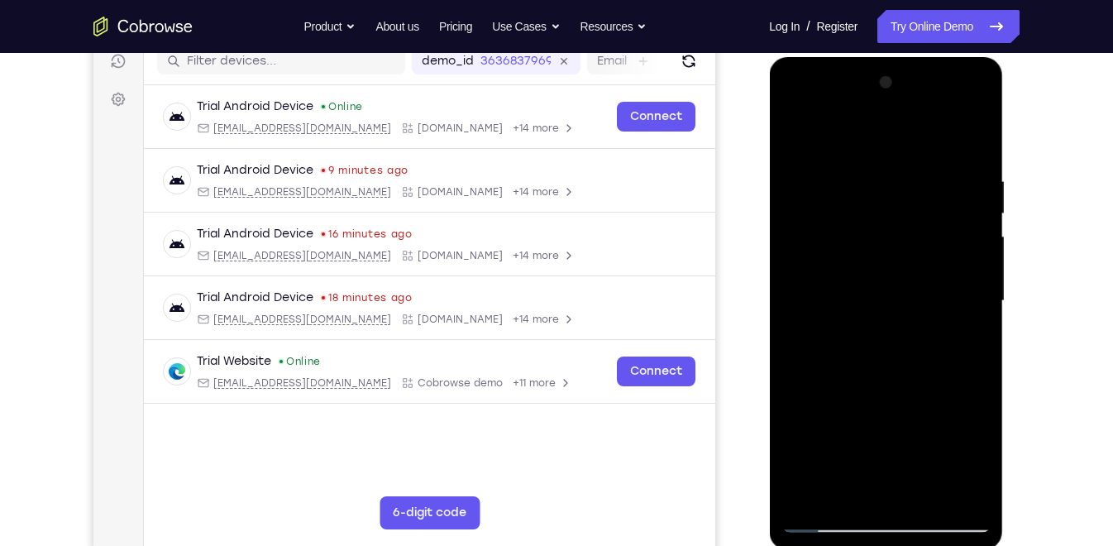
click at [789, 131] on div at bounding box center [885, 300] width 208 height 463
click at [890, 381] on div at bounding box center [885, 300] width 208 height 463
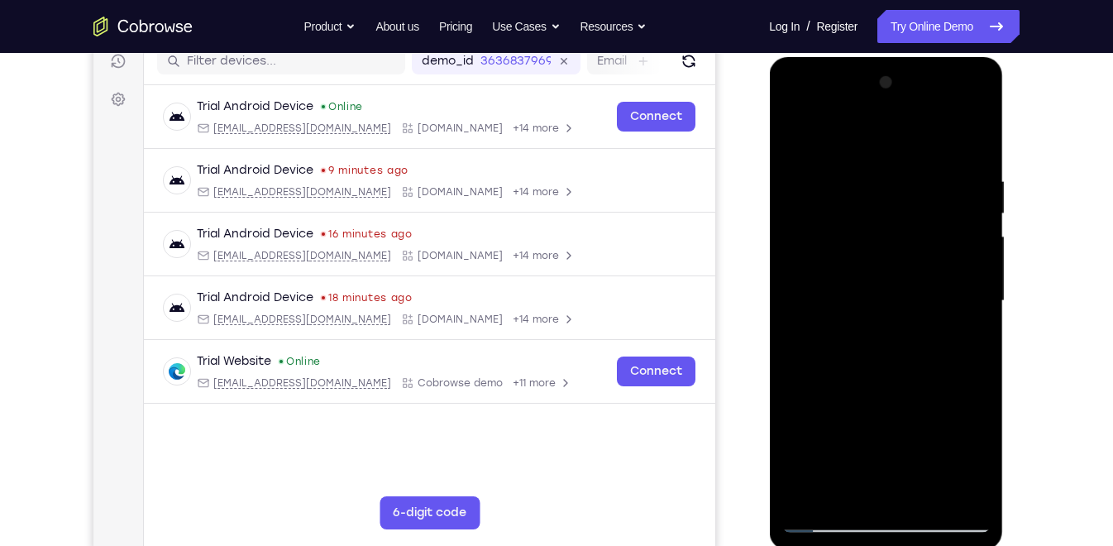
click at [863, 217] on div at bounding box center [885, 300] width 208 height 463
click at [893, 360] on div at bounding box center [885, 300] width 208 height 463
click at [147, 21] on icon "Go to the home page" at bounding box center [142, 27] width 99 height 20
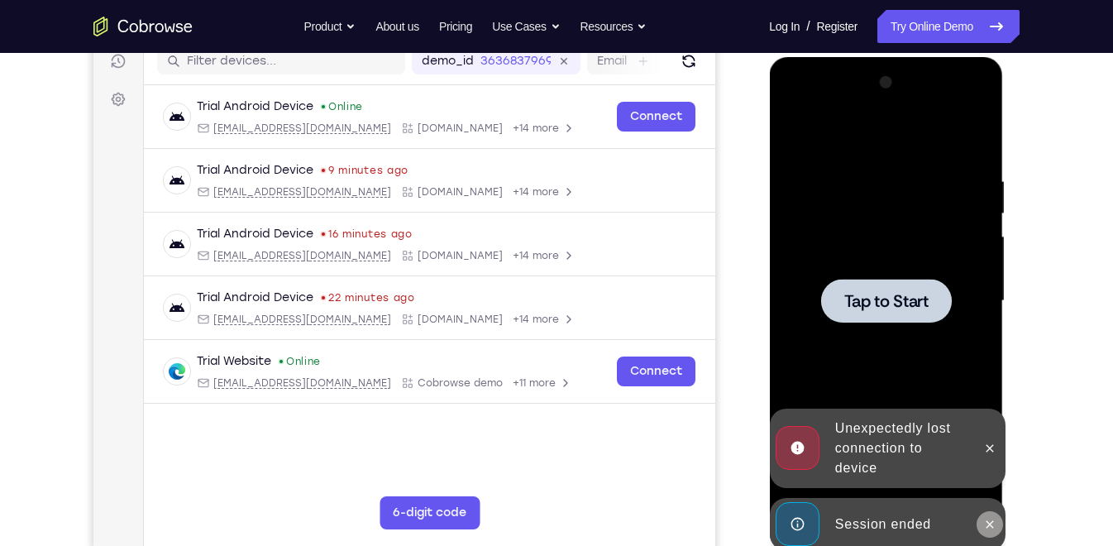
click at [989, 490] on icon at bounding box center [989, 523] width 7 height 7
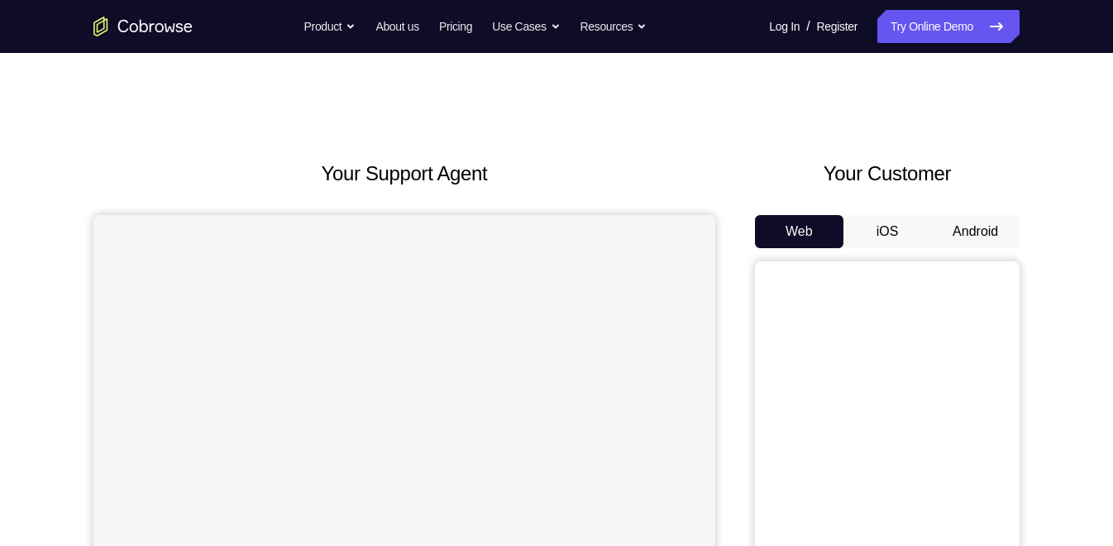
click at [964, 222] on button "Android" at bounding box center [975, 231] width 88 height 33
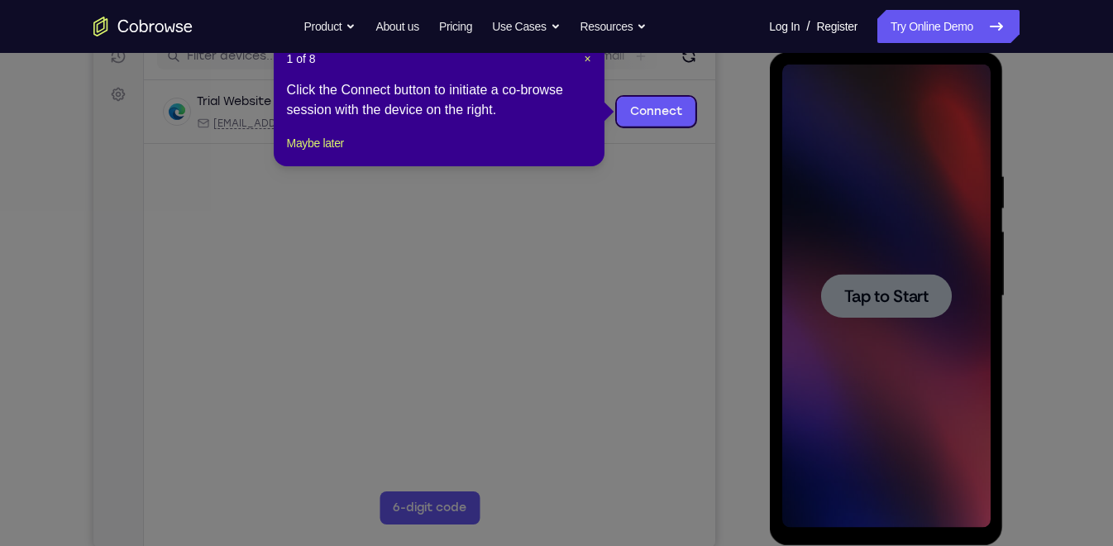
scroll to position [222, 0]
click at [586, 60] on span "×" at bounding box center [587, 58] width 7 height 13
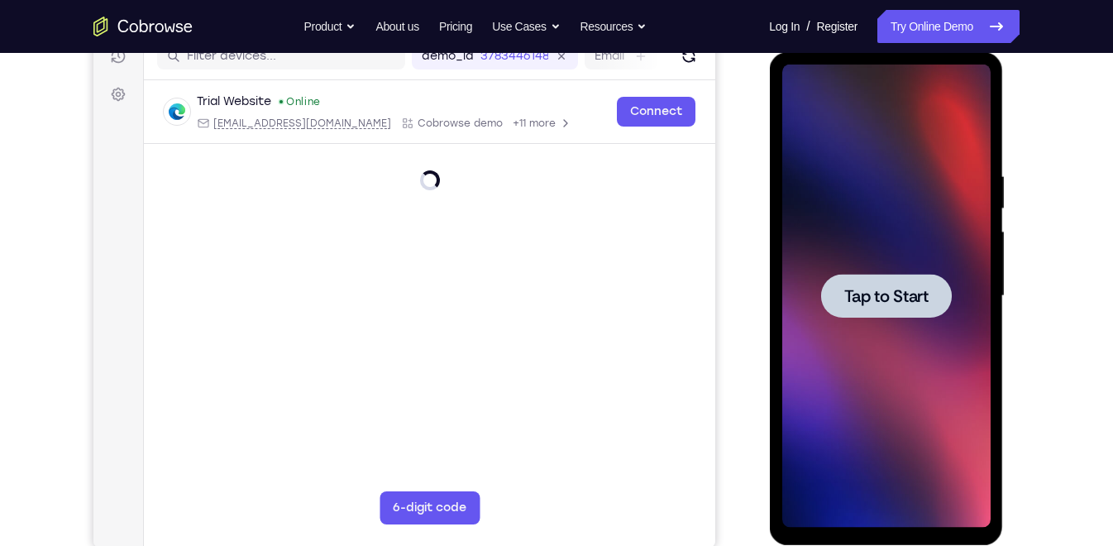
scroll to position [215, 0]
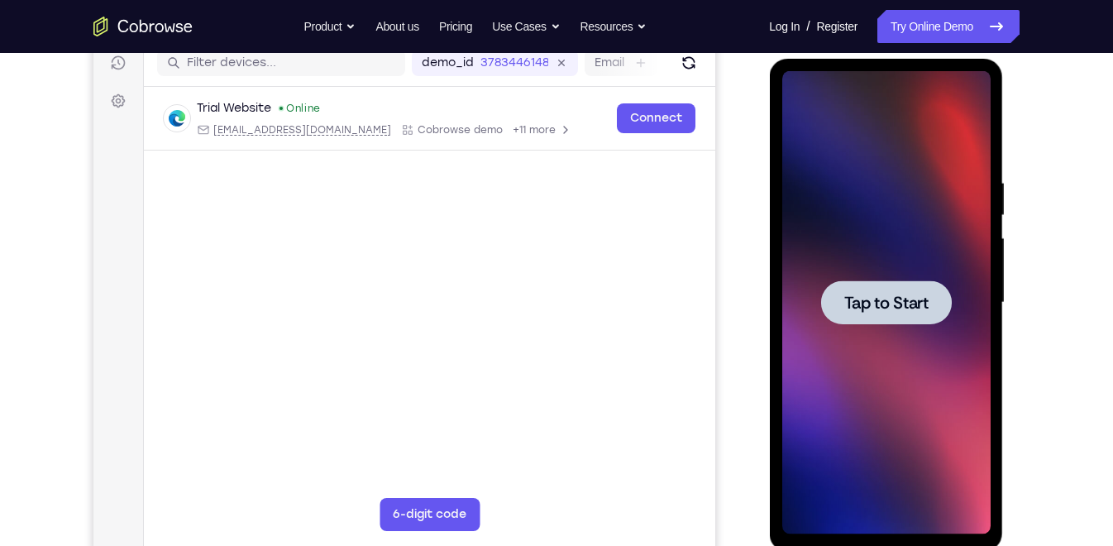
click at [934, 307] on div at bounding box center [885, 302] width 131 height 44
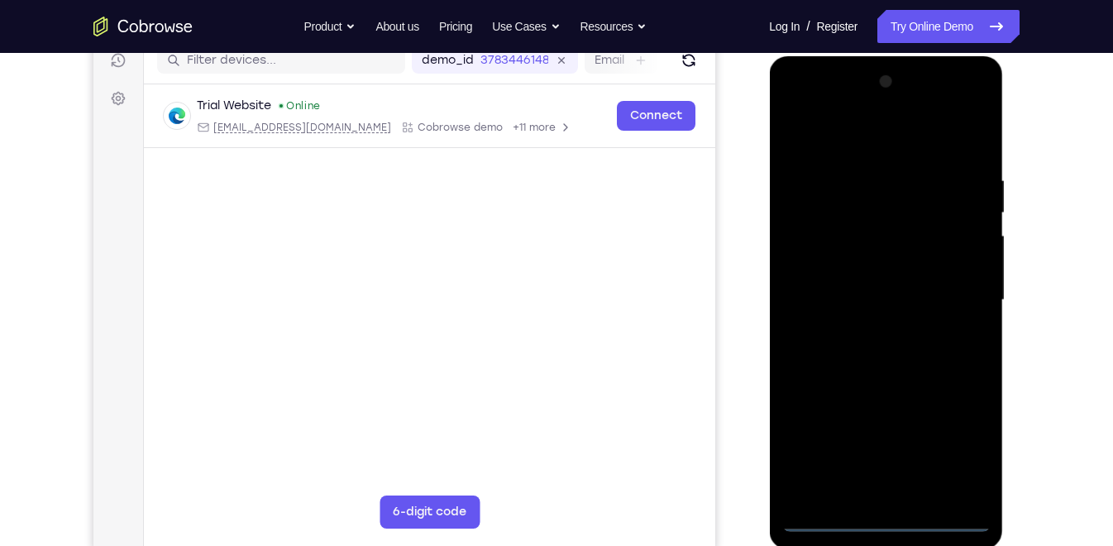
scroll to position [218, 0]
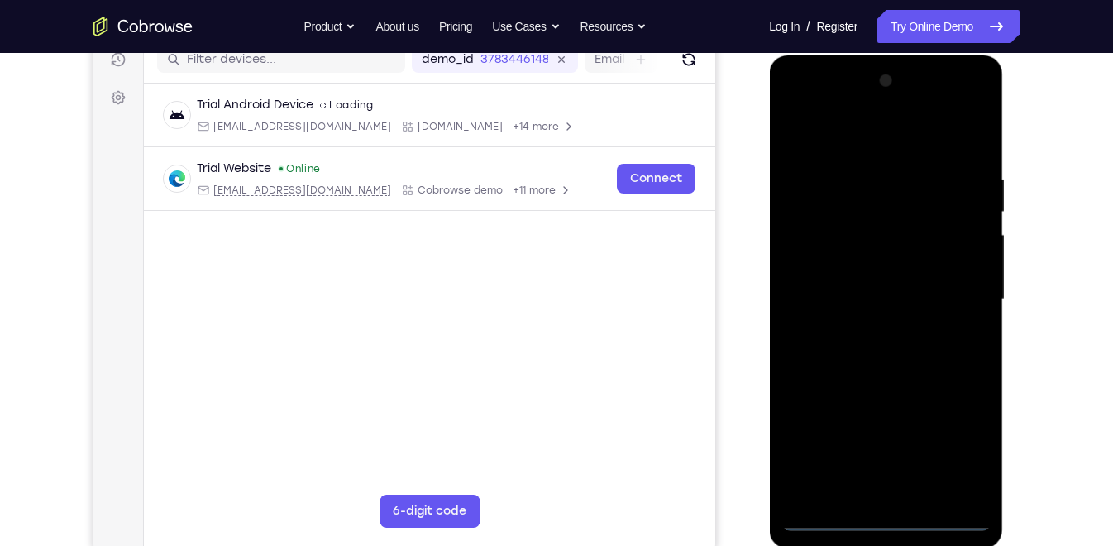
click at [886, 517] on div at bounding box center [885, 299] width 208 height 463
click at [958, 447] on div at bounding box center [885, 299] width 208 height 463
click at [837, 146] on div at bounding box center [885, 299] width 208 height 463
click at [957, 292] on div at bounding box center [885, 299] width 208 height 463
click at [858, 326] on div at bounding box center [885, 299] width 208 height 463
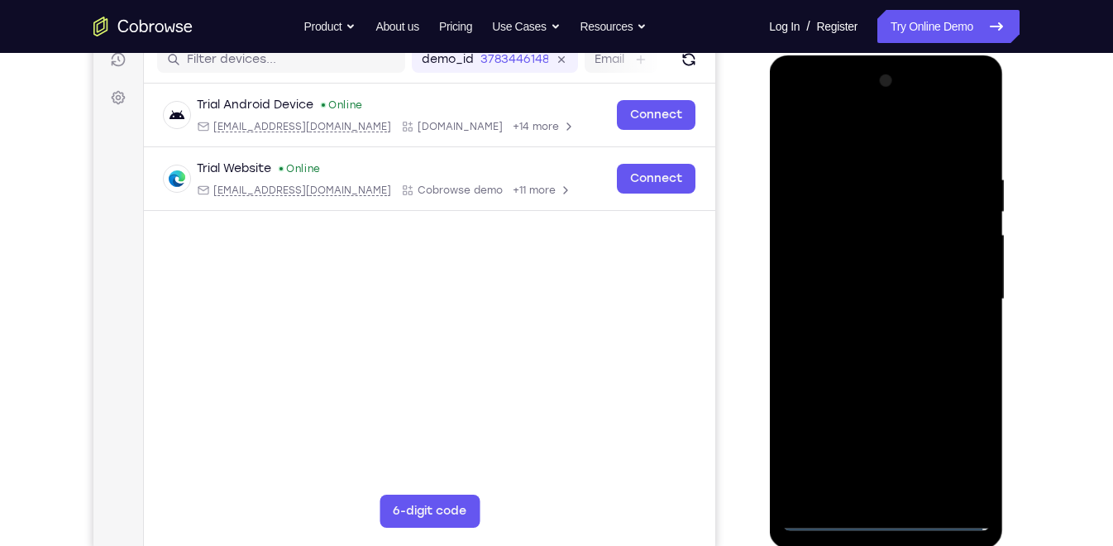
click at [892, 274] on div at bounding box center [885, 299] width 208 height 463
click at [876, 322] on div at bounding box center [885, 299] width 208 height 463
click at [857, 223] on div at bounding box center [885, 299] width 208 height 463
click at [880, 356] on div at bounding box center [885, 299] width 208 height 463
click at [889, 356] on div at bounding box center [885, 299] width 208 height 463
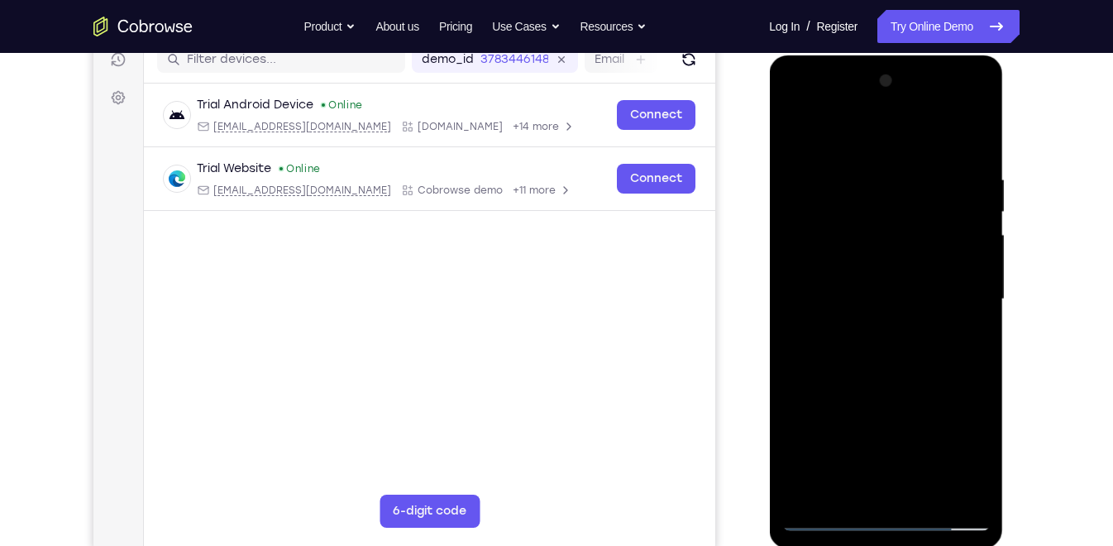
click at [880, 356] on div at bounding box center [885, 299] width 208 height 463
click at [793, 131] on div at bounding box center [885, 299] width 208 height 463
click at [881, 286] on div at bounding box center [885, 299] width 208 height 463
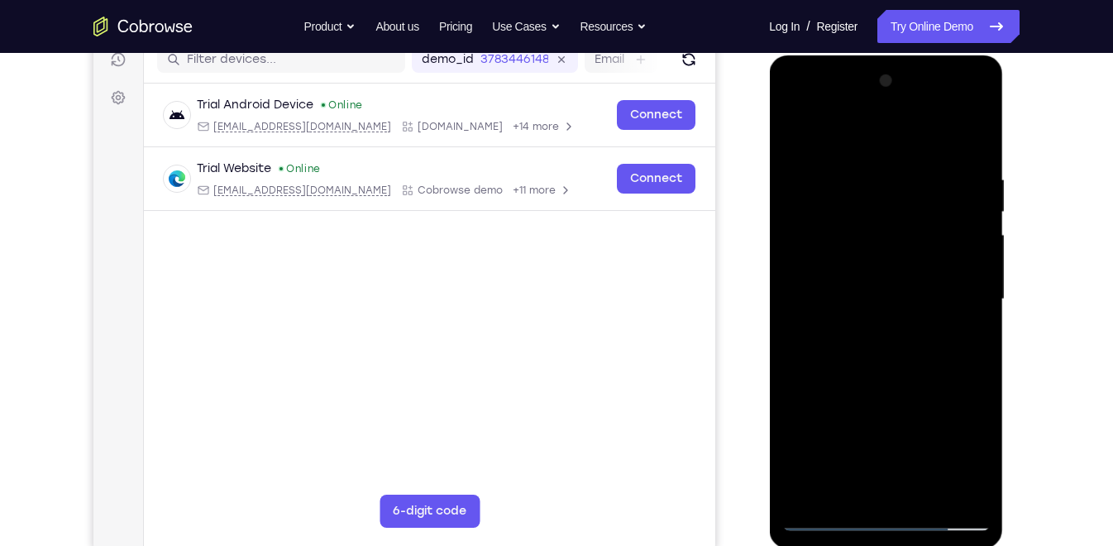
click at [881, 286] on div at bounding box center [885, 299] width 208 height 463
click at [798, 316] on div at bounding box center [885, 299] width 208 height 463
click at [901, 295] on div at bounding box center [885, 299] width 208 height 463
click at [913, 349] on div at bounding box center [885, 299] width 208 height 463
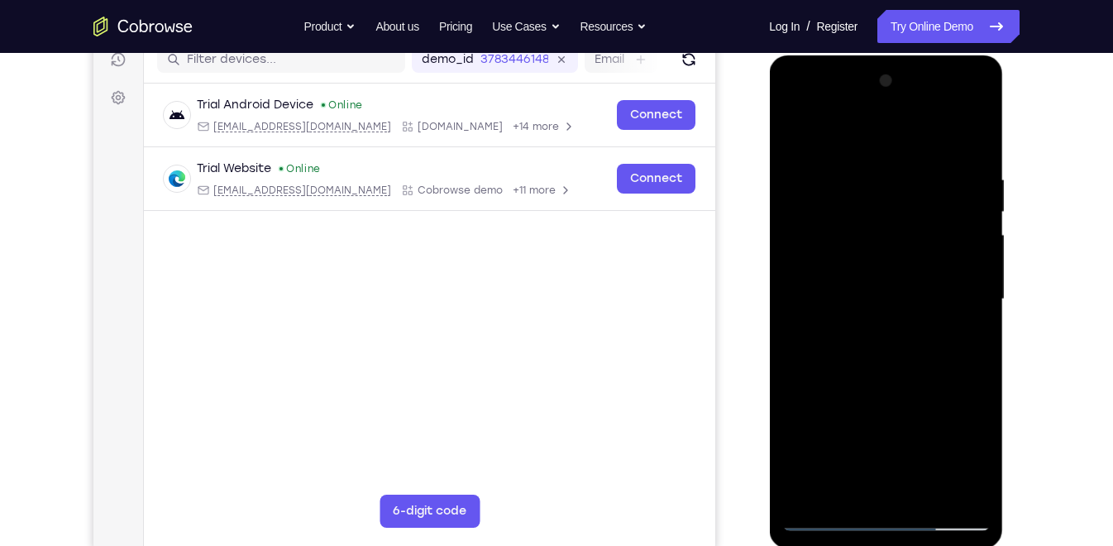
click at [913, 340] on div at bounding box center [885, 299] width 208 height 463
click at [915, 342] on div at bounding box center [885, 299] width 208 height 463
click at [920, 348] on div at bounding box center [885, 299] width 208 height 463
click at [906, 350] on div at bounding box center [885, 299] width 208 height 463
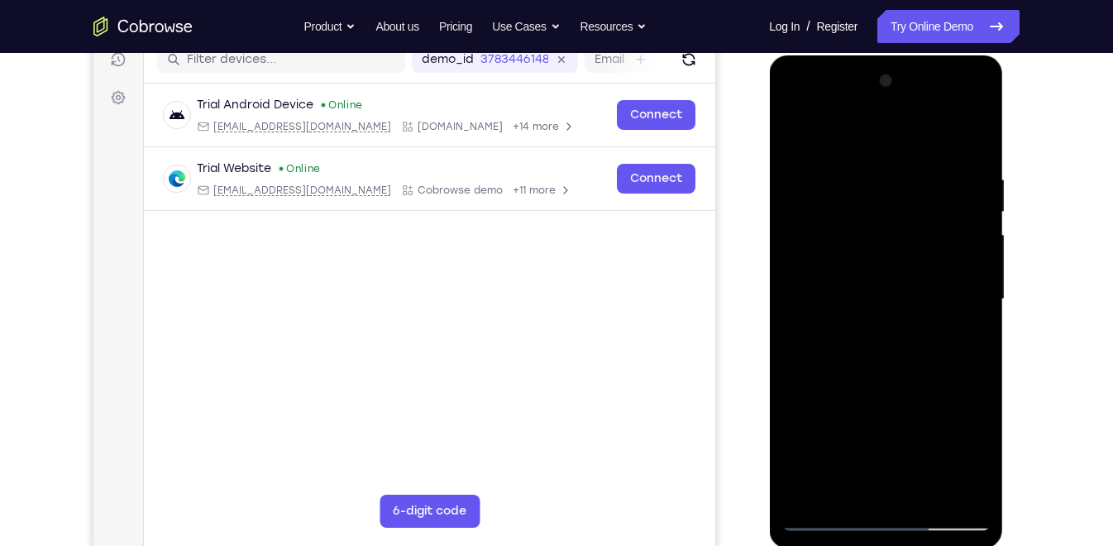
click at [906, 348] on div at bounding box center [885, 299] width 208 height 463
click at [900, 343] on div at bounding box center [885, 299] width 208 height 463
click at [880, 321] on div at bounding box center [885, 299] width 208 height 463
click at [895, 294] on div at bounding box center [885, 299] width 208 height 463
click at [900, 349] on div at bounding box center [885, 299] width 208 height 463
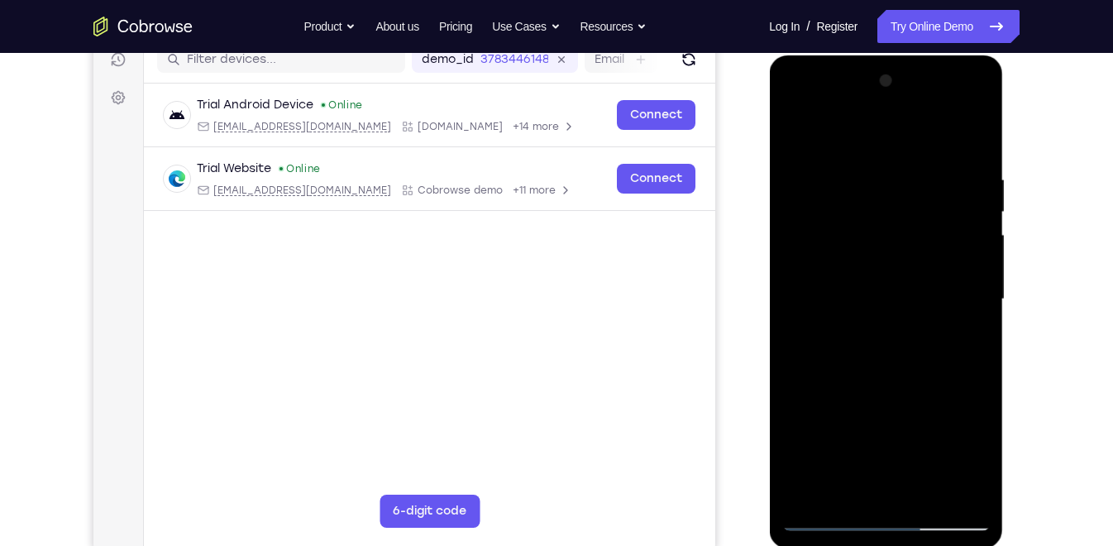
click at [900, 349] on div at bounding box center [885, 299] width 208 height 463
click at [876, 377] on div at bounding box center [885, 299] width 208 height 463
click at [894, 377] on div at bounding box center [885, 299] width 208 height 463
click at [867, 216] on div at bounding box center [885, 299] width 208 height 463
click at [891, 353] on div at bounding box center [885, 299] width 208 height 463
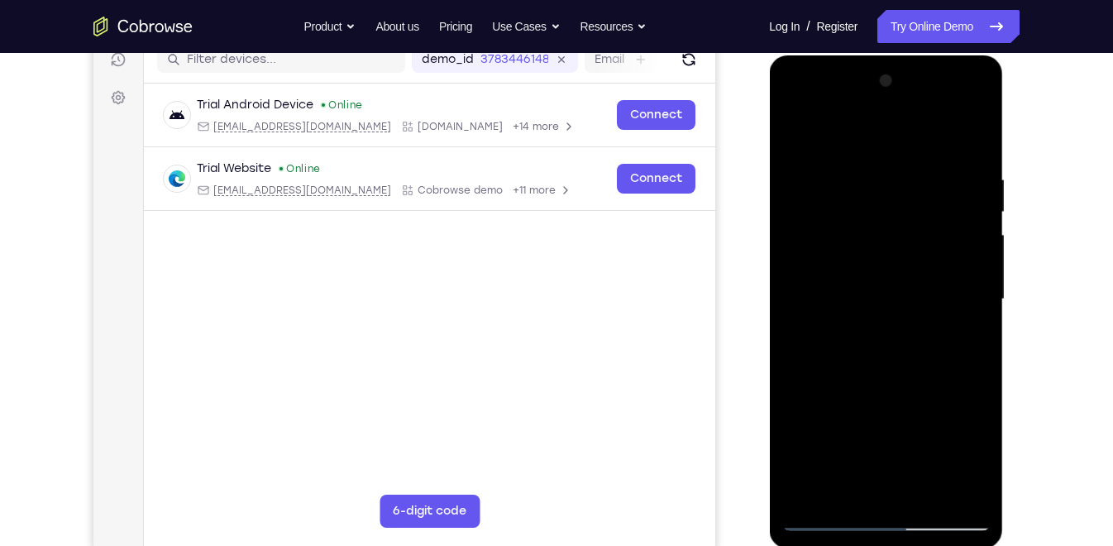
click at [791, 130] on div at bounding box center [885, 299] width 208 height 463
click at [896, 287] on div at bounding box center [885, 299] width 208 height 463
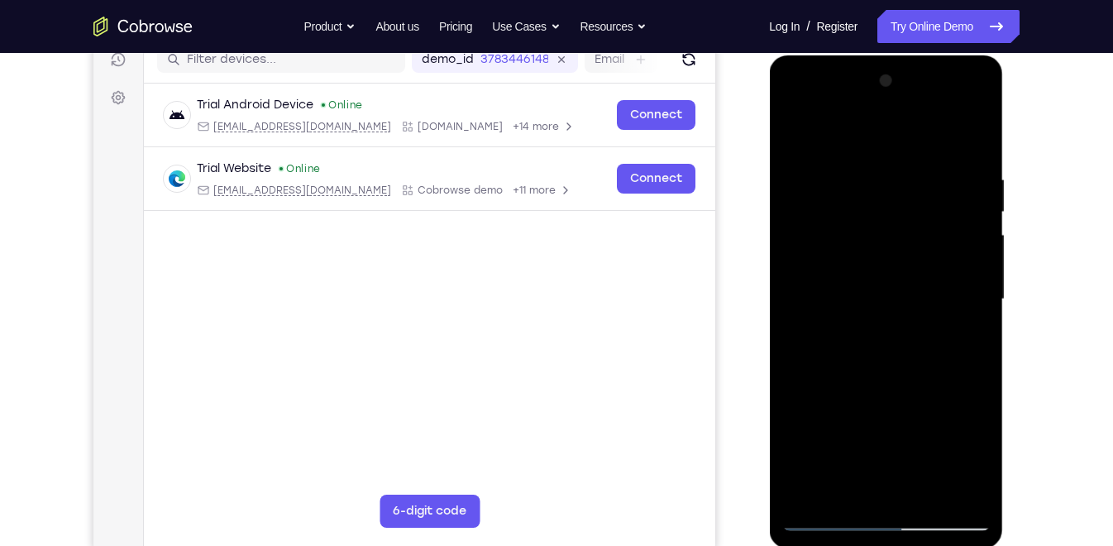
click at [919, 350] on div at bounding box center [885, 299] width 208 height 463
click at [868, 288] on div at bounding box center [885, 299] width 208 height 463
click at [882, 266] on div at bounding box center [885, 299] width 208 height 463
click at [943, 303] on div at bounding box center [885, 299] width 208 height 463
click at [878, 348] on div at bounding box center [885, 299] width 208 height 463
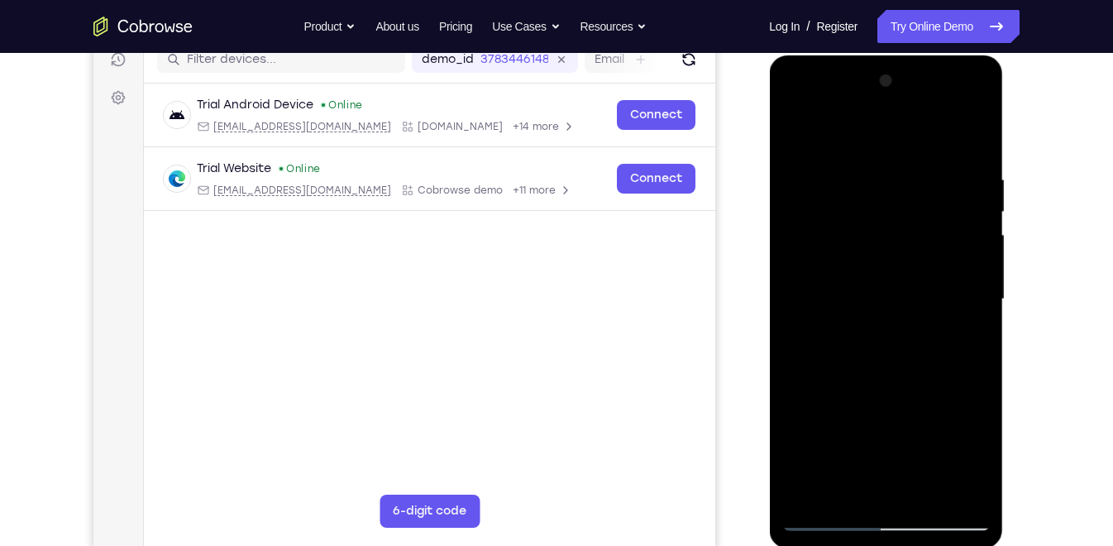
click at [906, 351] on div at bounding box center [885, 299] width 208 height 463
click at [946, 380] on div at bounding box center [885, 299] width 208 height 463
click at [975, 129] on div at bounding box center [885, 299] width 208 height 463
click at [834, 174] on div at bounding box center [885, 299] width 208 height 463
click at [798, 134] on div at bounding box center [885, 299] width 208 height 463
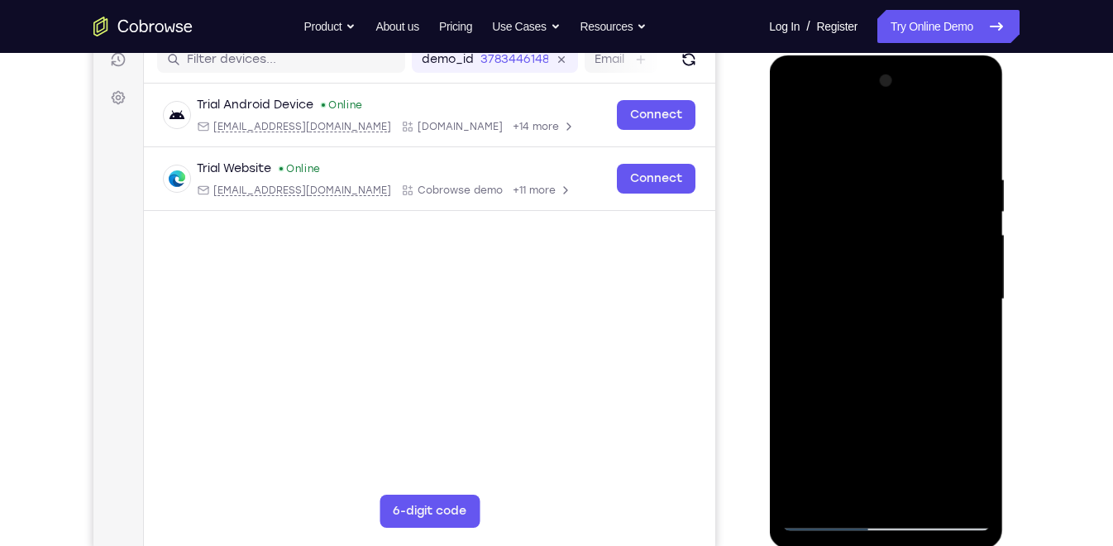
click at [850, 200] on div at bounding box center [885, 299] width 208 height 463
click at [817, 166] on div at bounding box center [885, 299] width 208 height 463
click at [927, 487] on div at bounding box center [885, 299] width 208 height 463
click at [897, 389] on div at bounding box center [885, 299] width 208 height 463
click at [873, 254] on div at bounding box center [885, 299] width 208 height 463
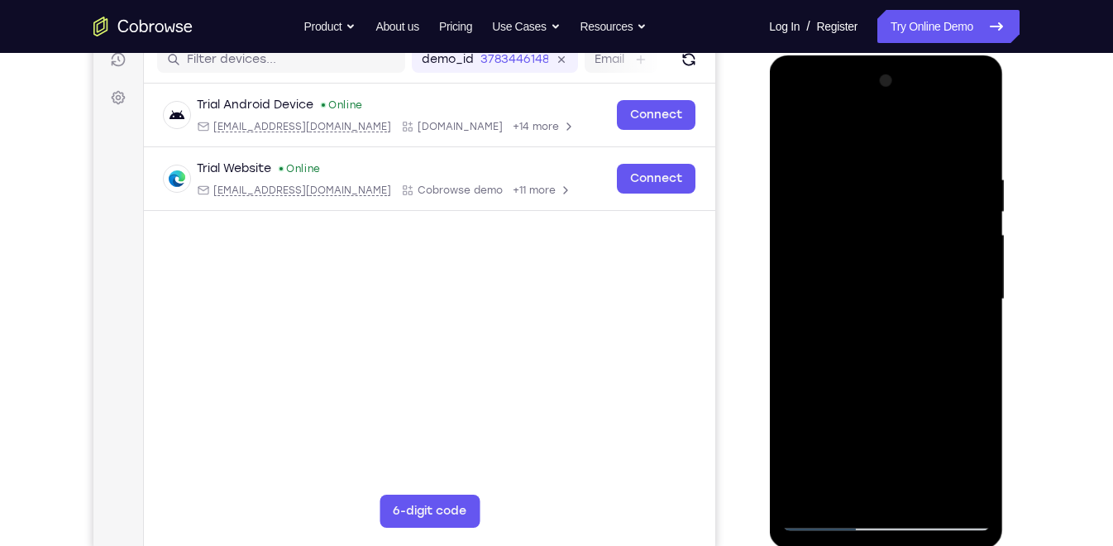
drag, startPoint x: 882, startPoint y: 260, endPoint x: 898, endPoint y: 360, distance: 100.5
click at [898, 360] on div at bounding box center [885, 299] width 208 height 463
click at [791, 135] on div at bounding box center [885, 299] width 208 height 463
drag, startPoint x: 879, startPoint y: 391, endPoint x: 925, endPoint y: 167, distance: 228.8
click at [925, 167] on div at bounding box center [885, 299] width 208 height 463
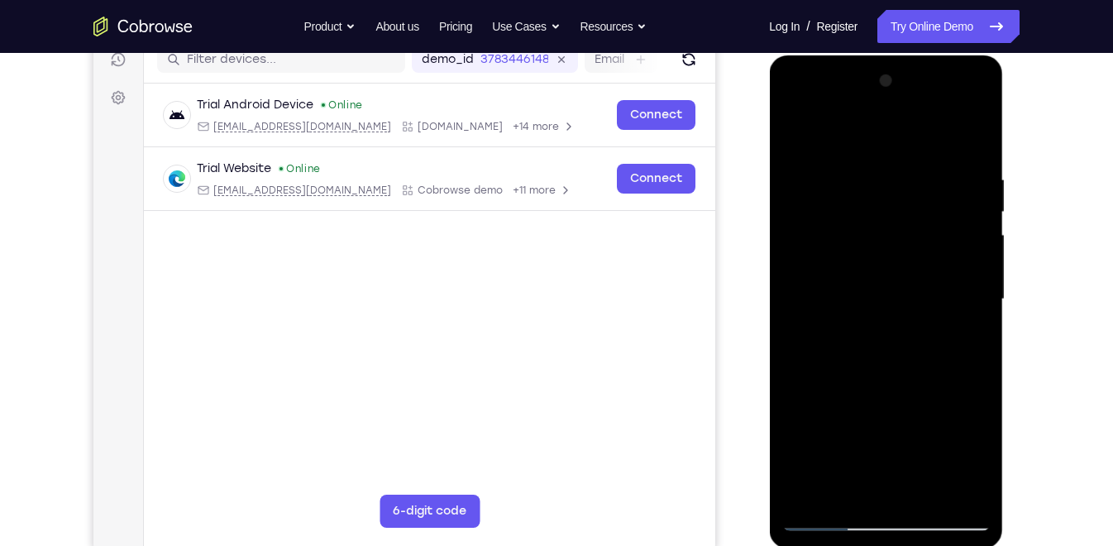
click at [837, 428] on div at bounding box center [885, 299] width 208 height 463
click at [849, 125] on div at bounding box center [885, 299] width 208 height 463
drag, startPoint x: 958, startPoint y: 262, endPoint x: 826, endPoint y: 268, distance: 131.6
click at [826, 268] on div at bounding box center [885, 299] width 208 height 463
click at [863, 268] on div at bounding box center [885, 299] width 208 height 463
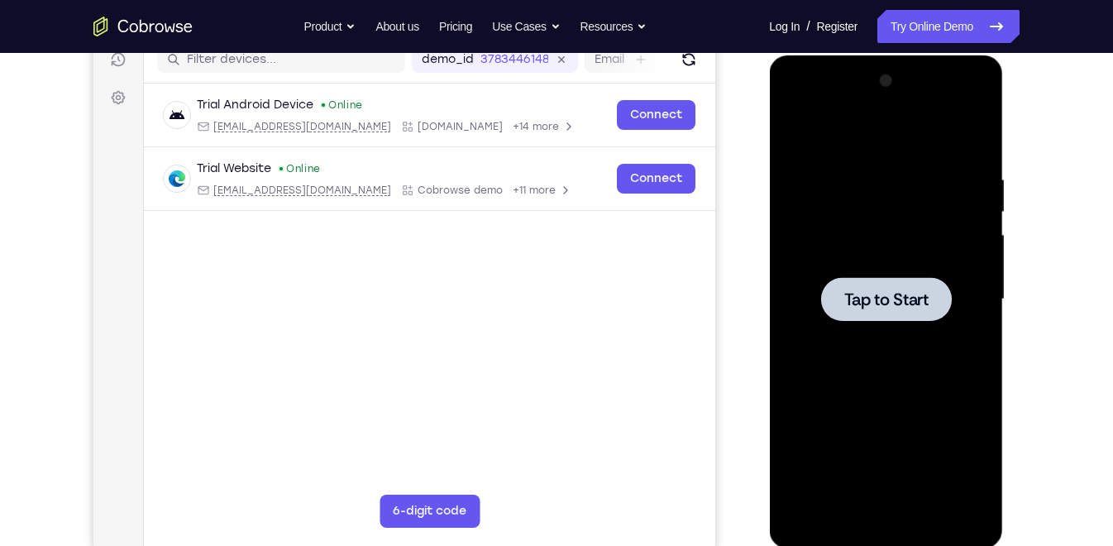
click at [904, 334] on div at bounding box center [885, 299] width 208 height 463
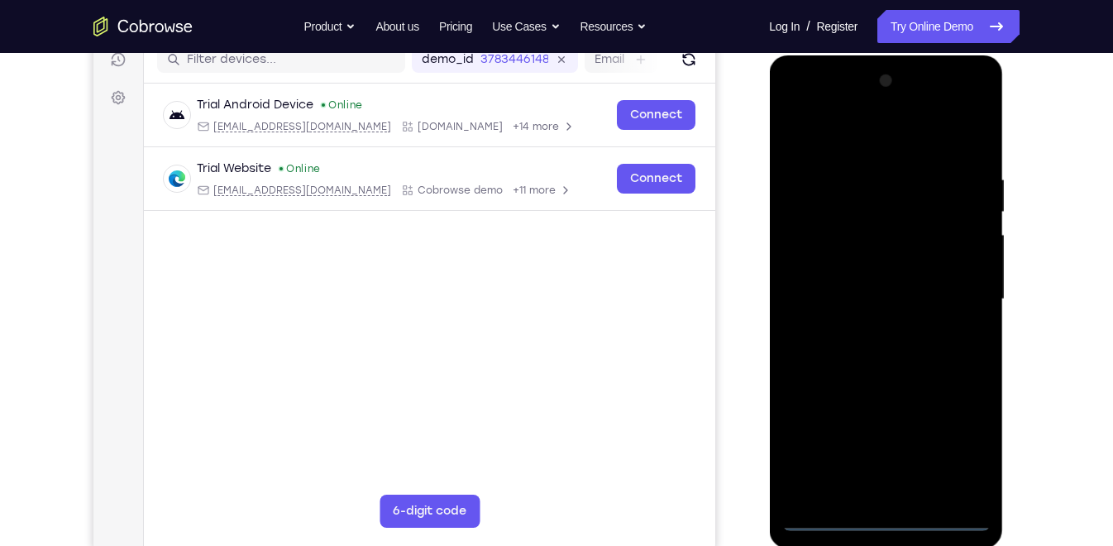
click at [888, 516] on div at bounding box center [885, 299] width 208 height 463
click at [885, 515] on div at bounding box center [885, 299] width 208 height 463
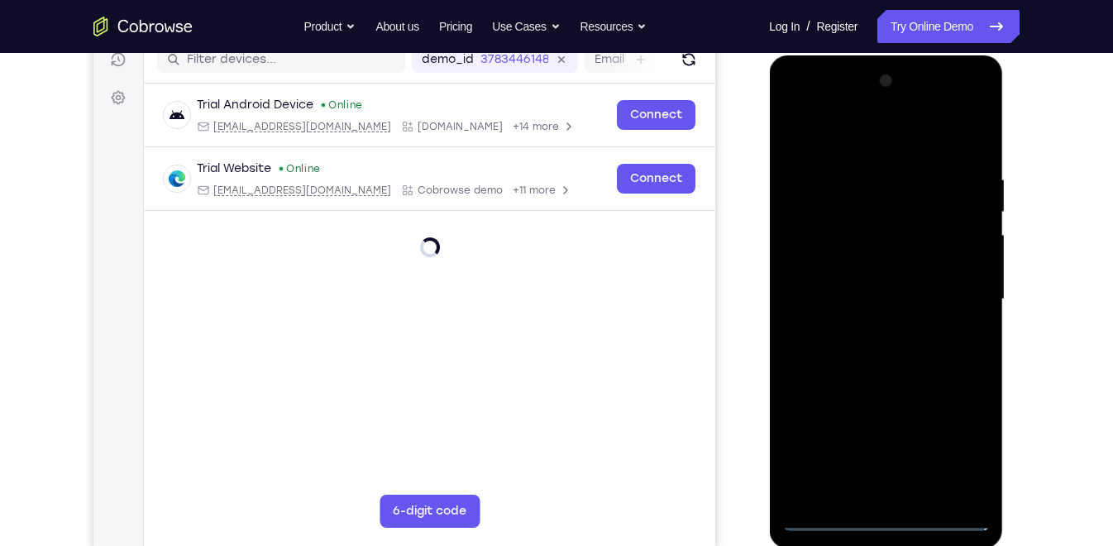
click at [885, 514] on div at bounding box center [885, 299] width 208 height 463
